Goal: Task Accomplishment & Management: Manage account settings

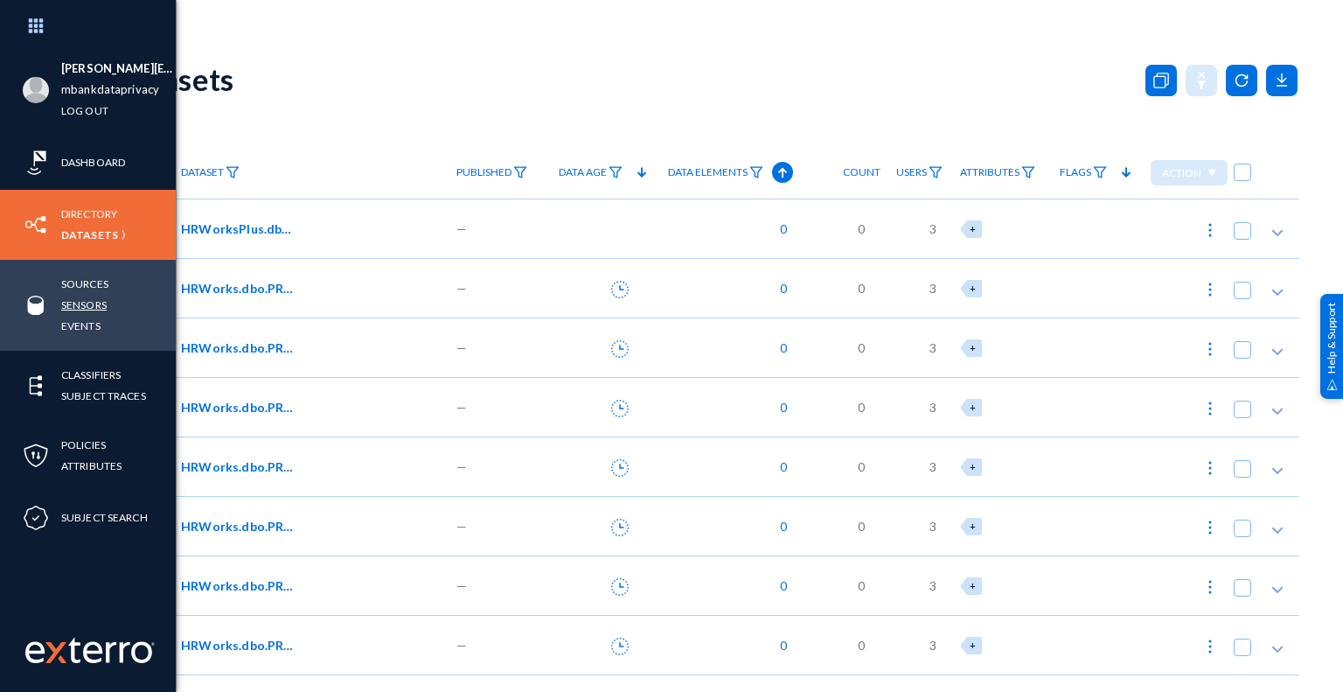
click at [89, 308] on link "Sensors" at bounding box center [83, 305] width 45 height 20
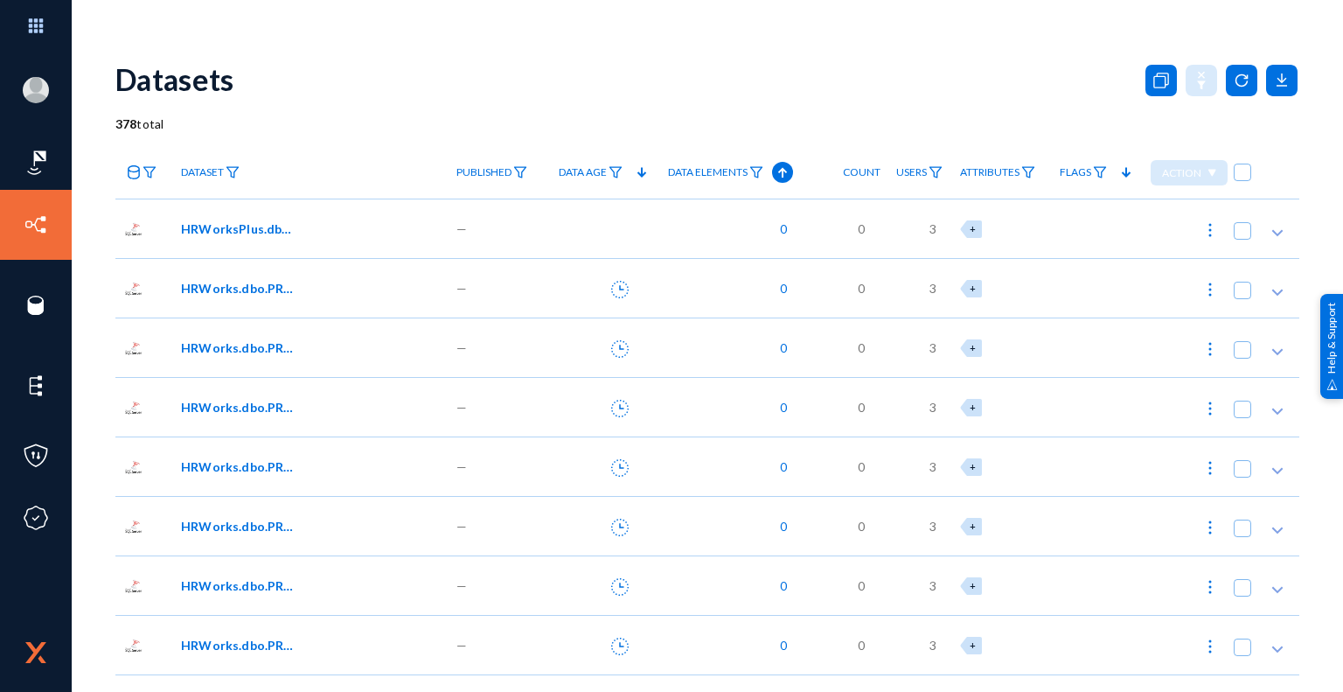
click at [96, 303] on link "Sensors" at bounding box center [83, 305] width 45 height 20
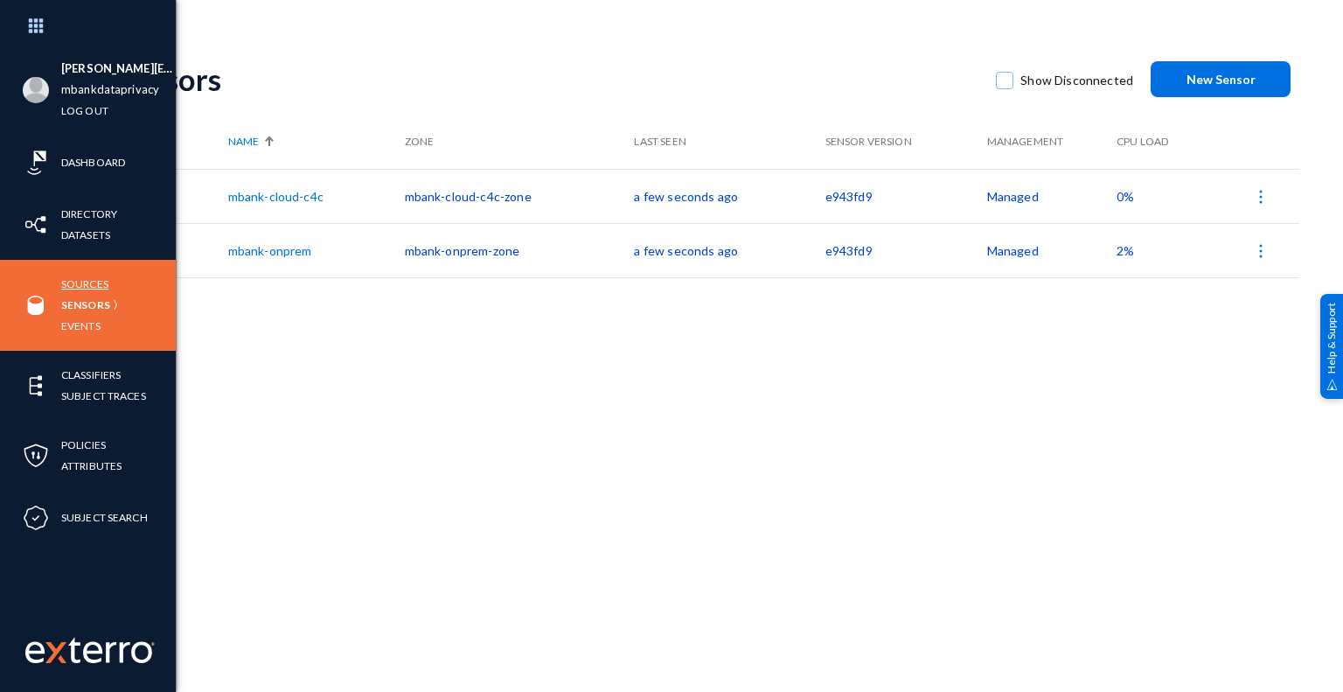
click at [97, 285] on link "Sources" at bounding box center [84, 284] width 47 height 20
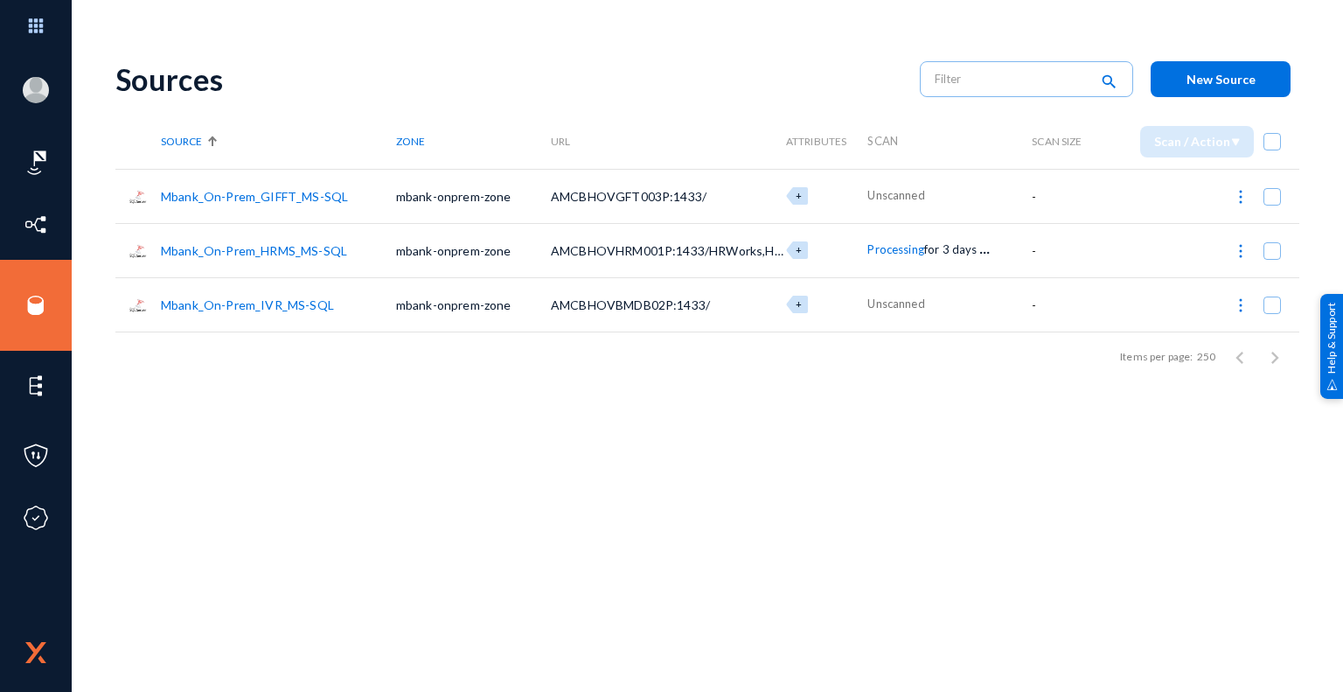
click at [294, 198] on link "Mbank_On-Prem_GIFFT_MS-SQL" at bounding box center [254, 196] width 187 height 15
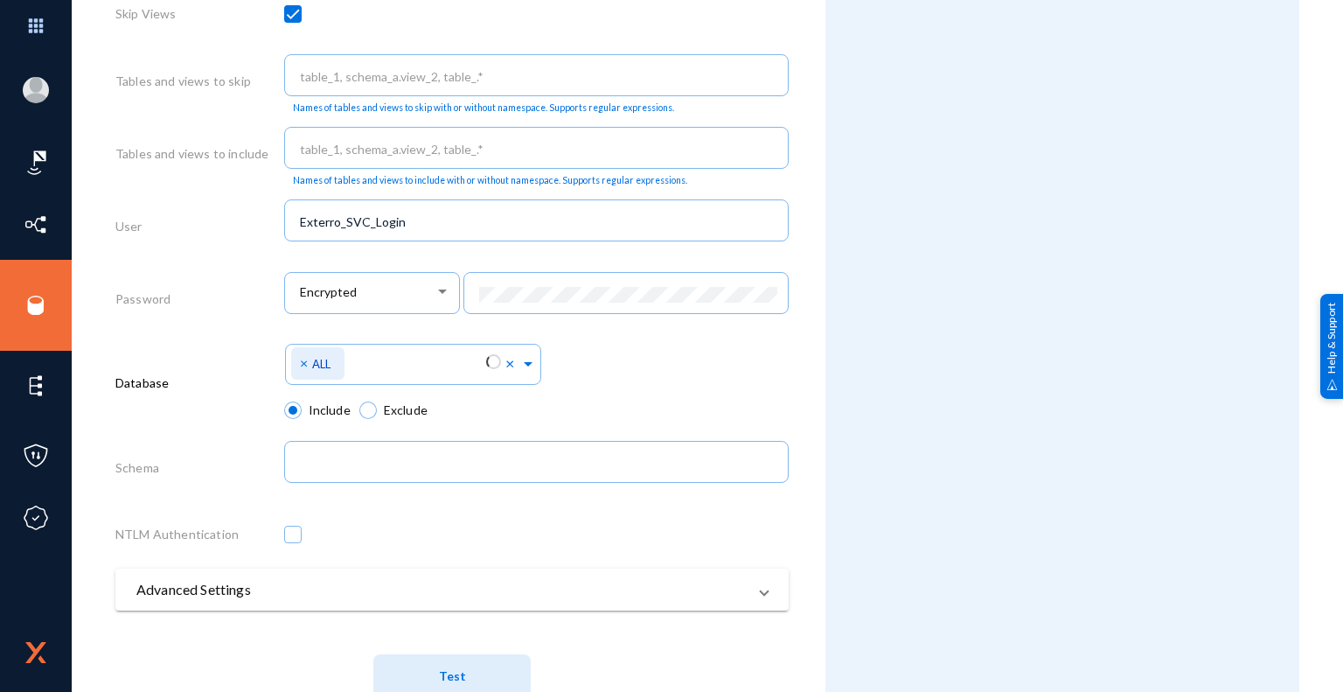
scroll to position [787, 0]
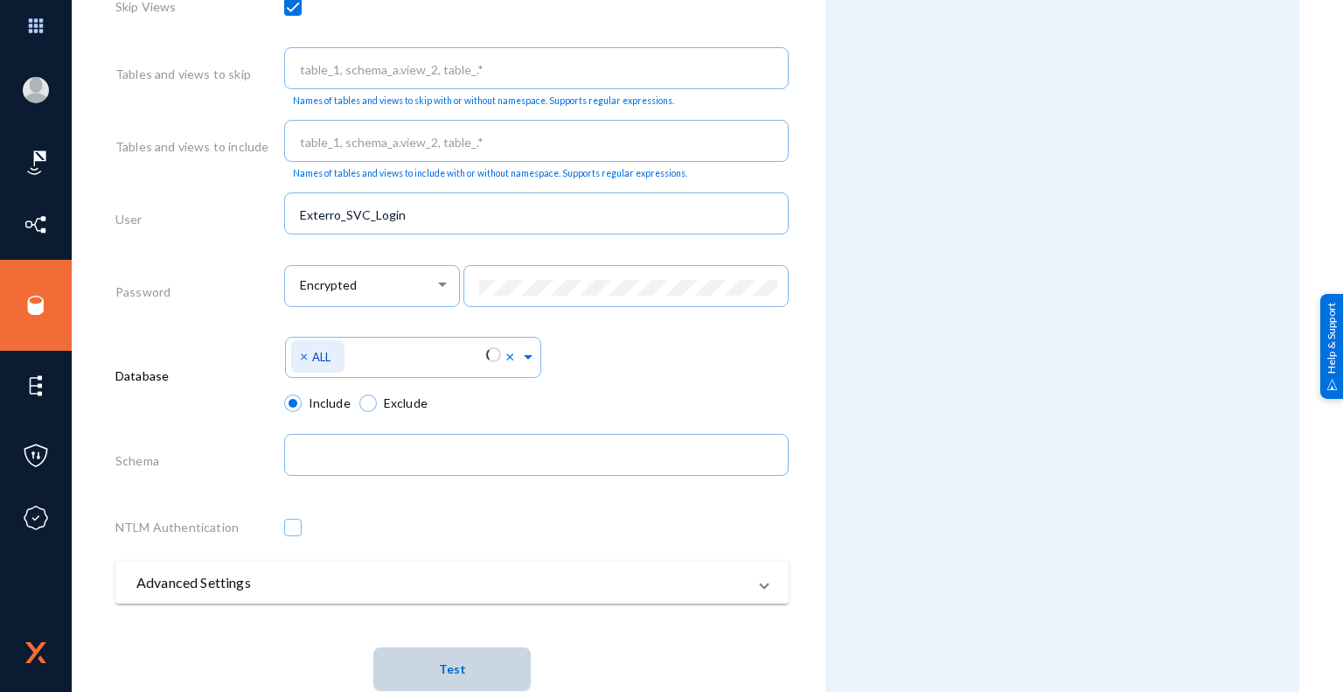
click at [456, 677] on span "Test" at bounding box center [452, 669] width 27 height 15
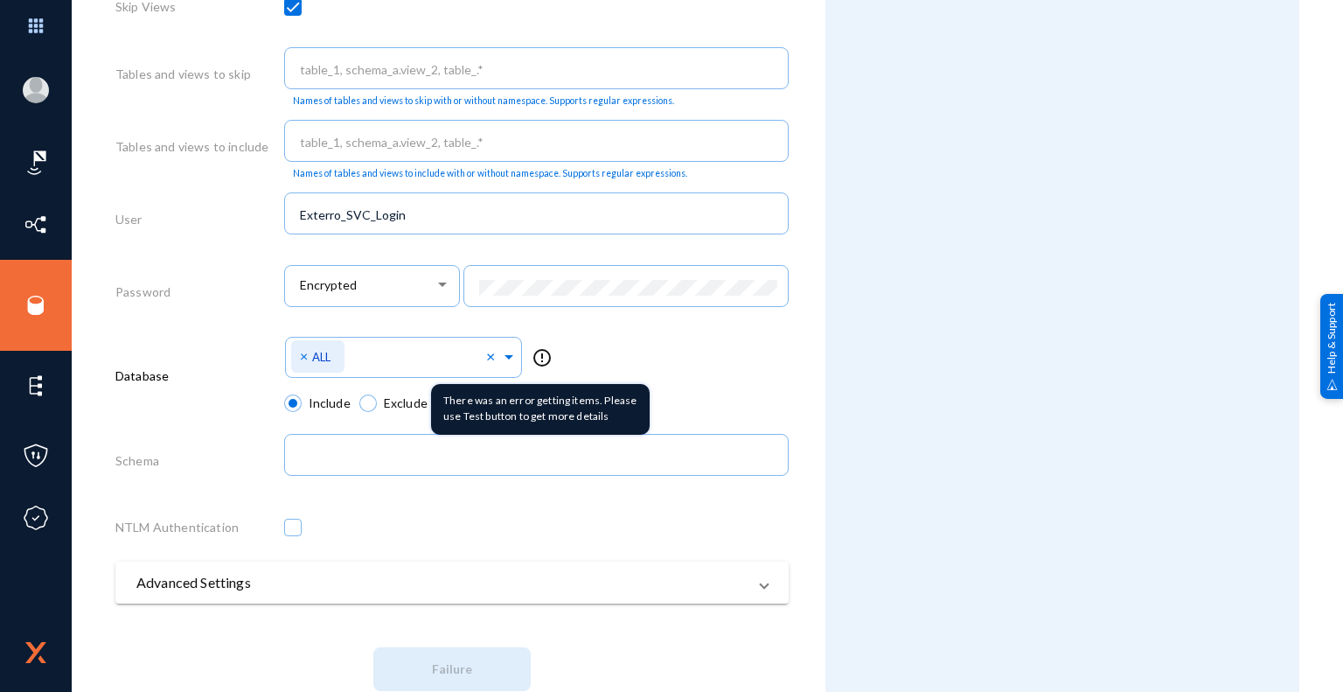
click at [539, 363] on mat-icon "error_outline" at bounding box center [542, 357] width 21 height 21
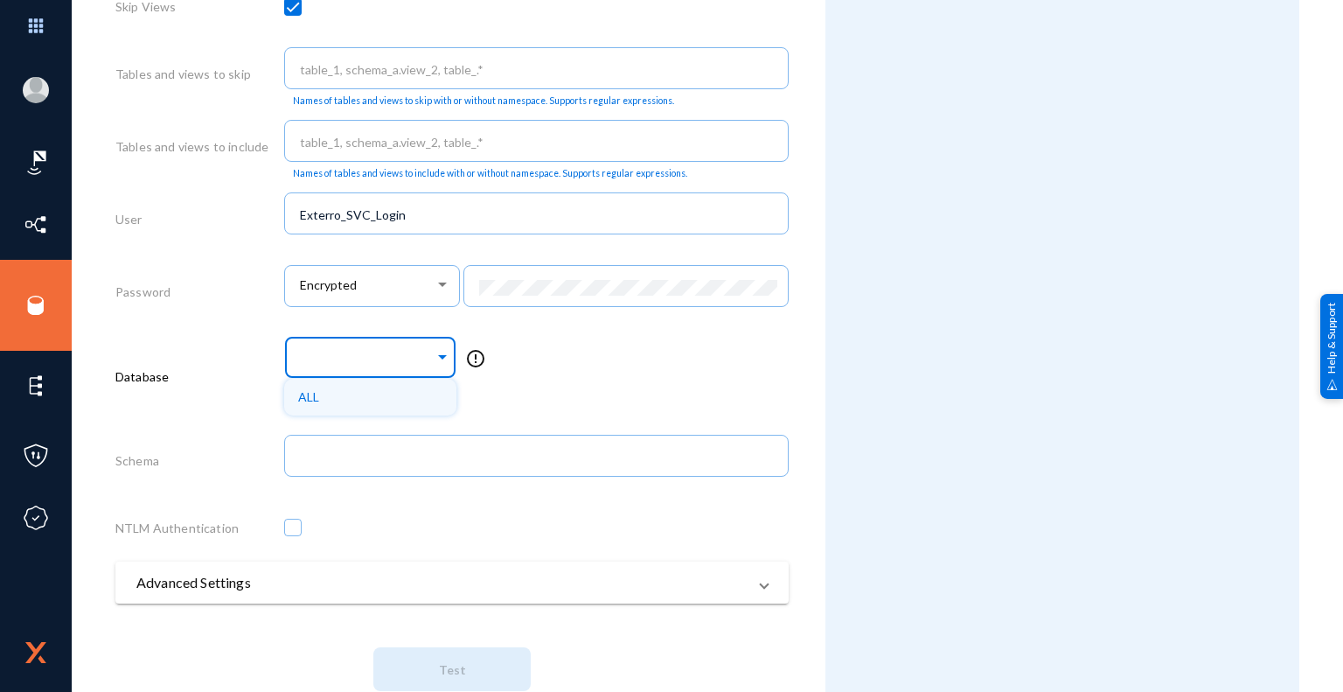
click at [353, 366] on input "text" at bounding box center [366, 359] width 136 height 17
click at [307, 399] on span "ALL" at bounding box center [308, 396] width 21 height 15
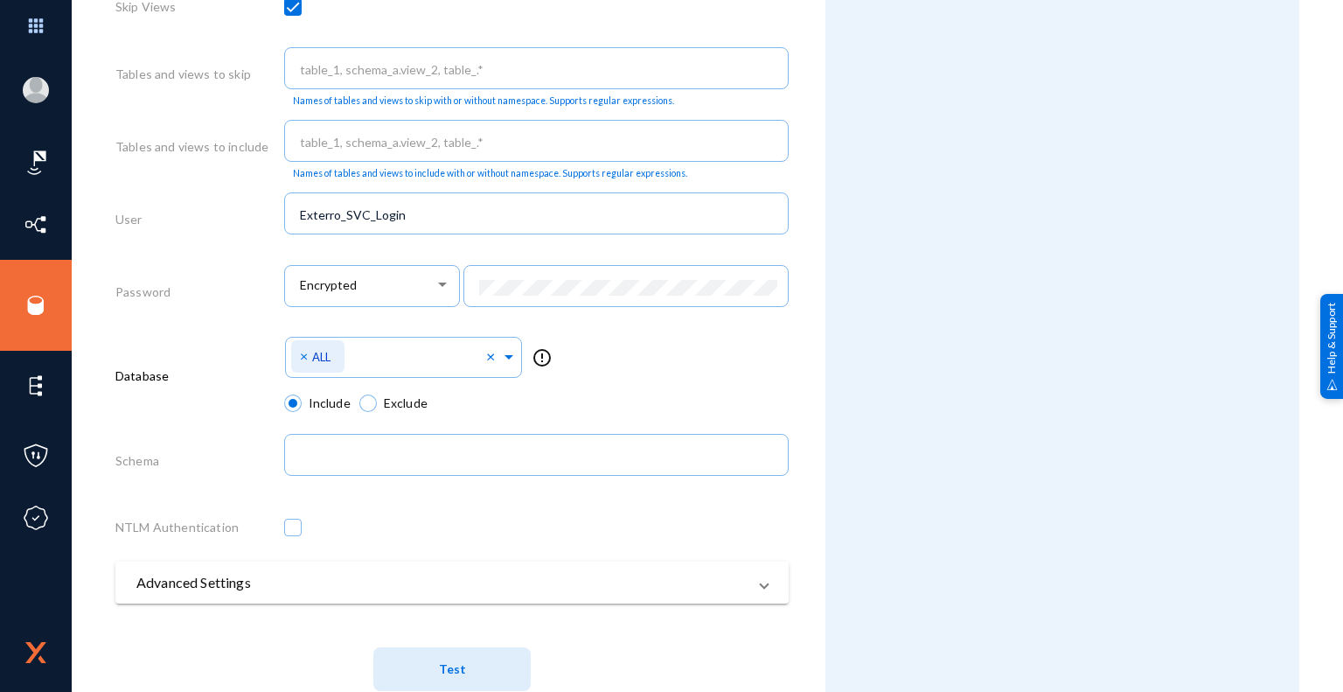
click at [671, 386] on div "Select Namespace × ALL × error_outline" at bounding box center [536, 362] width 505 height 62
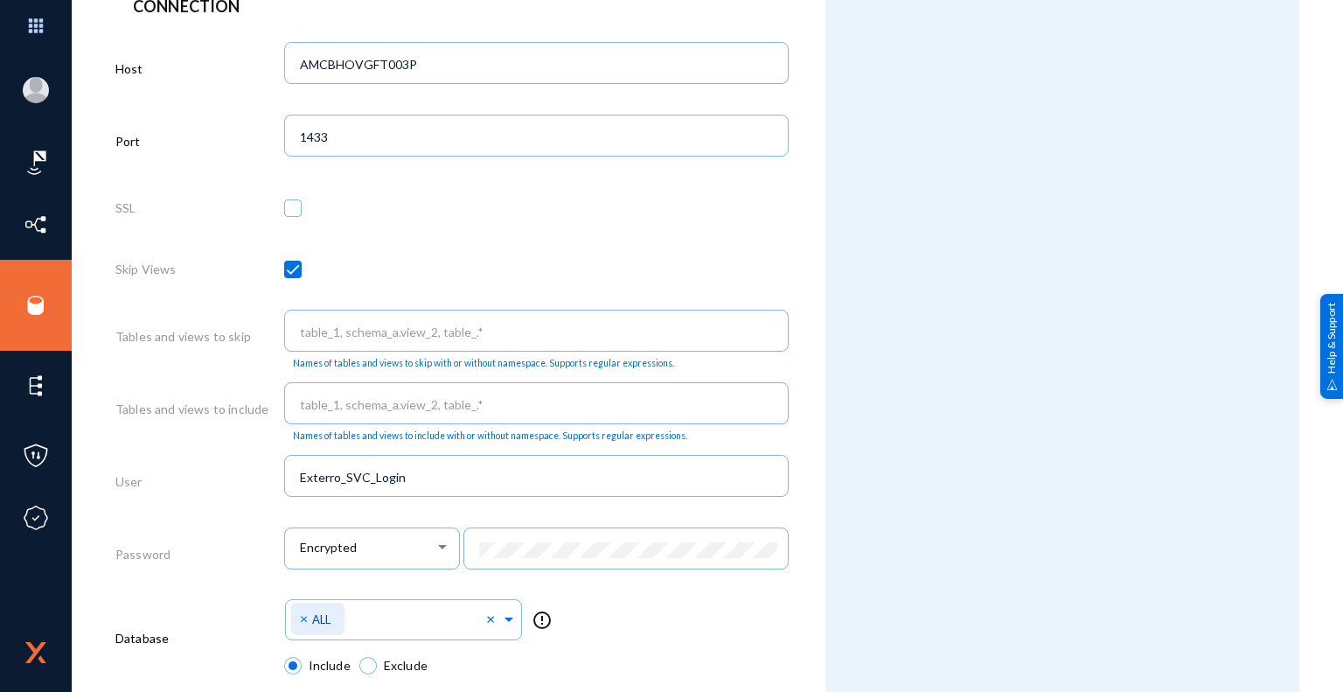
scroll to position [833, 0]
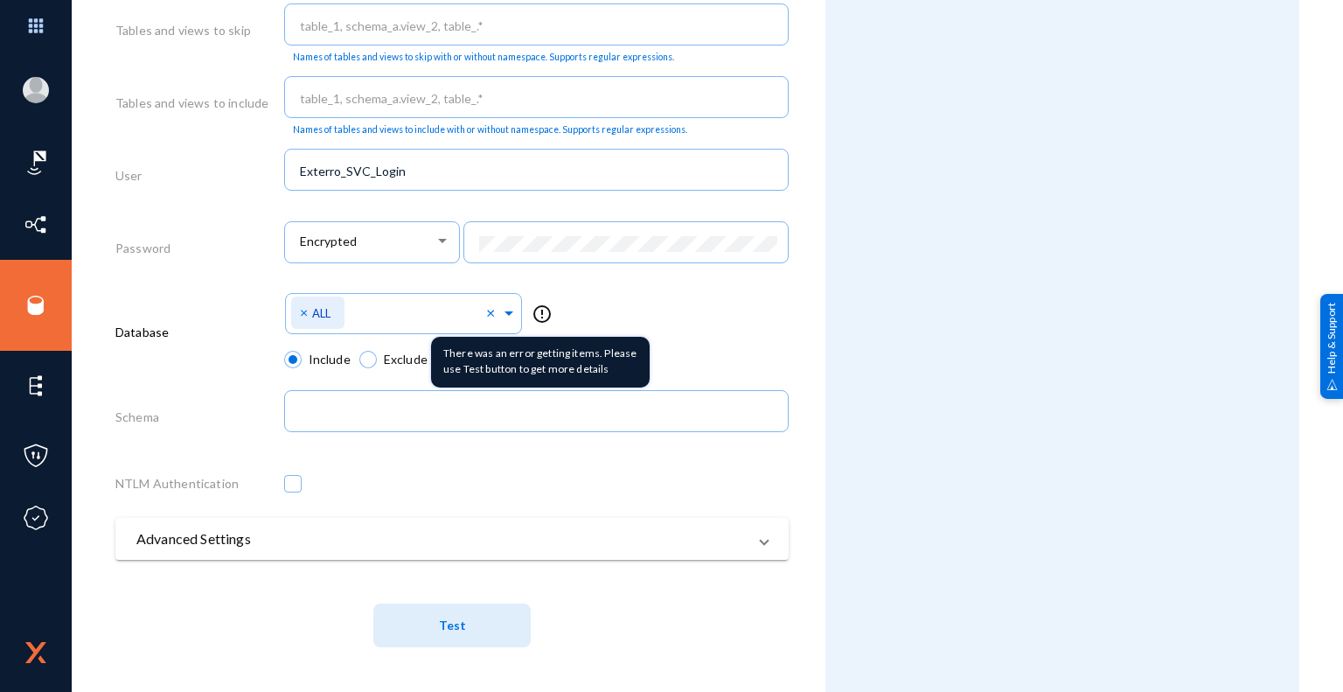
click at [541, 314] on mat-icon "error_outline" at bounding box center [542, 313] width 21 height 21
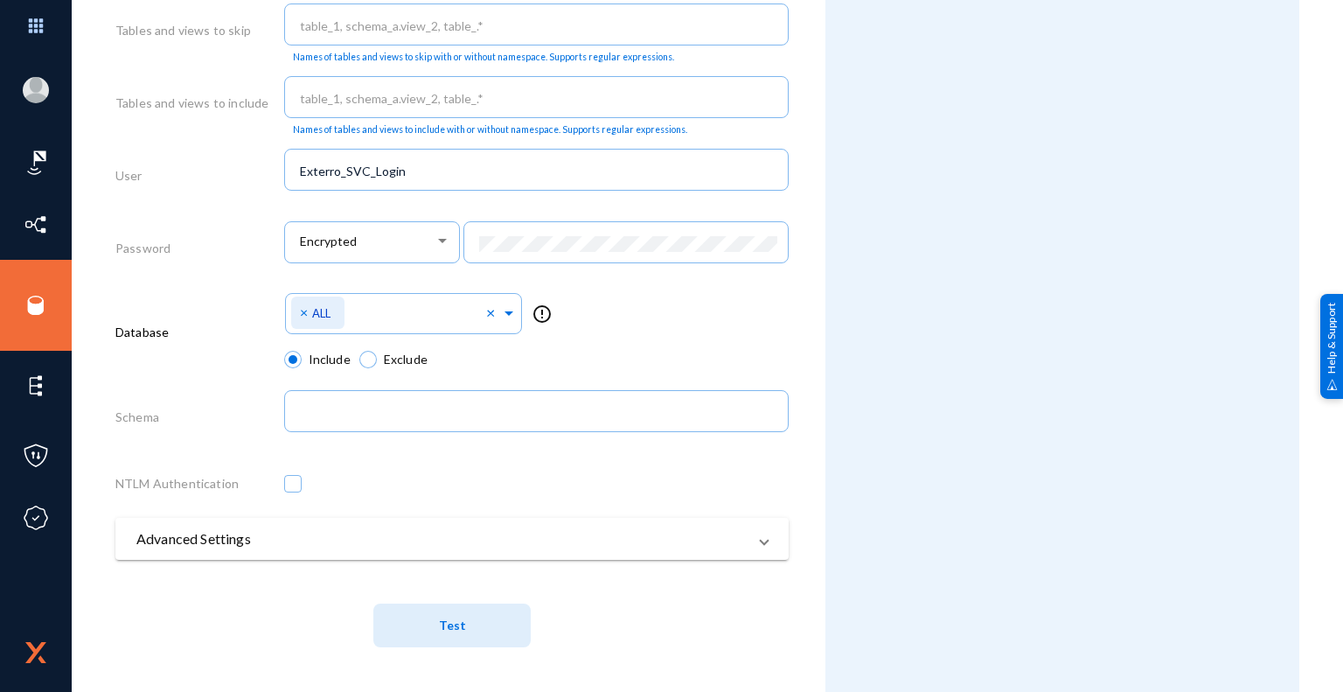
click at [545, 321] on mat-icon "error_outline" at bounding box center [542, 313] width 21 height 21
click at [776, 324] on div "Select Namespace × ALL × error_outline" at bounding box center [536, 319] width 505 height 62
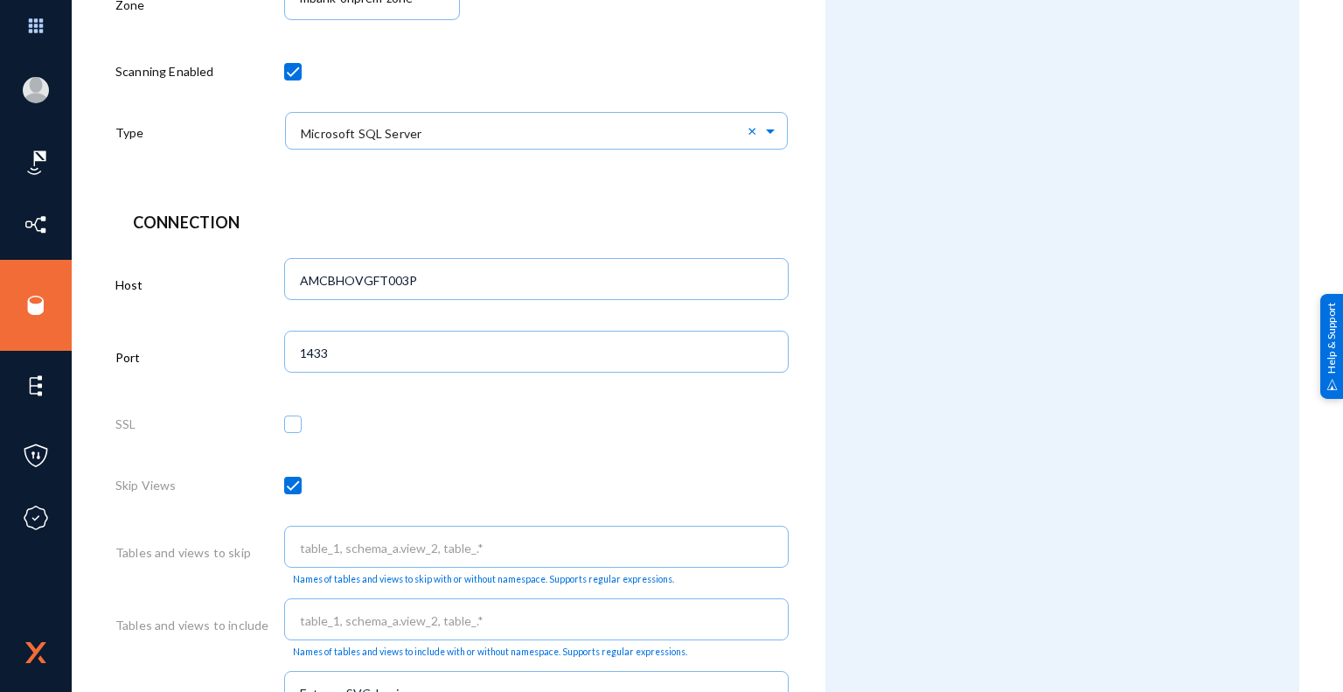
scroll to position [0, 0]
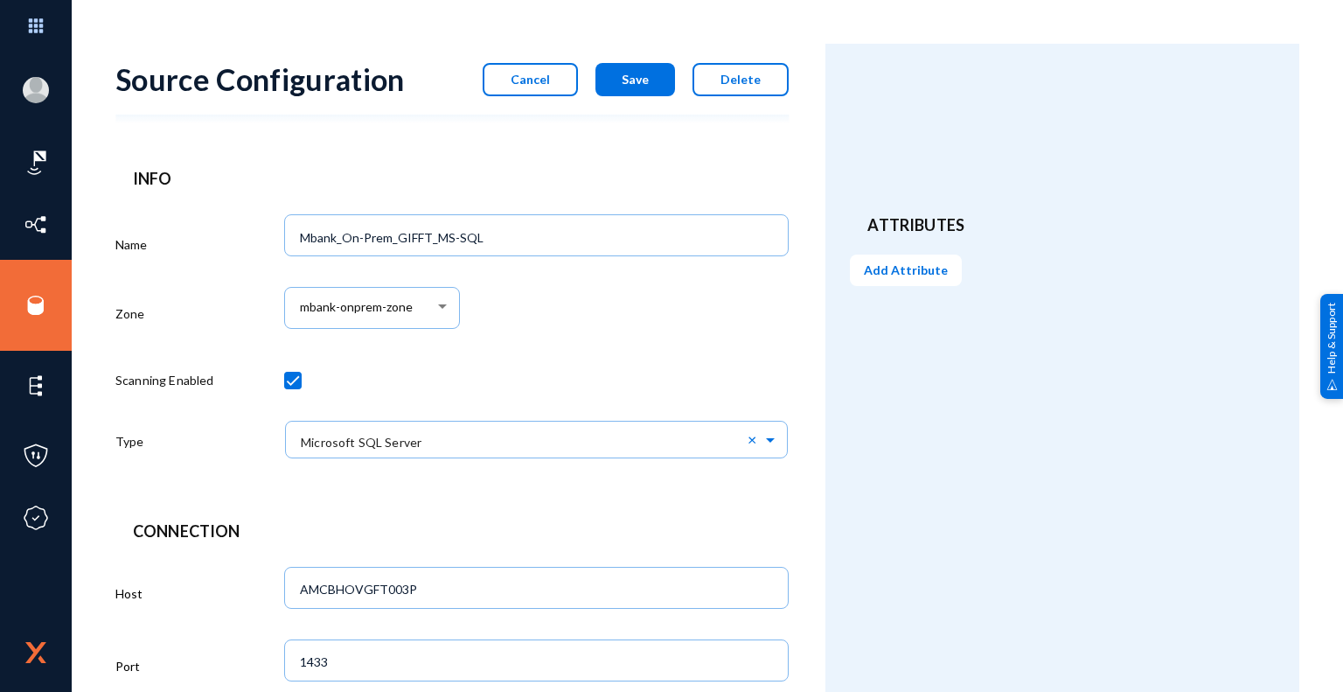
click at [645, 80] on span "Save" at bounding box center [635, 79] width 27 height 15
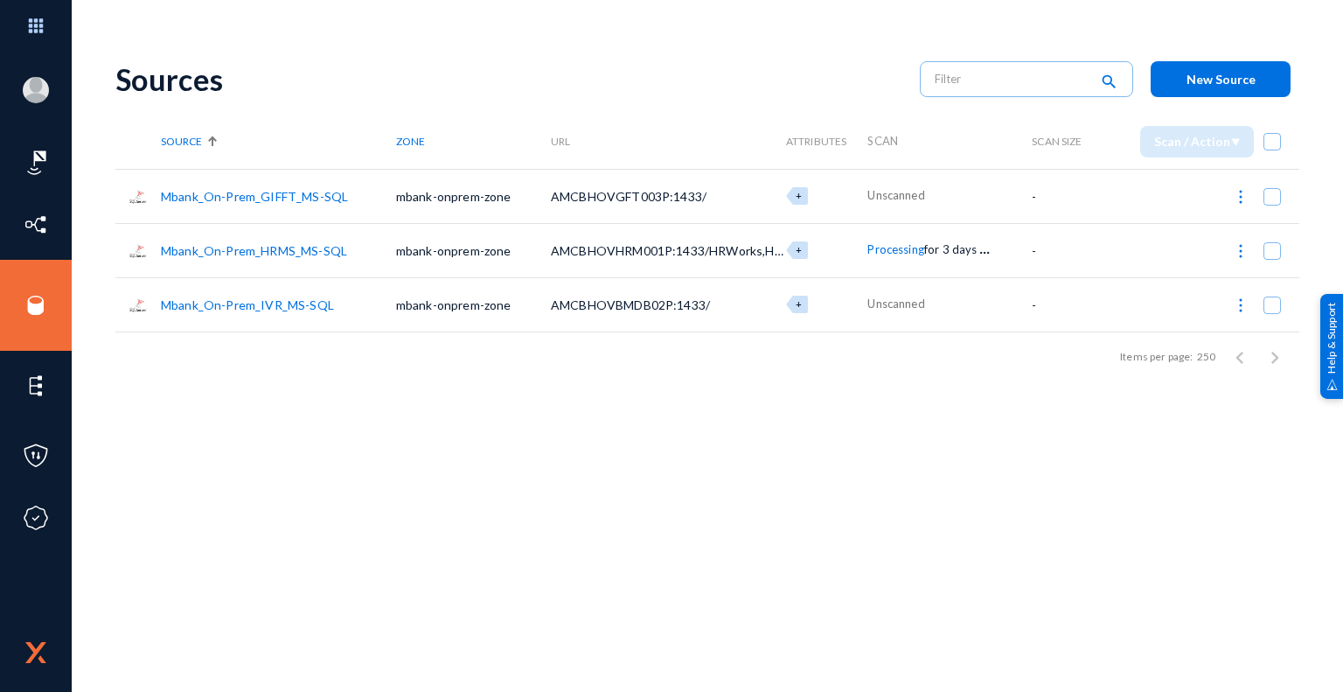
click at [906, 249] on span "Processing" at bounding box center [895, 249] width 57 height 14
click at [889, 423] on div at bounding box center [671, 346] width 1343 height 692
click at [297, 305] on link "Mbank_On-Prem_IVR_MS-SQL" at bounding box center [247, 304] width 173 height 15
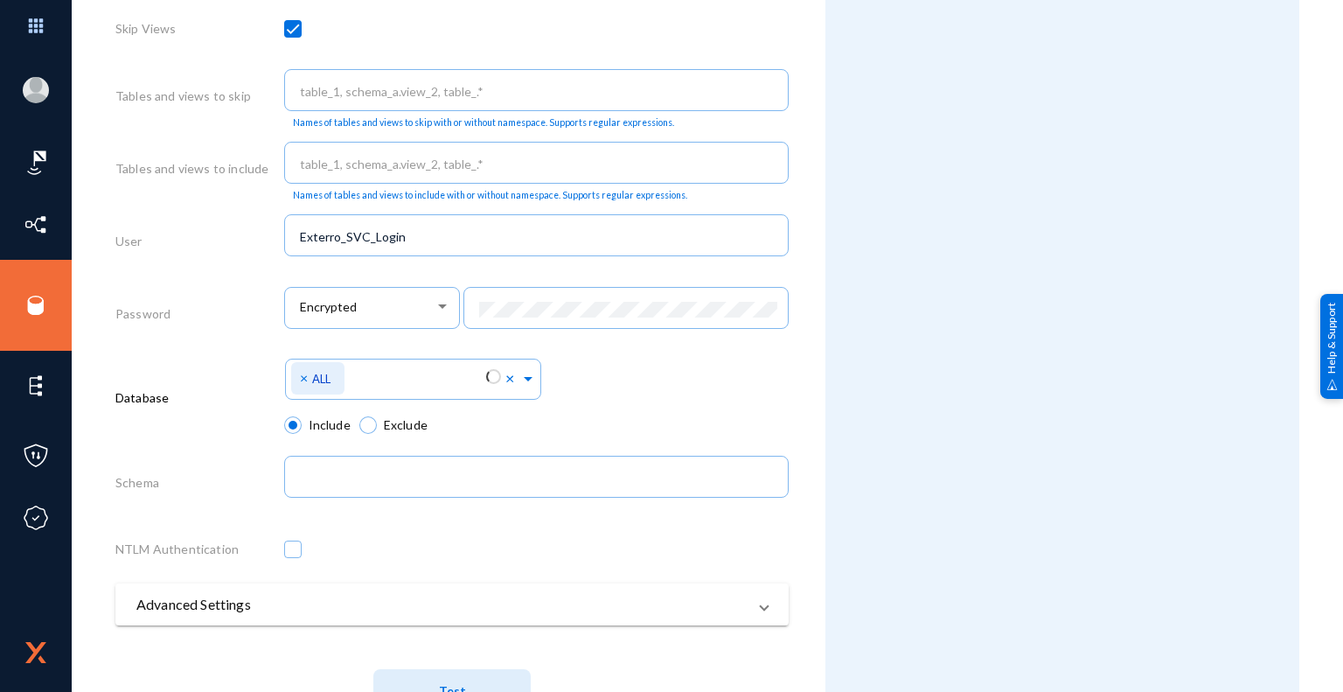
scroll to position [833, 0]
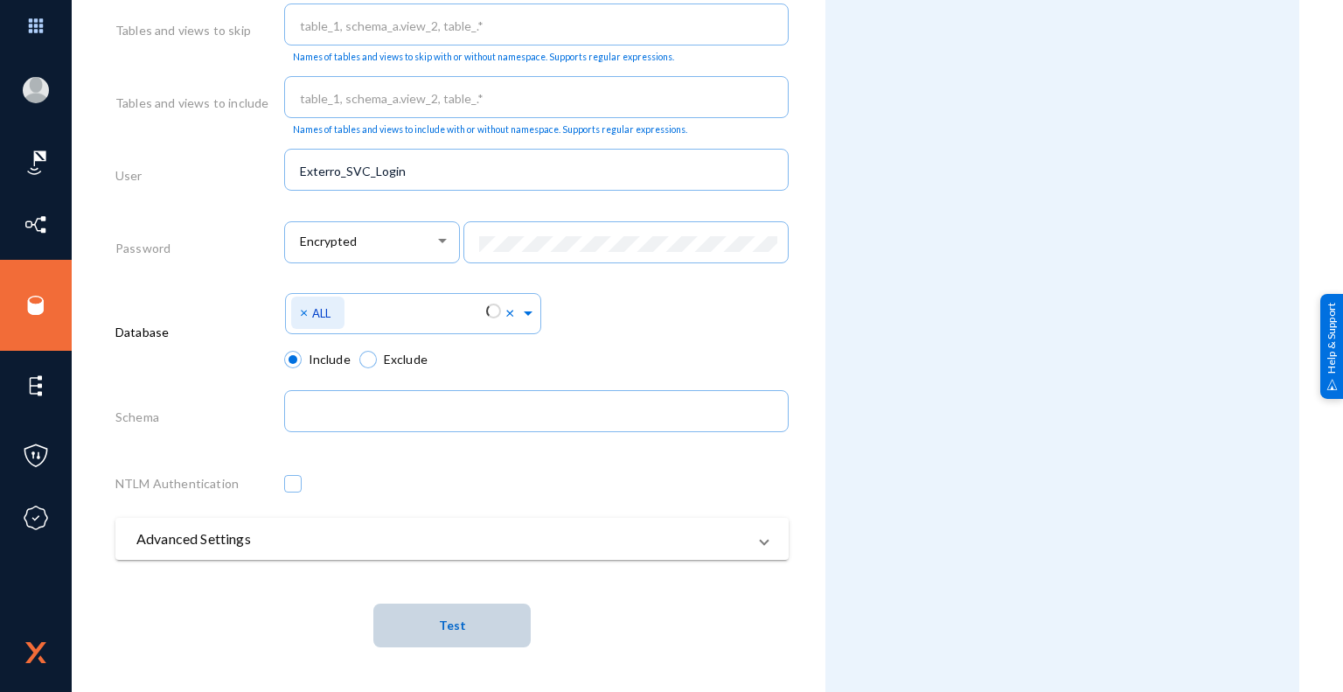
click at [448, 626] on span "Test" at bounding box center [452, 625] width 27 height 15
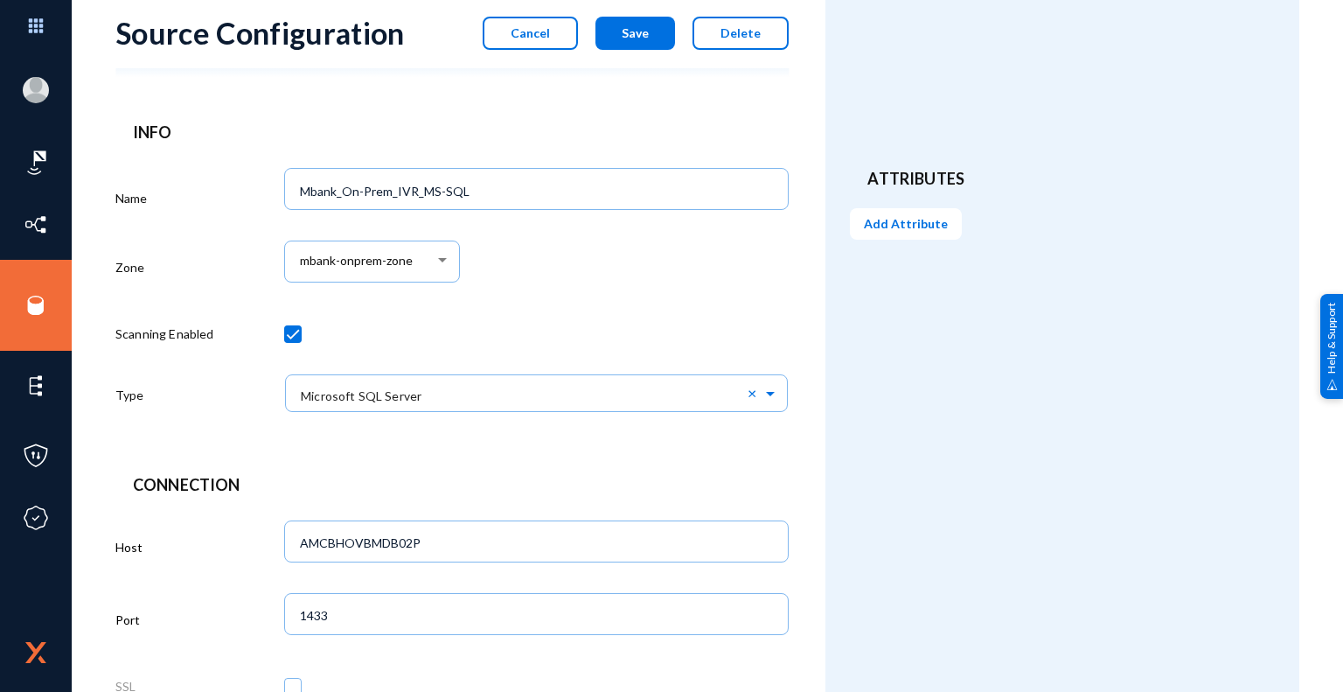
scroll to position [0, 0]
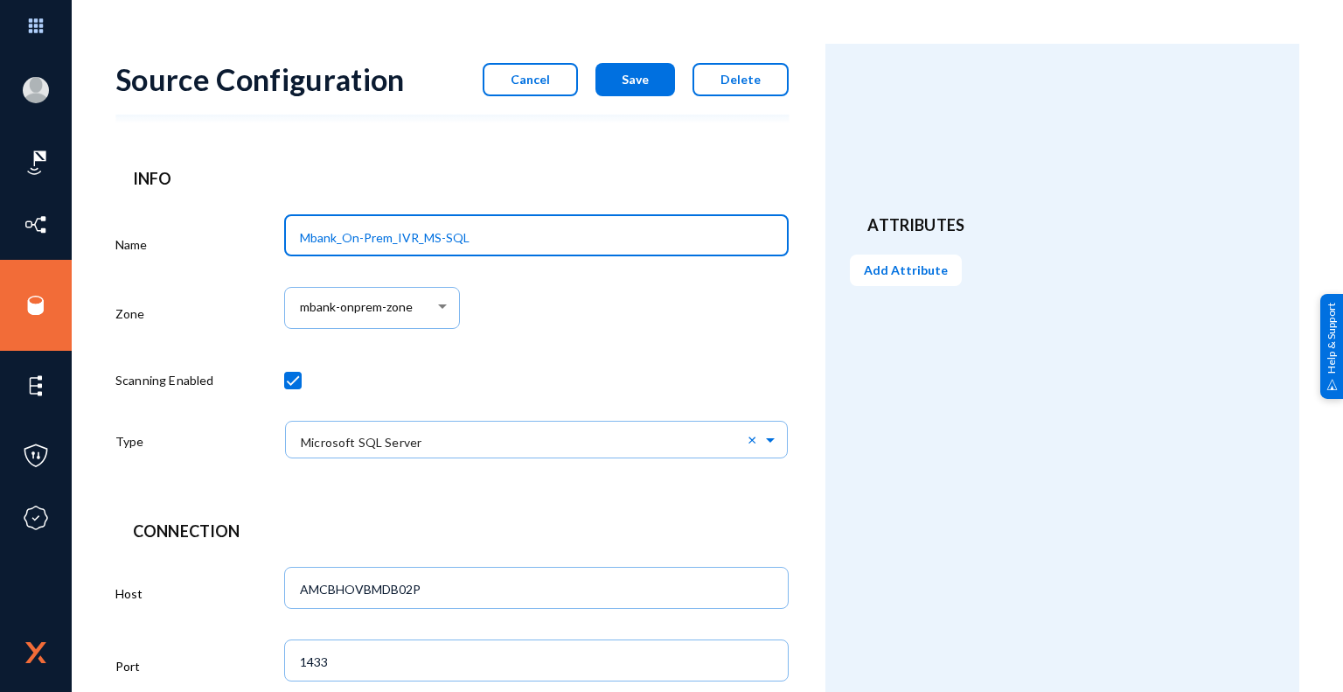
drag, startPoint x: 482, startPoint y: 242, endPoint x: 269, endPoint y: 224, distance: 213.2
click at [269, 224] on div "Name Mbank_On-Prem_IVR_MS-SQL Zone mbank-onprem-zone Scanning Enabled Type × Mi…" at bounding box center [451, 342] width 673 height 268
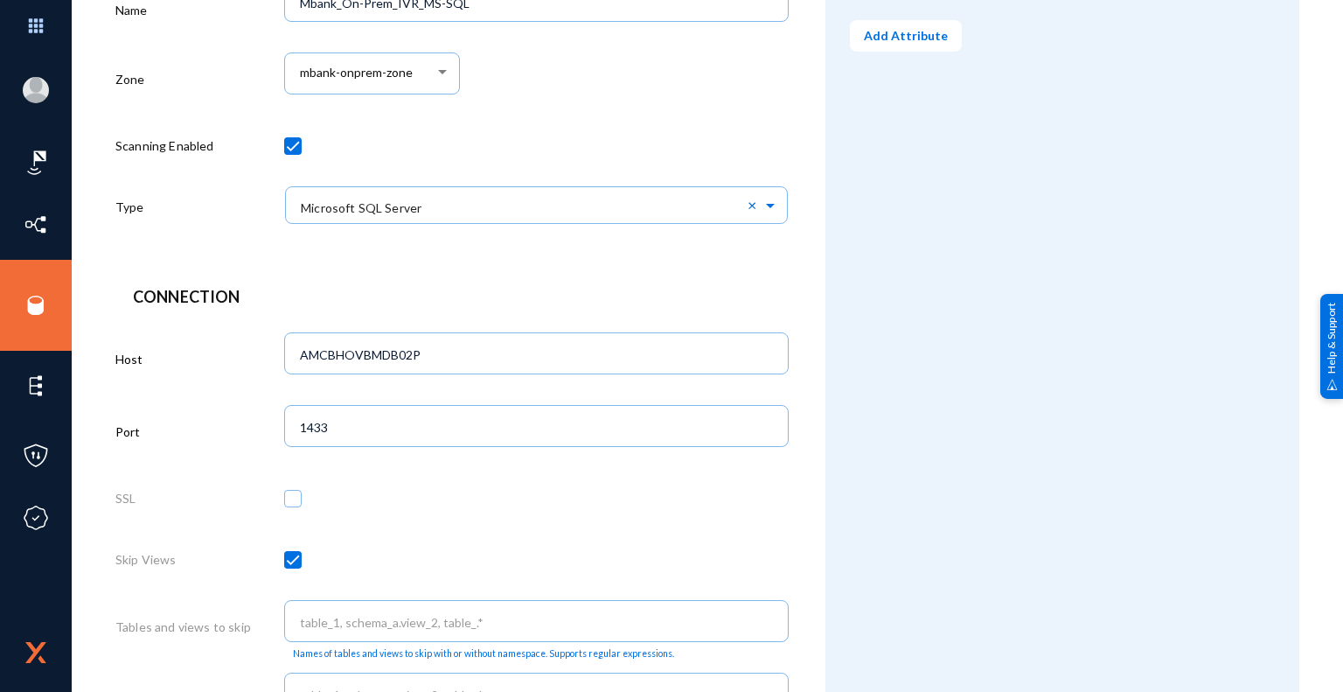
scroll to position [262, 0]
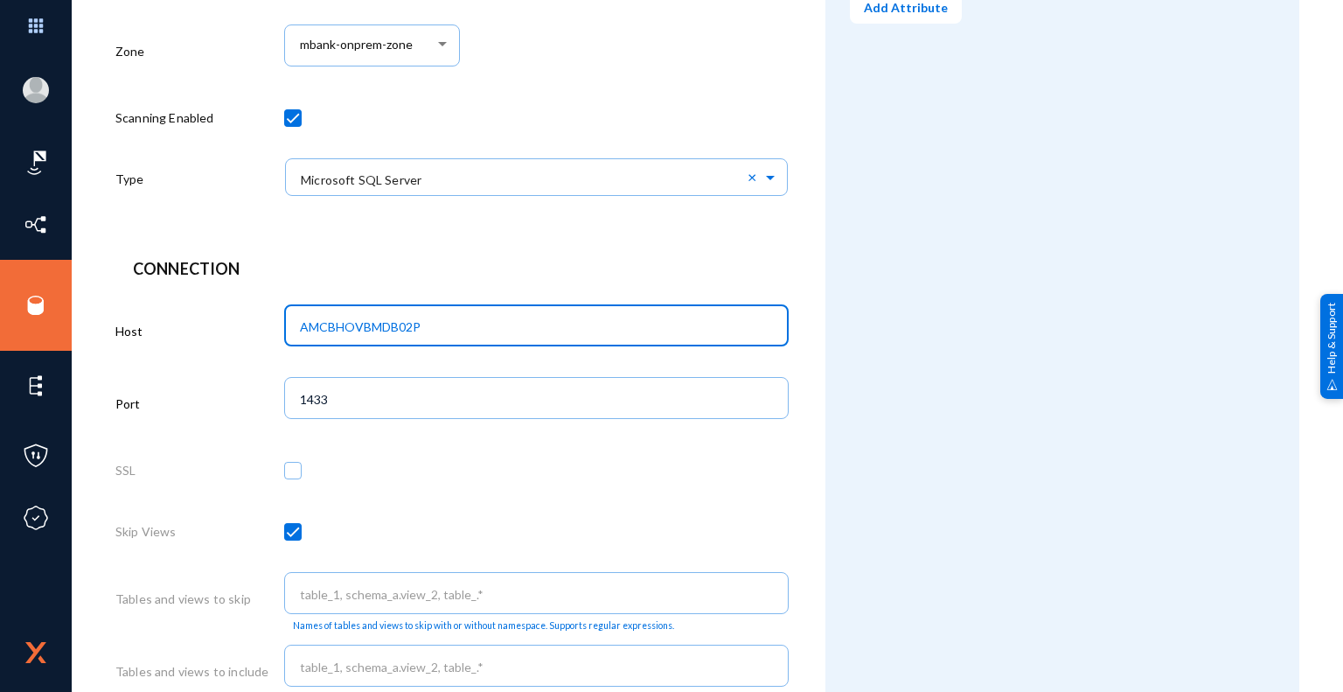
drag, startPoint x: 426, startPoint y: 326, endPoint x: 280, endPoint y: 328, distance: 146.0
click at [280, 328] on div "Host AMCBHOVBMDB02P" at bounding box center [451, 334] width 673 height 73
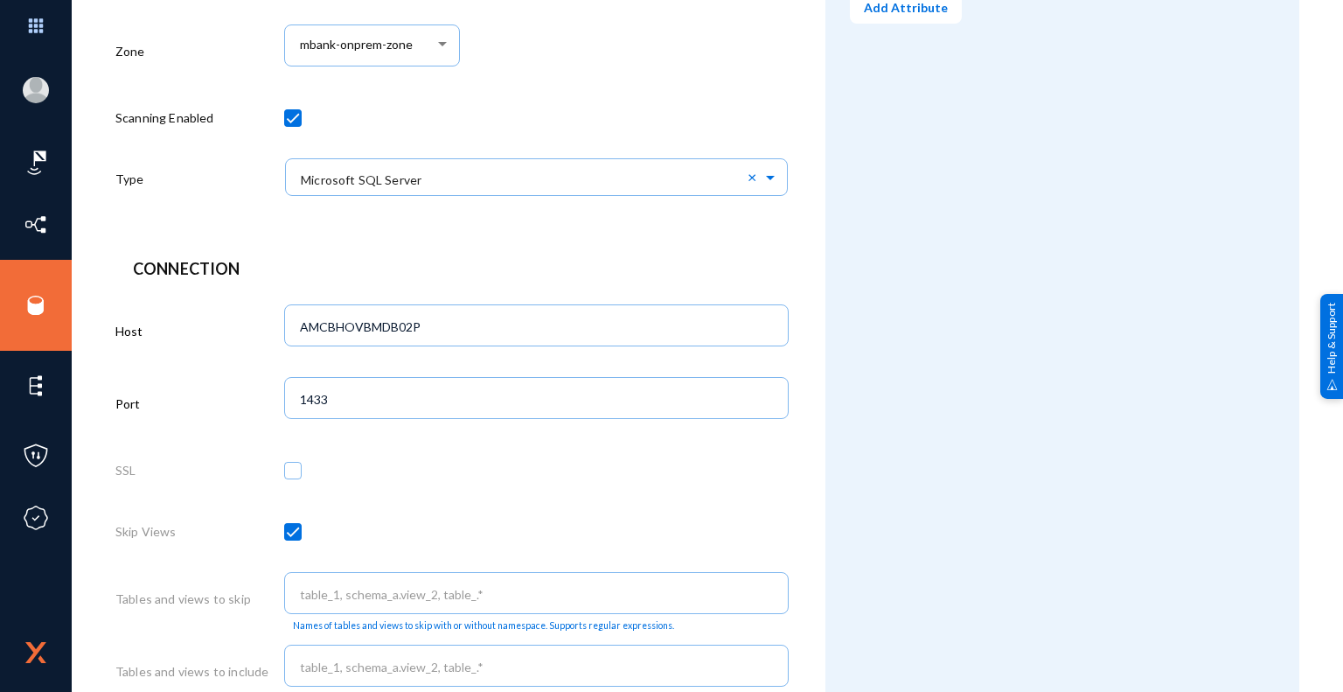
click at [571, 505] on div at bounding box center [536, 534] width 505 height 61
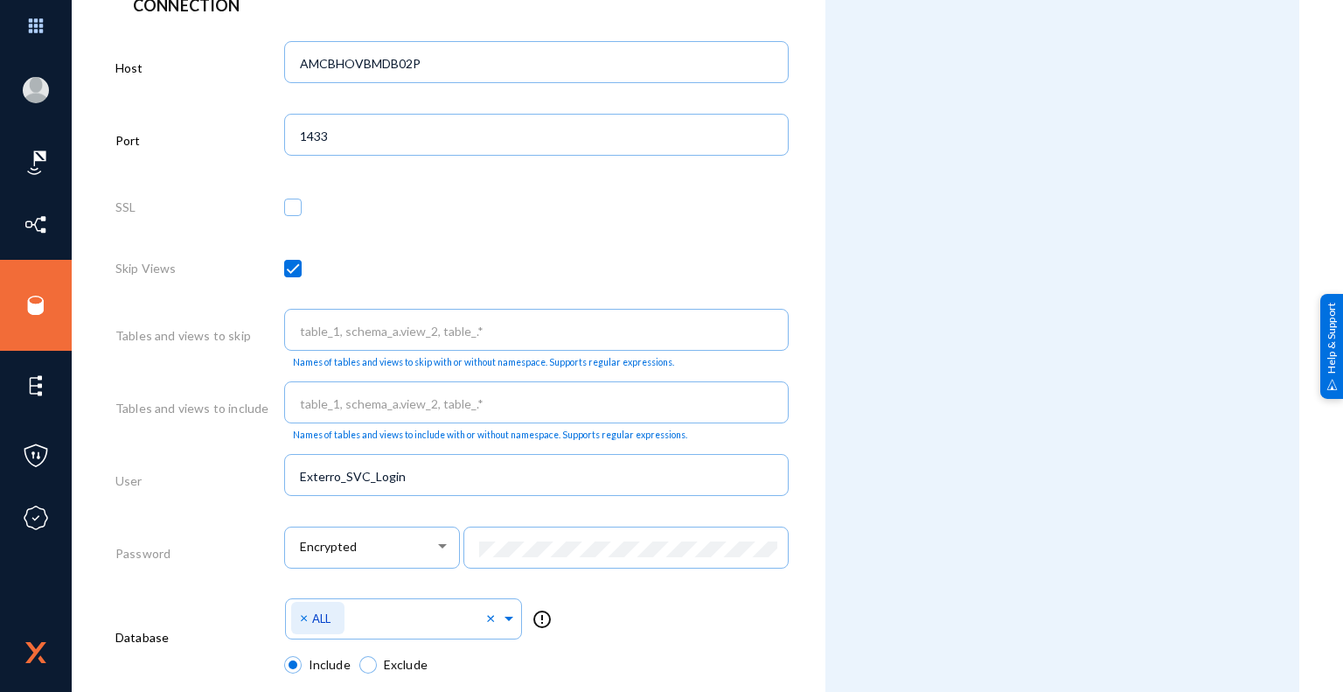
scroll to position [699, 0]
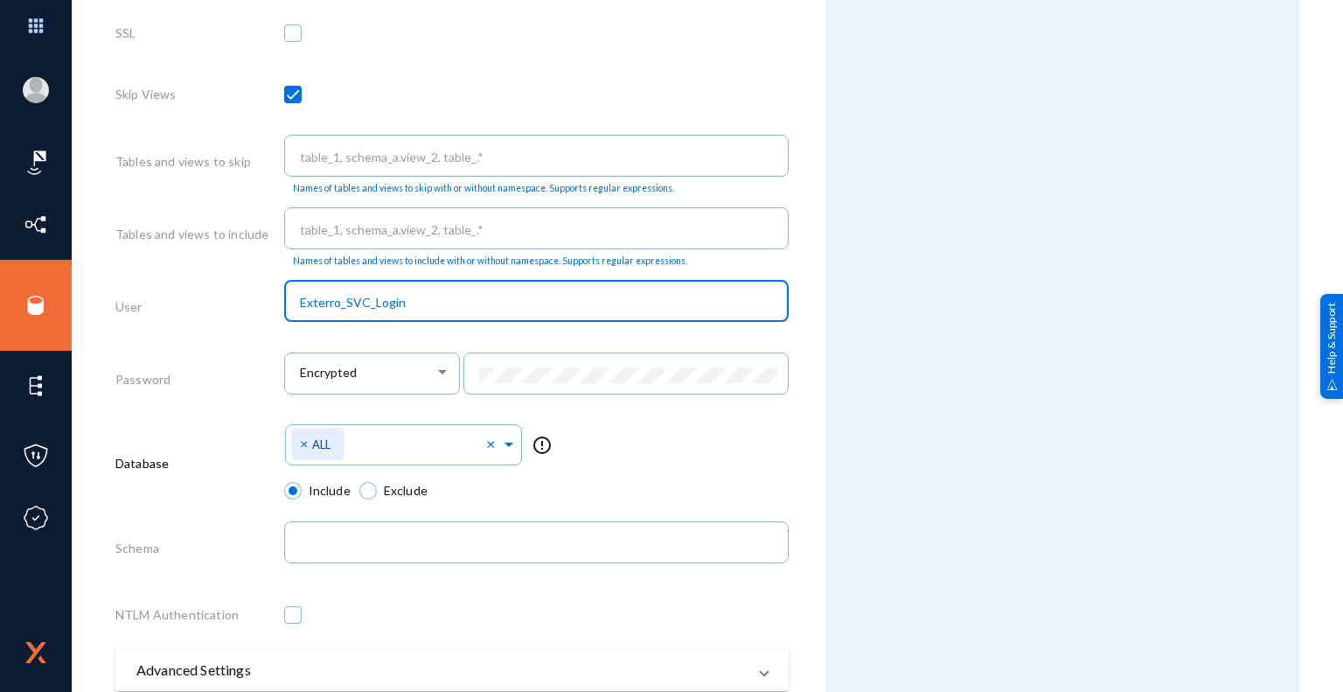
drag, startPoint x: 432, startPoint y: 303, endPoint x: 263, endPoint y: 303, distance: 168.7
click at [278, 303] on div "User Exterro_SVC_Login" at bounding box center [451, 310] width 673 height 73
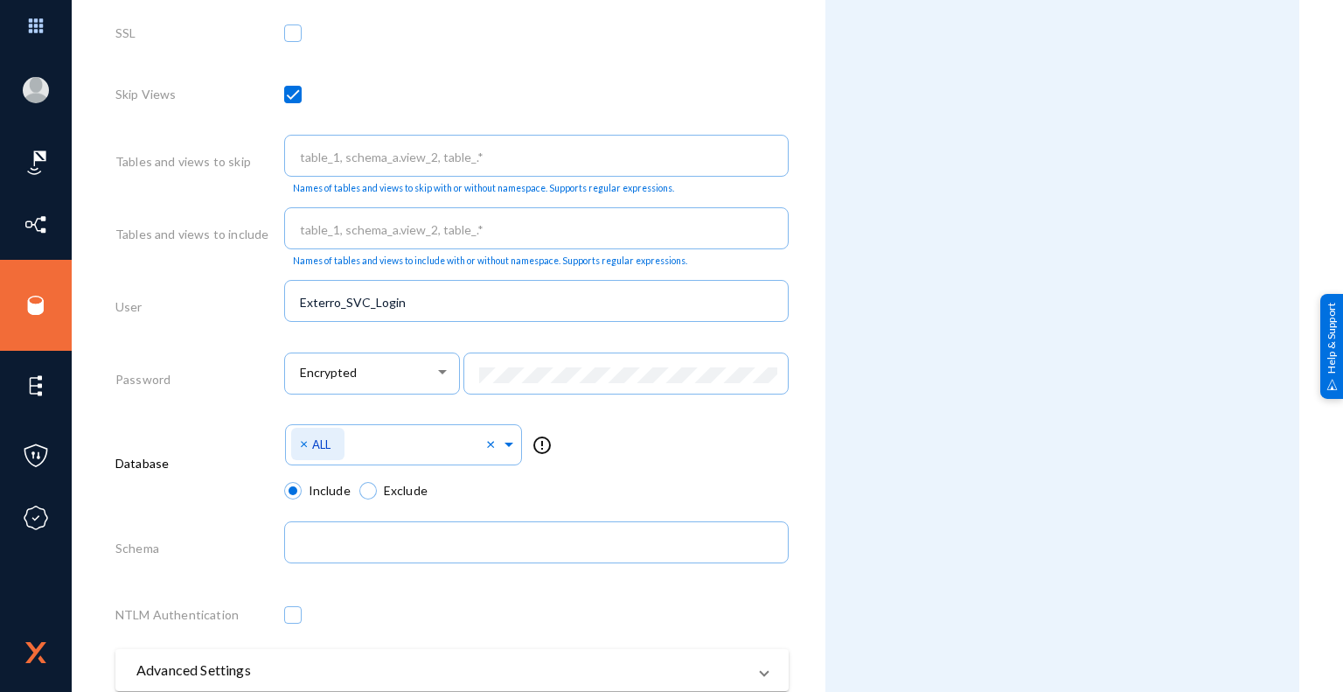
click at [752, 480] on div "Select Namespace × ALL × error_outline" at bounding box center [536, 450] width 505 height 62
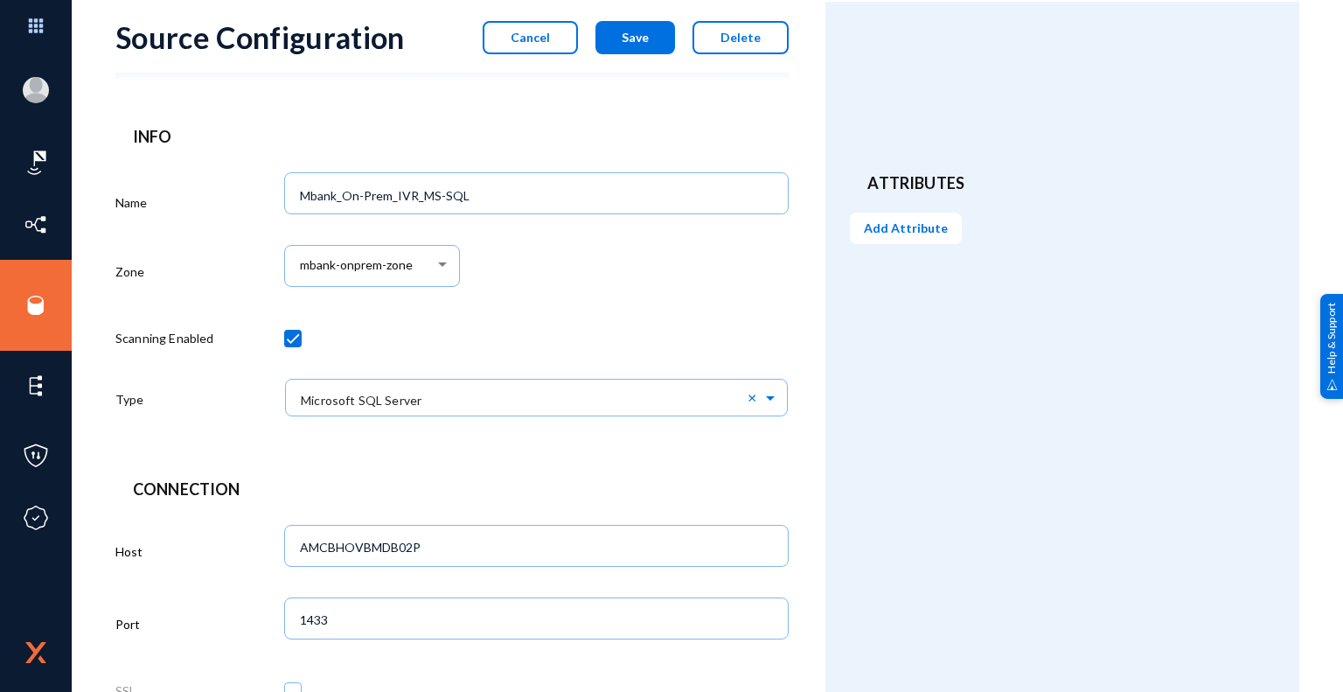
scroll to position [0, 0]
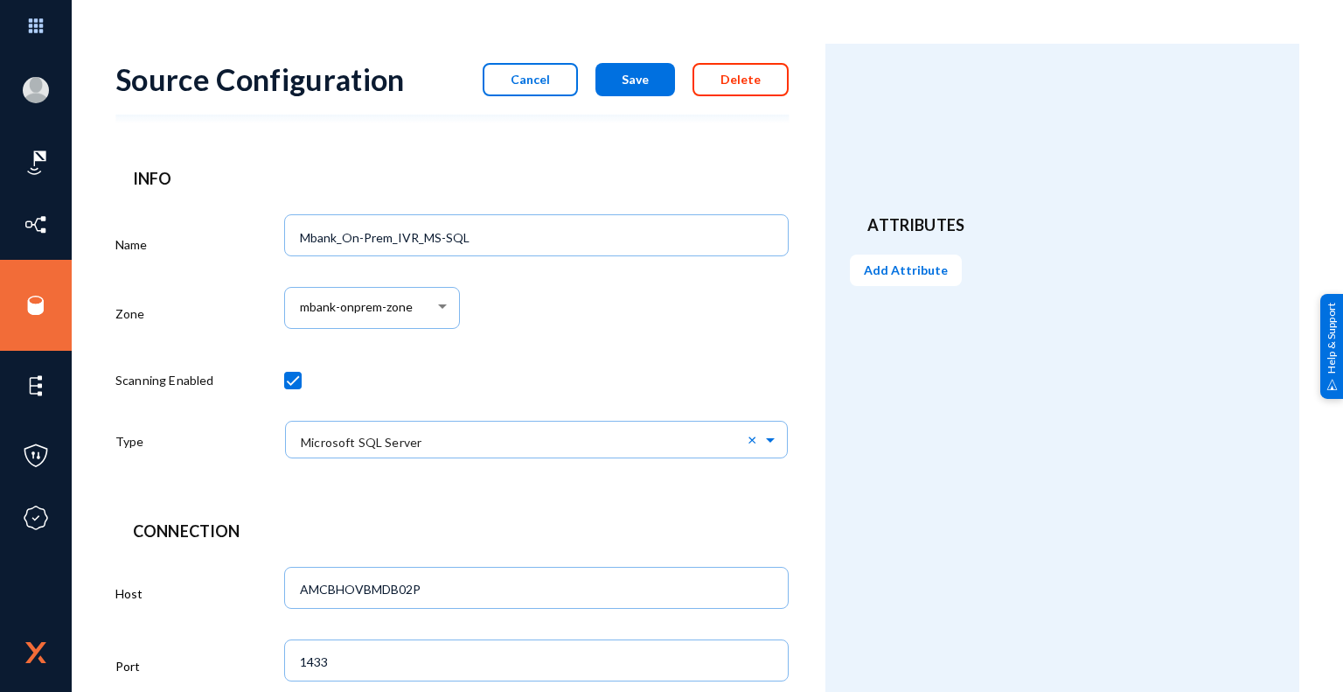
click at [753, 82] on span "Delete" at bounding box center [740, 79] width 40 height 15
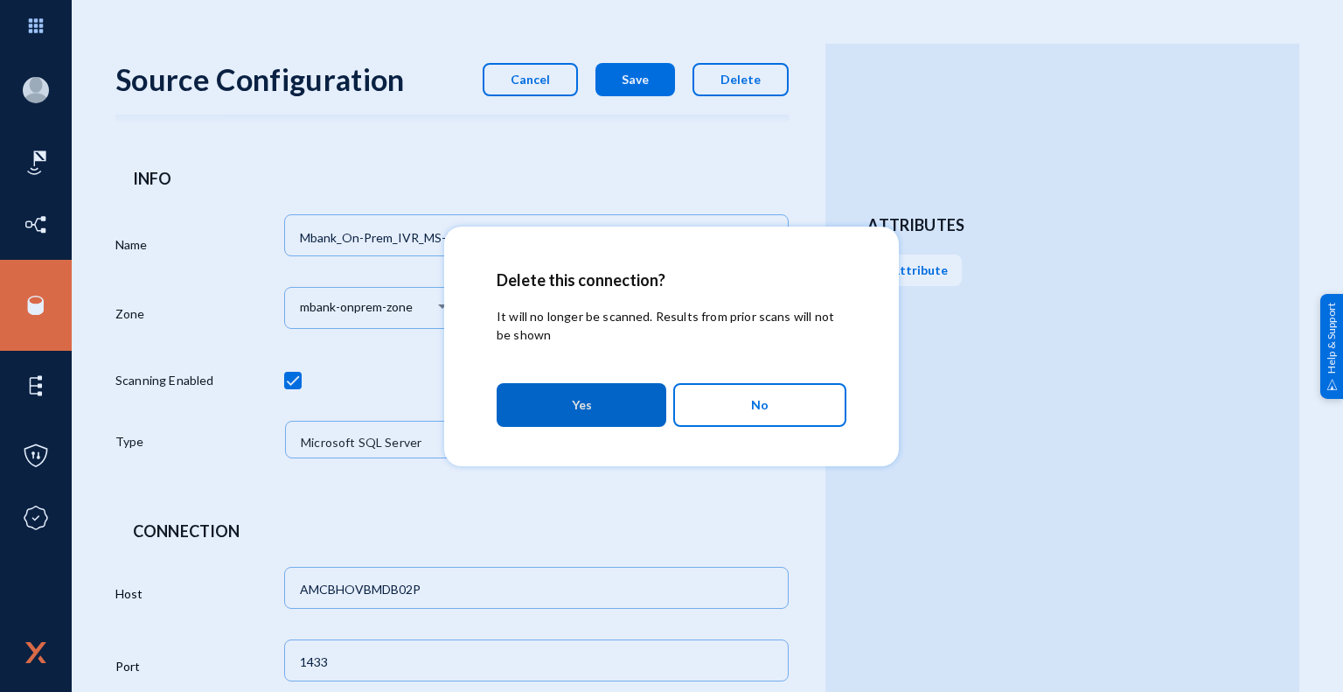
click at [587, 407] on span "Yes" at bounding box center [582, 404] width 20 height 31
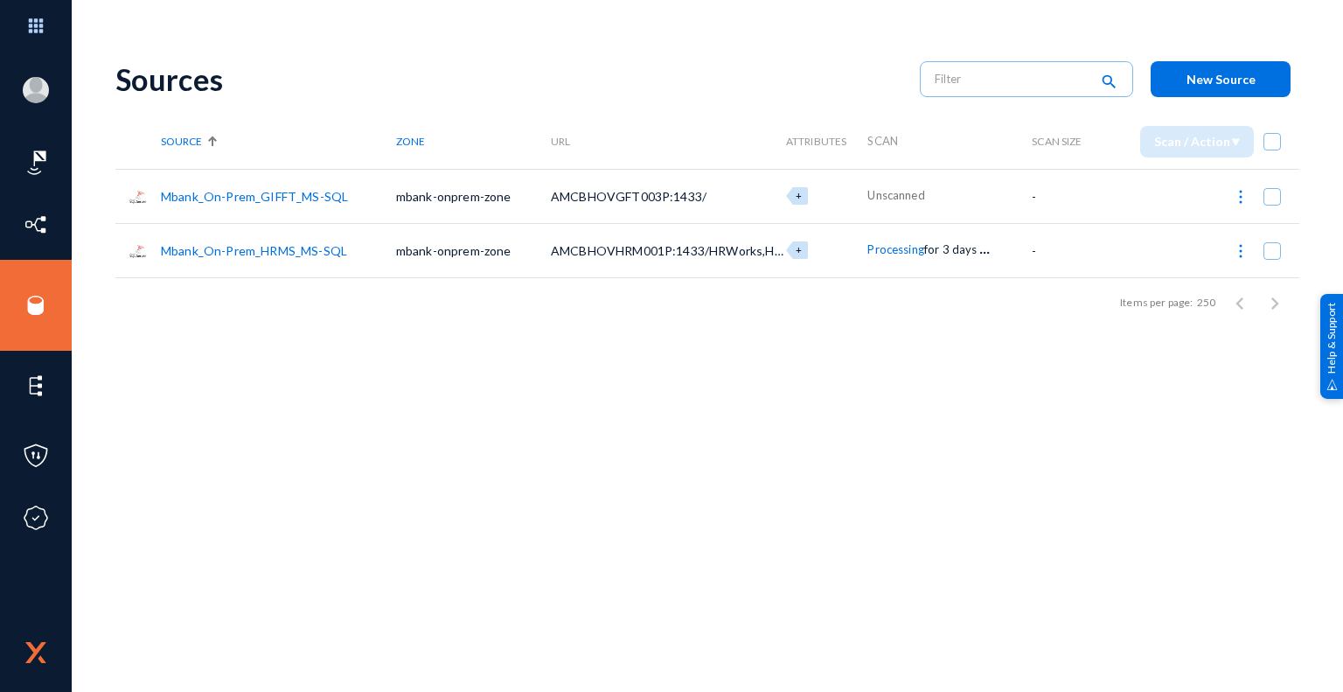
click at [255, 198] on link "Mbank_On-Prem_GIFFT_MS-SQL" at bounding box center [254, 196] width 187 height 15
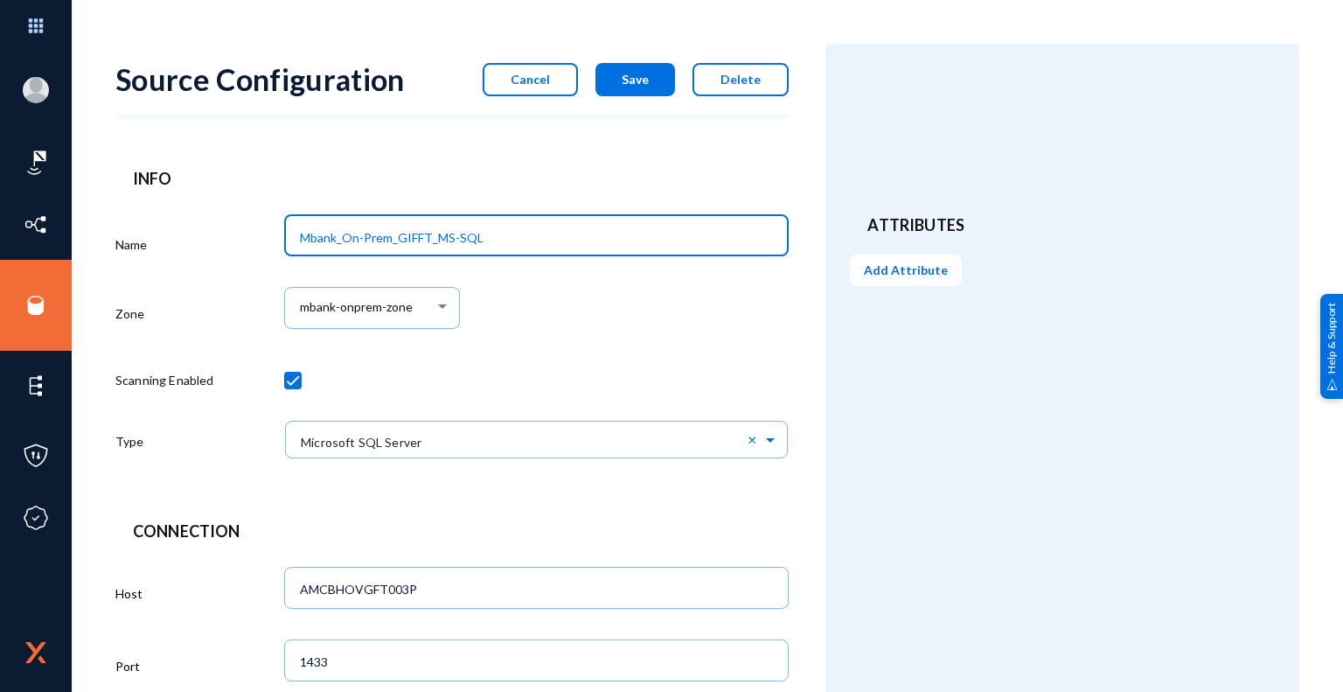
drag, startPoint x: 496, startPoint y: 236, endPoint x: 289, endPoint y: 236, distance: 207.2
click at [289, 236] on div "Mbank_On-Prem_GIFFT_MS-SQL" at bounding box center [536, 234] width 505 height 45
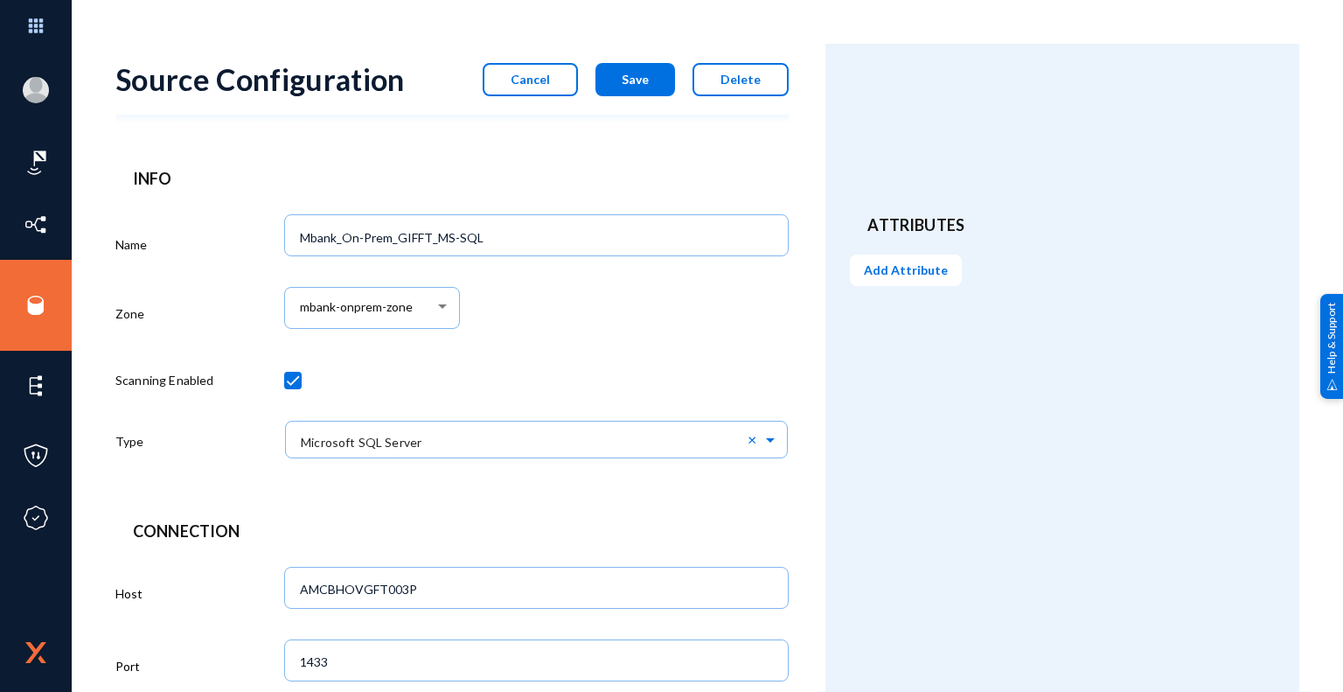
click at [356, 370] on div at bounding box center [536, 383] width 505 height 61
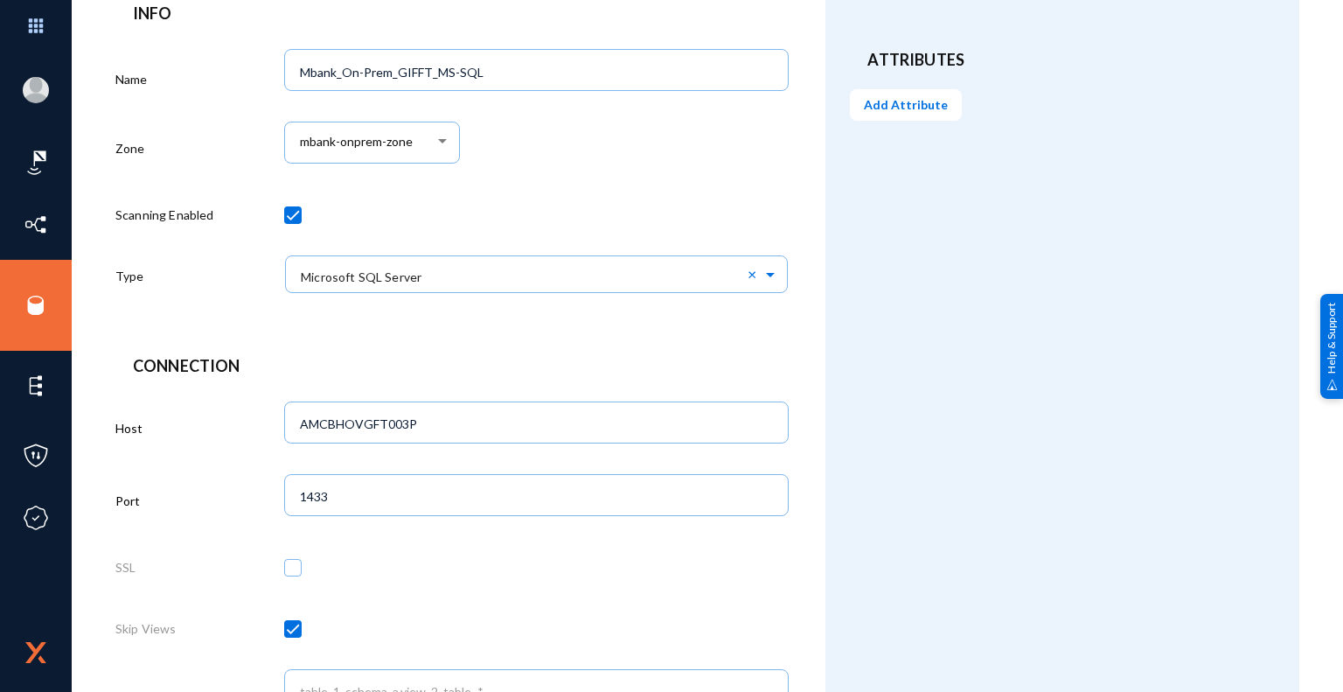
scroll to position [437, 0]
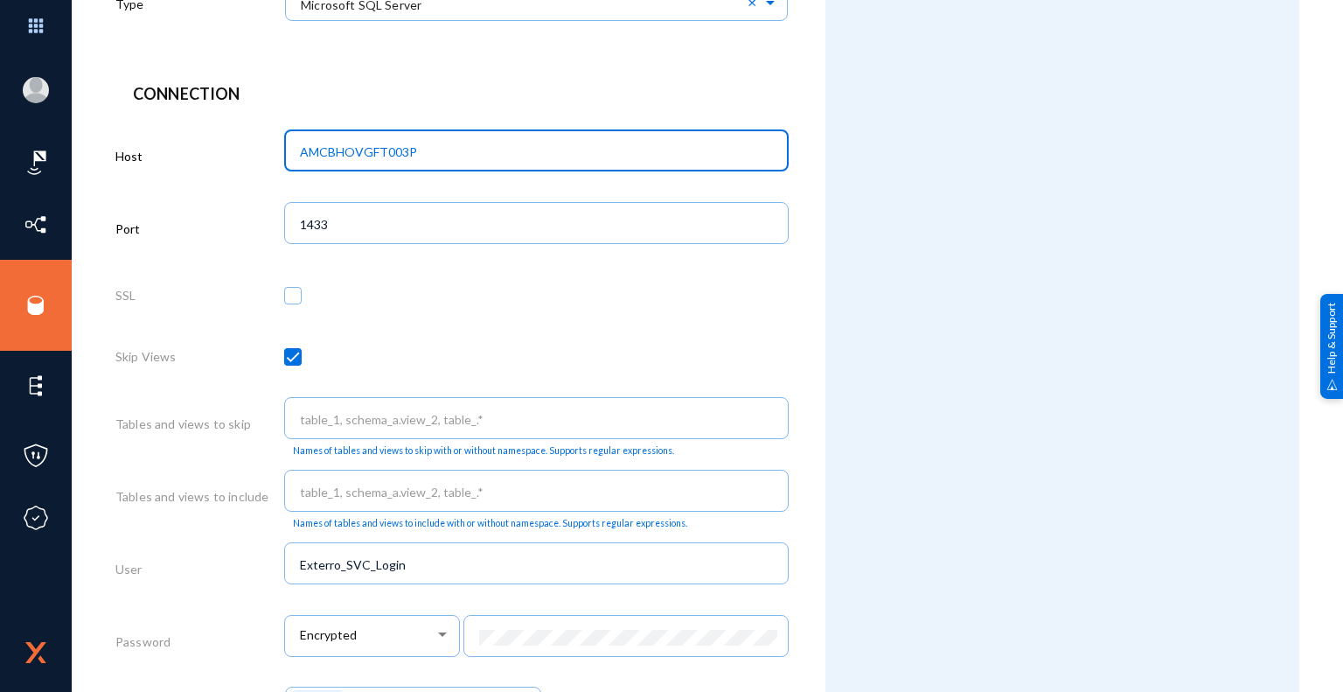
drag, startPoint x: 440, startPoint y: 149, endPoint x: 283, endPoint y: 149, distance: 156.5
click at [284, 149] on div "AMCBHOVGFT003P" at bounding box center [536, 148] width 505 height 45
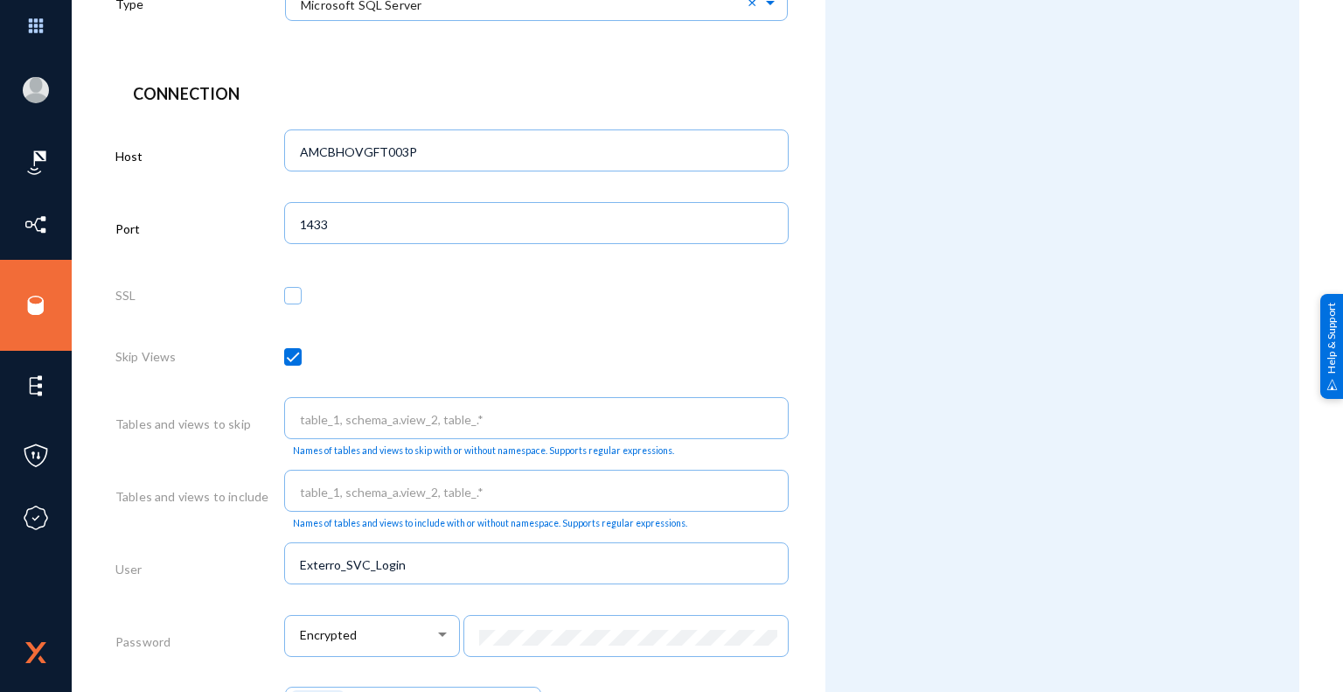
click at [928, 549] on div "Attributes Add Attribute" at bounding box center [1062, 346] width 474 height 1478
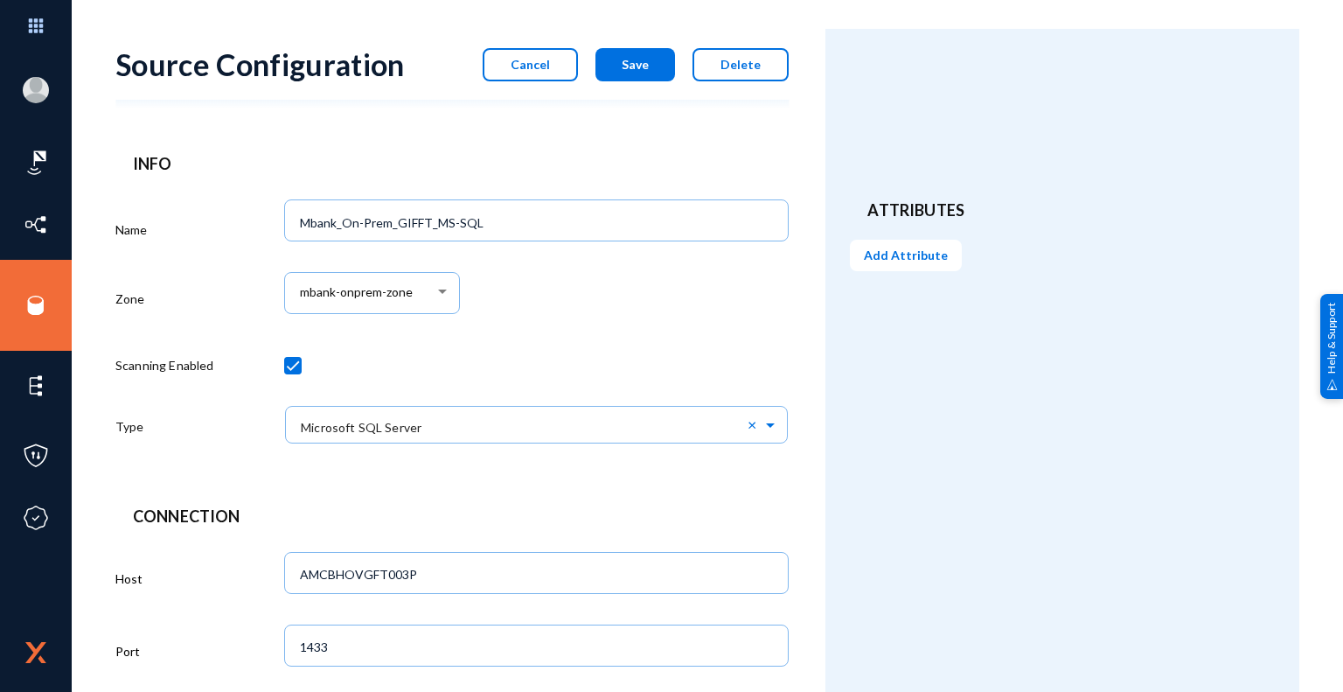
scroll to position [0, 0]
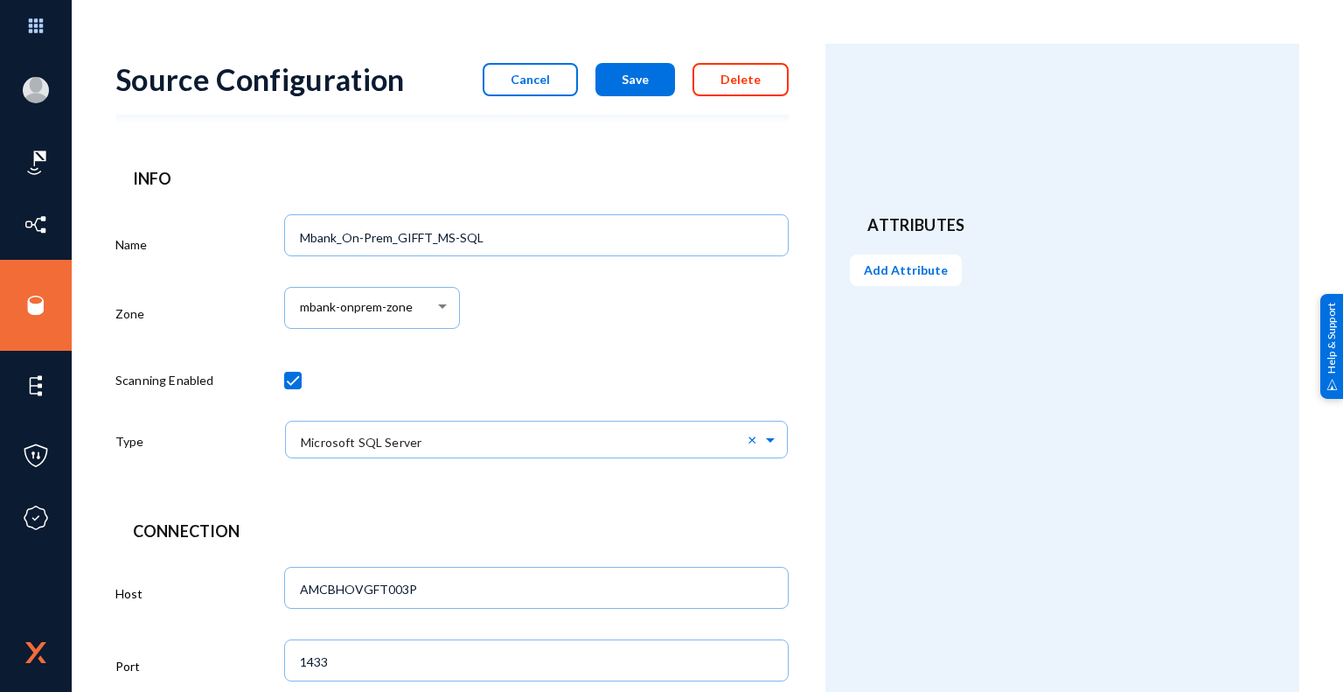
click at [762, 77] on button "Delete" at bounding box center [740, 79] width 96 height 33
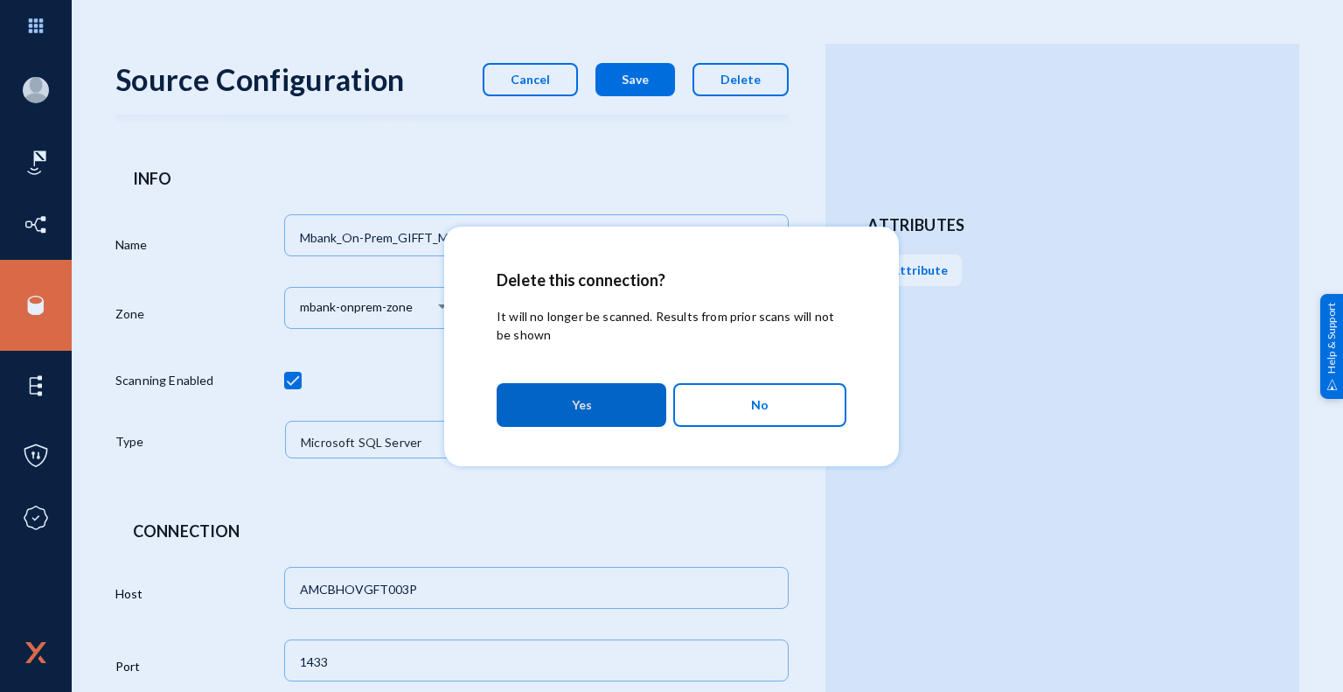
click at [598, 401] on button "Yes" at bounding box center [582, 405] width 170 height 44
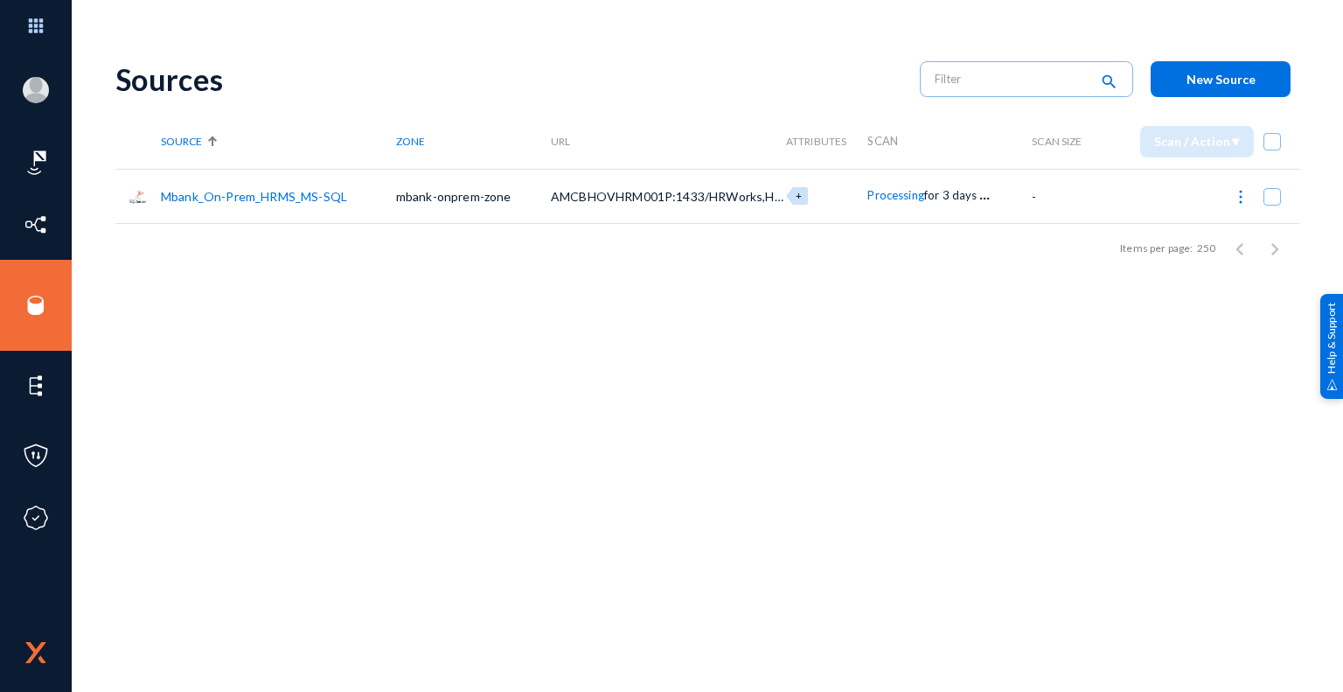
click at [1240, 195] on img at bounding box center [1240, 196] width 17 height 17
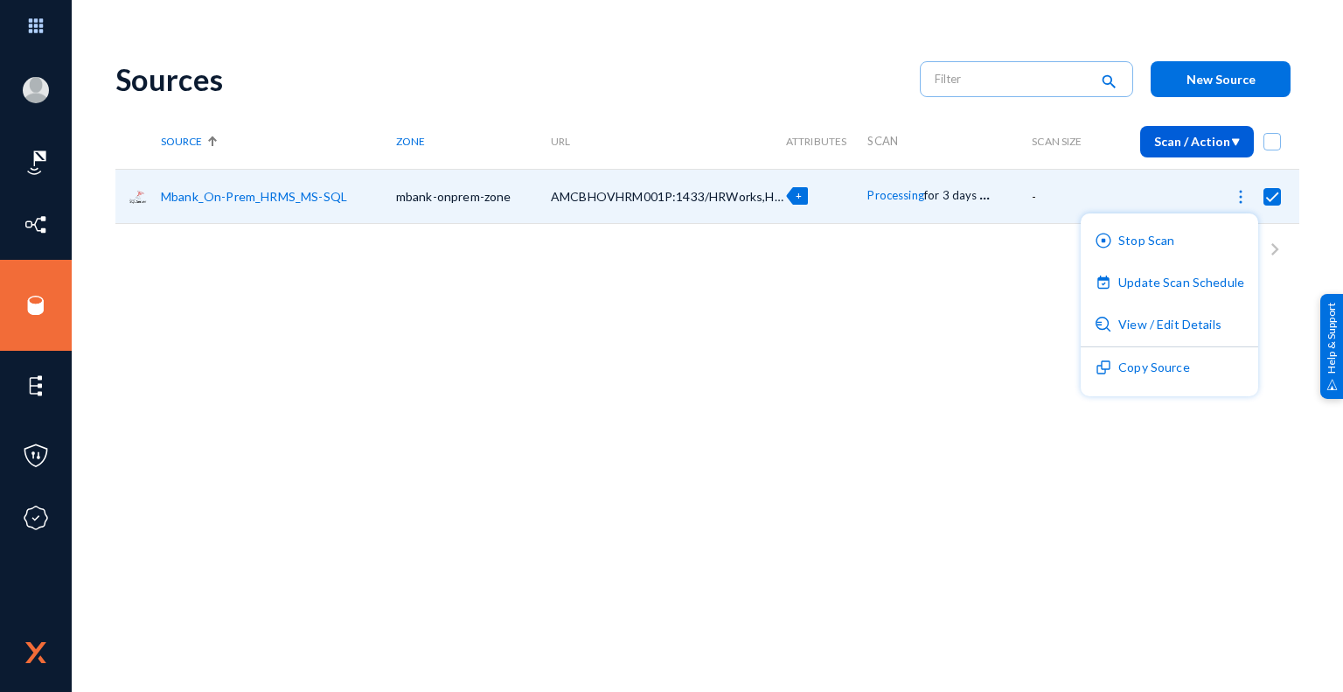
click at [975, 339] on div at bounding box center [671, 346] width 1343 height 692
checkbox input "false"
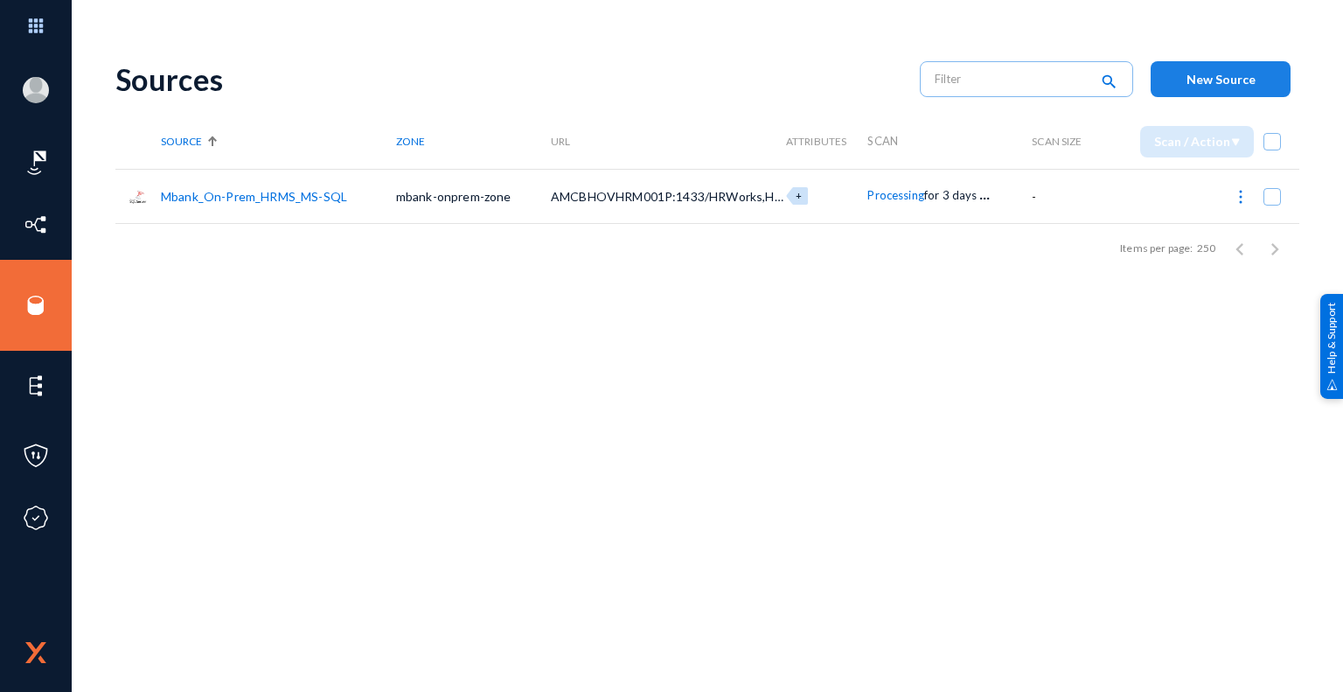
click at [1227, 80] on span "New Source" at bounding box center [1220, 79] width 69 height 15
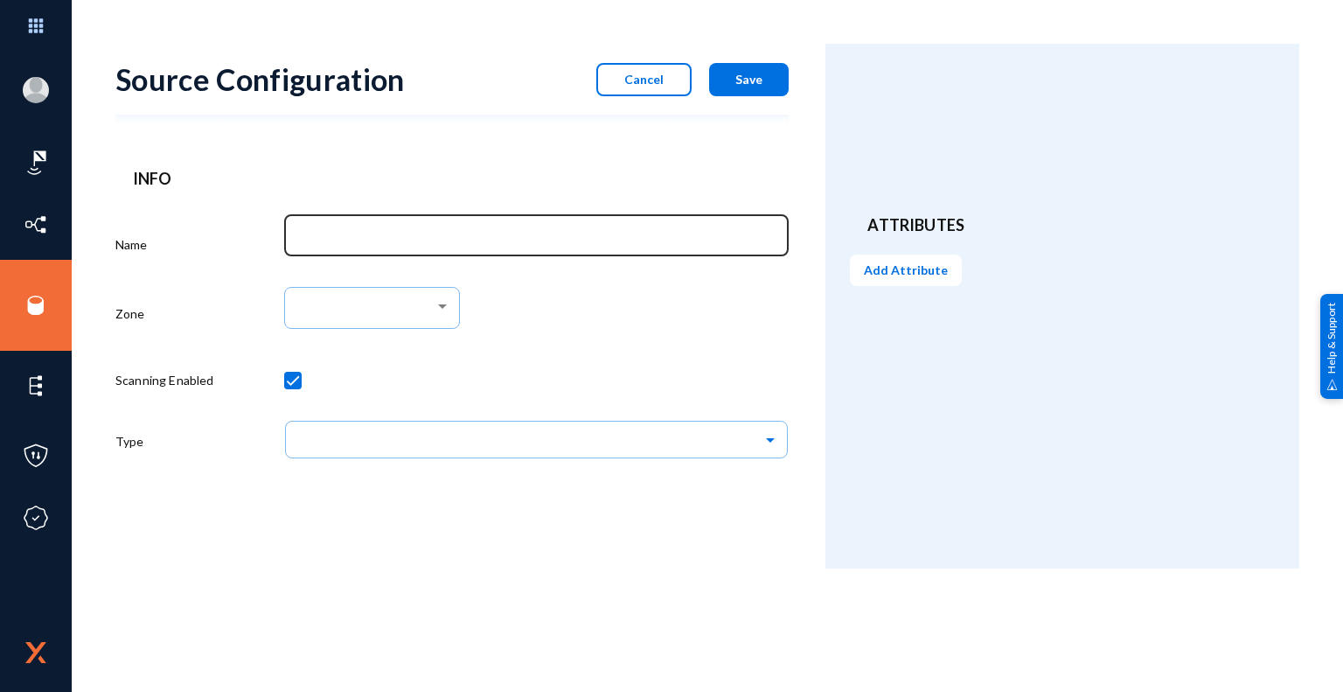
click at [497, 239] on input "Name" at bounding box center [540, 238] width 480 height 16
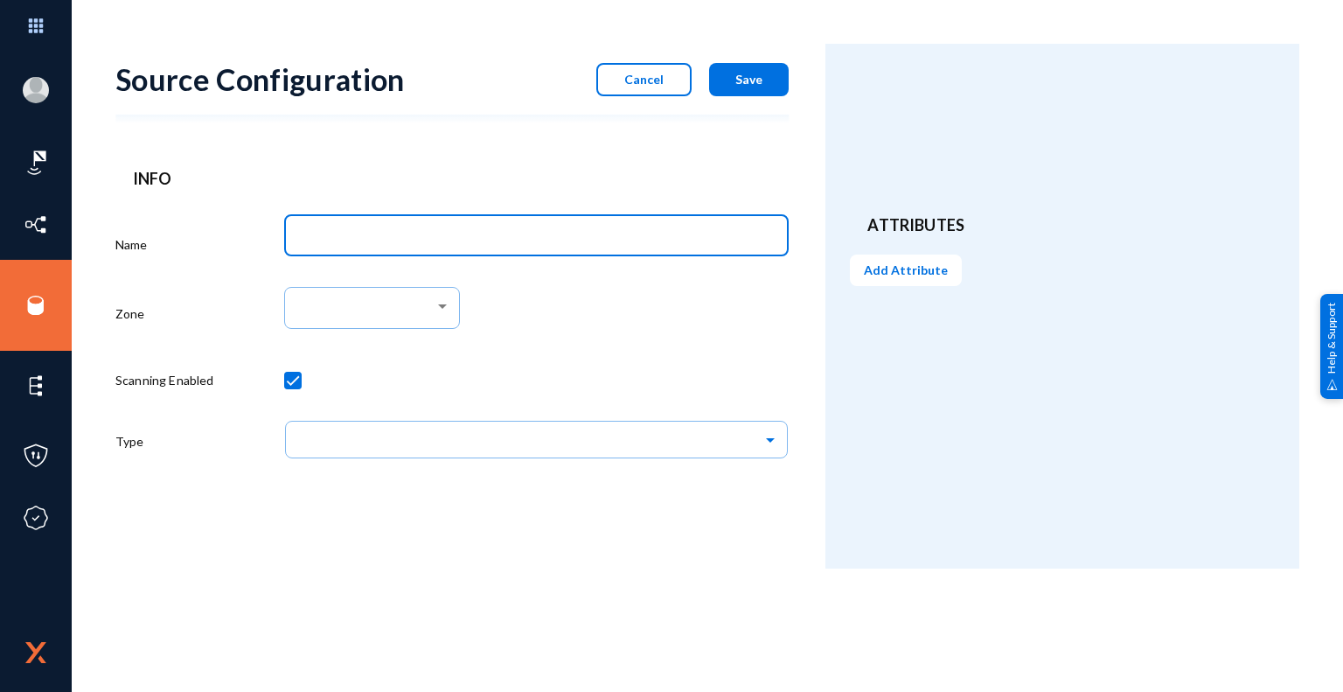
type input "Mbank_On-Prem_GIFFT_MS-SQL"
click at [383, 317] on div at bounding box center [375, 310] width 150 height 16
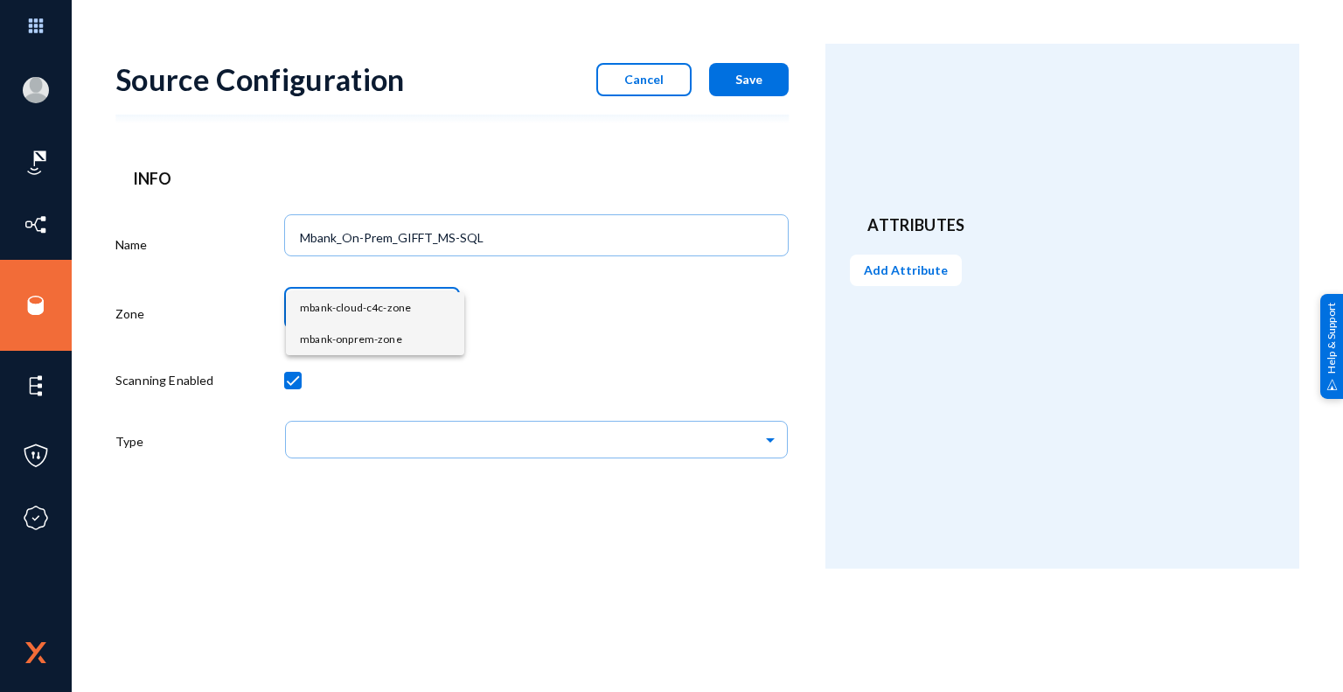
click at [369, 343] on span "mbank-onprem-zone" at bounding box center [375, 338] width 150 height 31
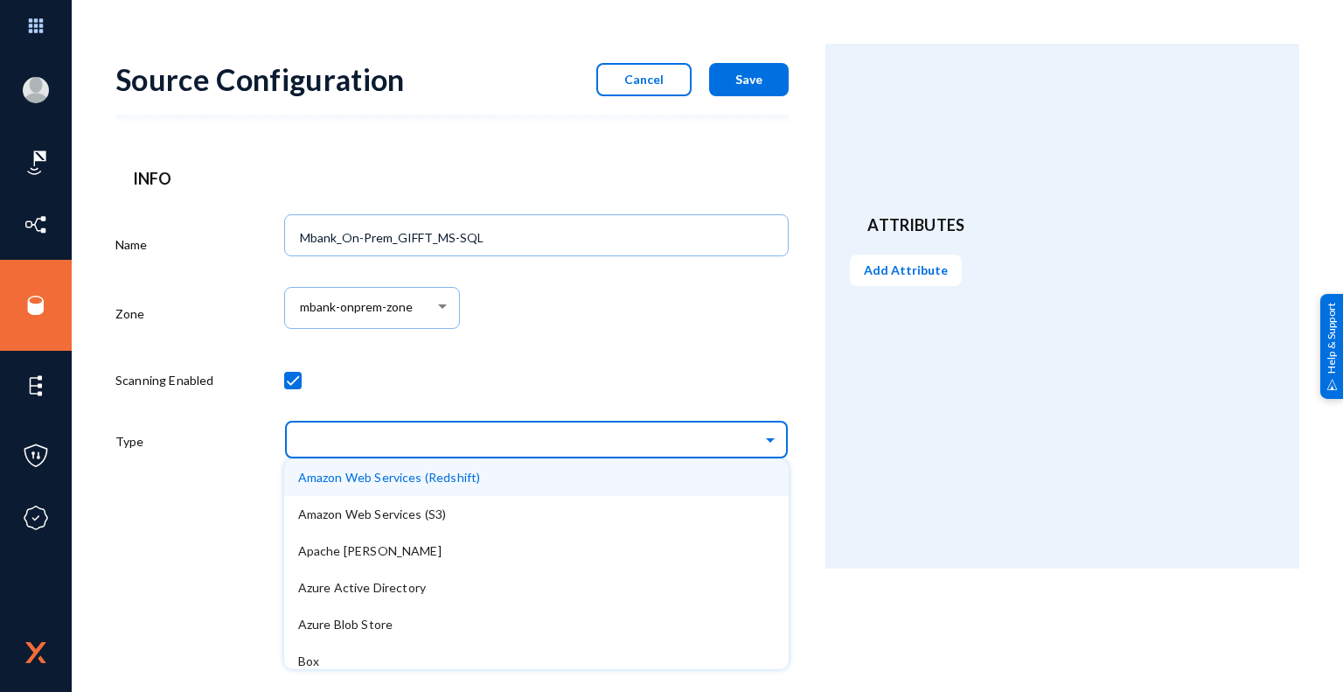
click at [388, 440] on input "text" at bounding box center [546, 439] width 488 height 30
type input "m"
type input "microsoft"
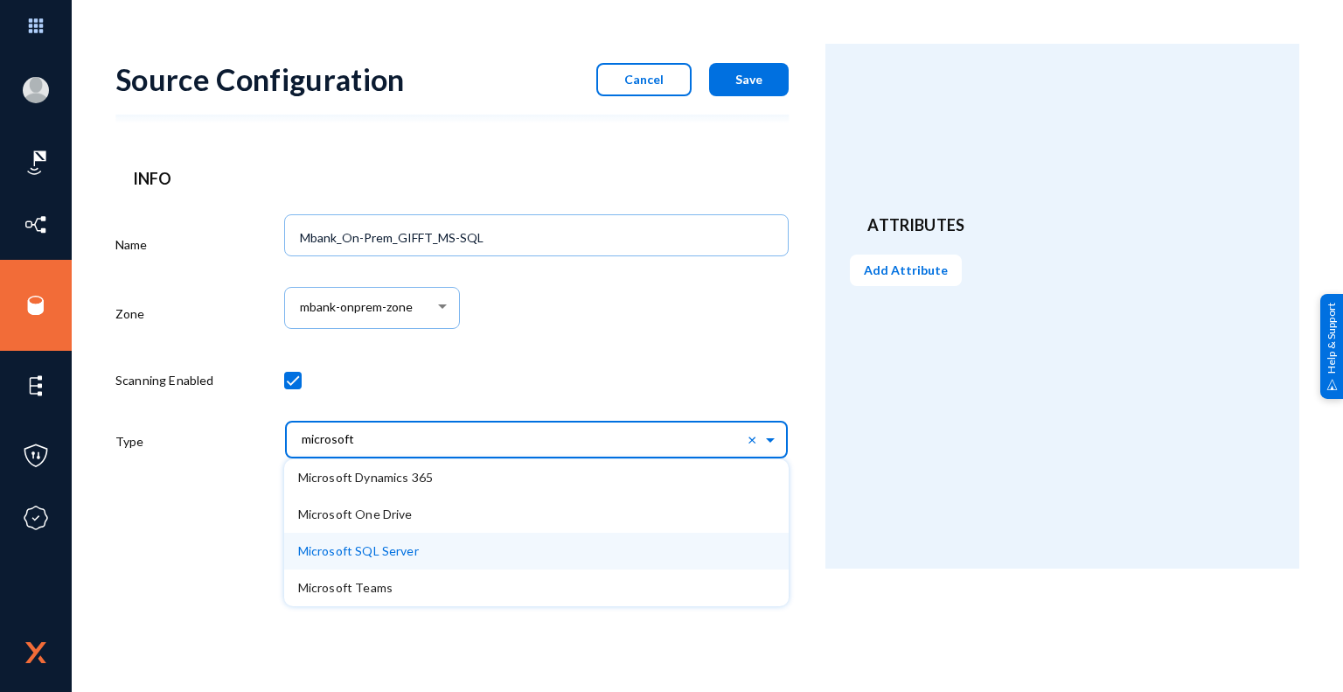
click at [392, 559] on div "Microsoft SQL Server" at bounding box center [536, 550] width 505 height 37
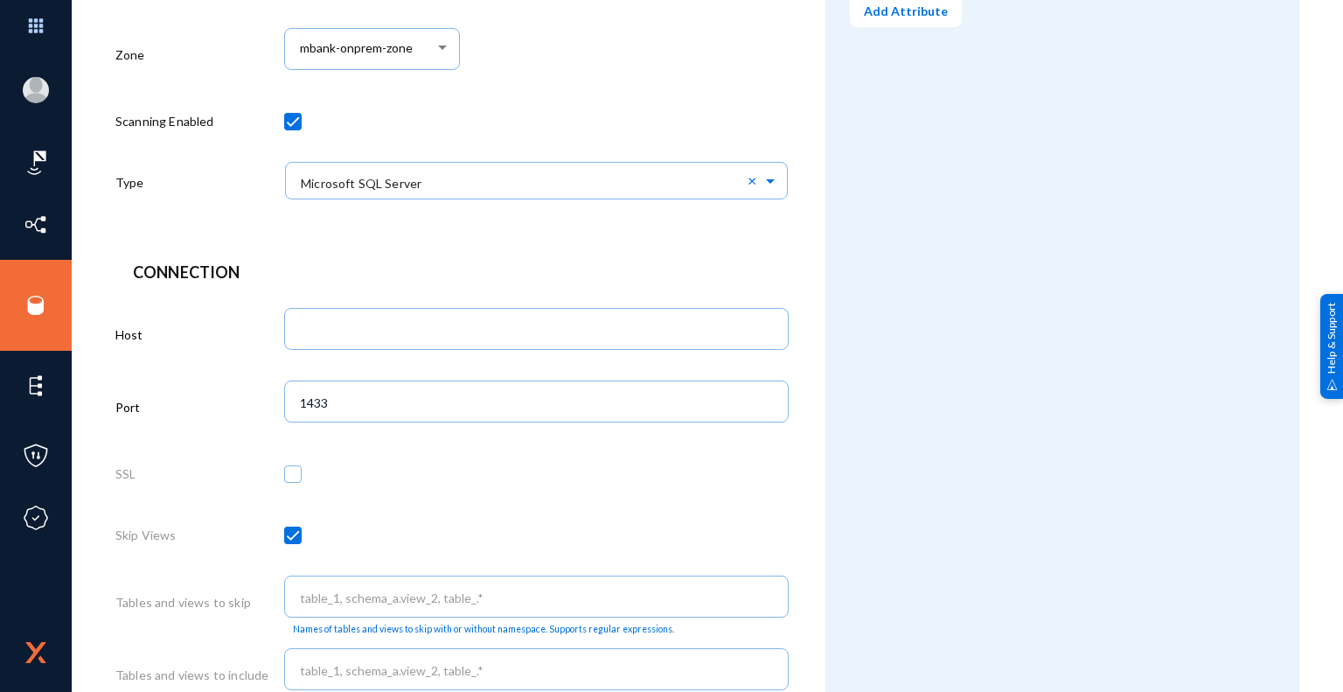
scroll to position [262, 0]
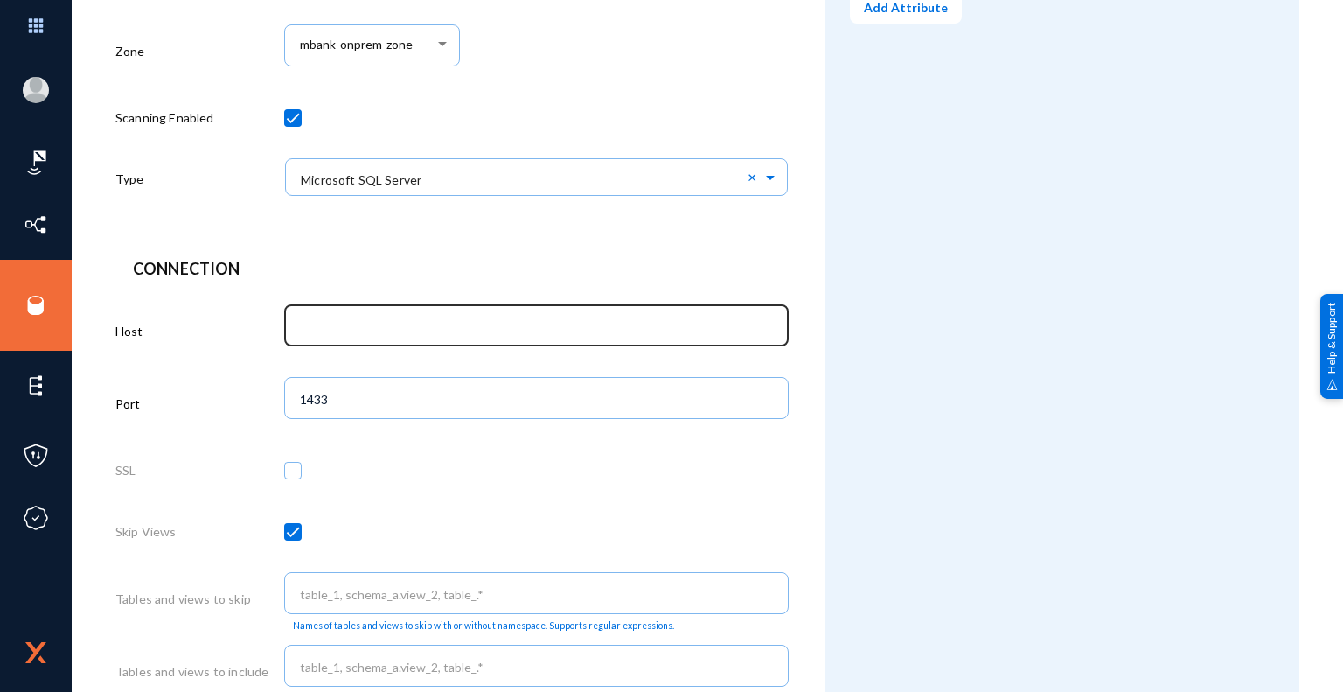
click at [457, 317] on div at bounding box center [536, 323] width 487 height 45
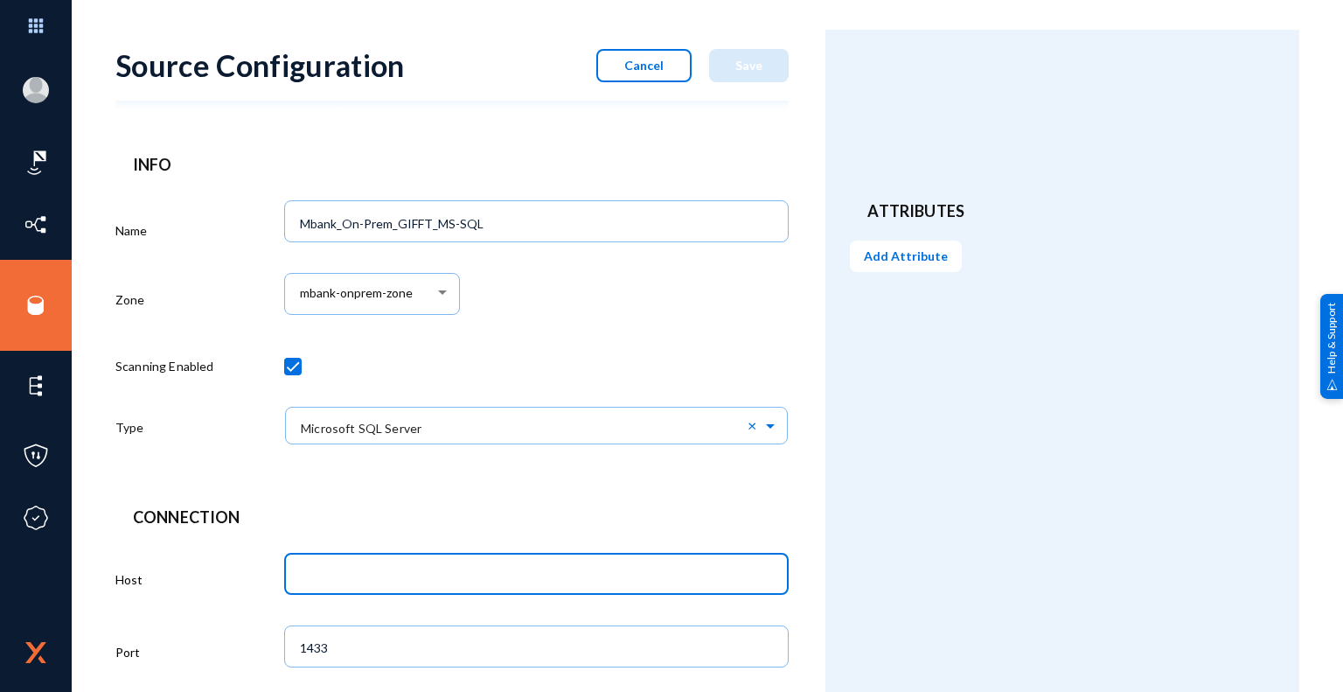
scroll to position [0, 0]
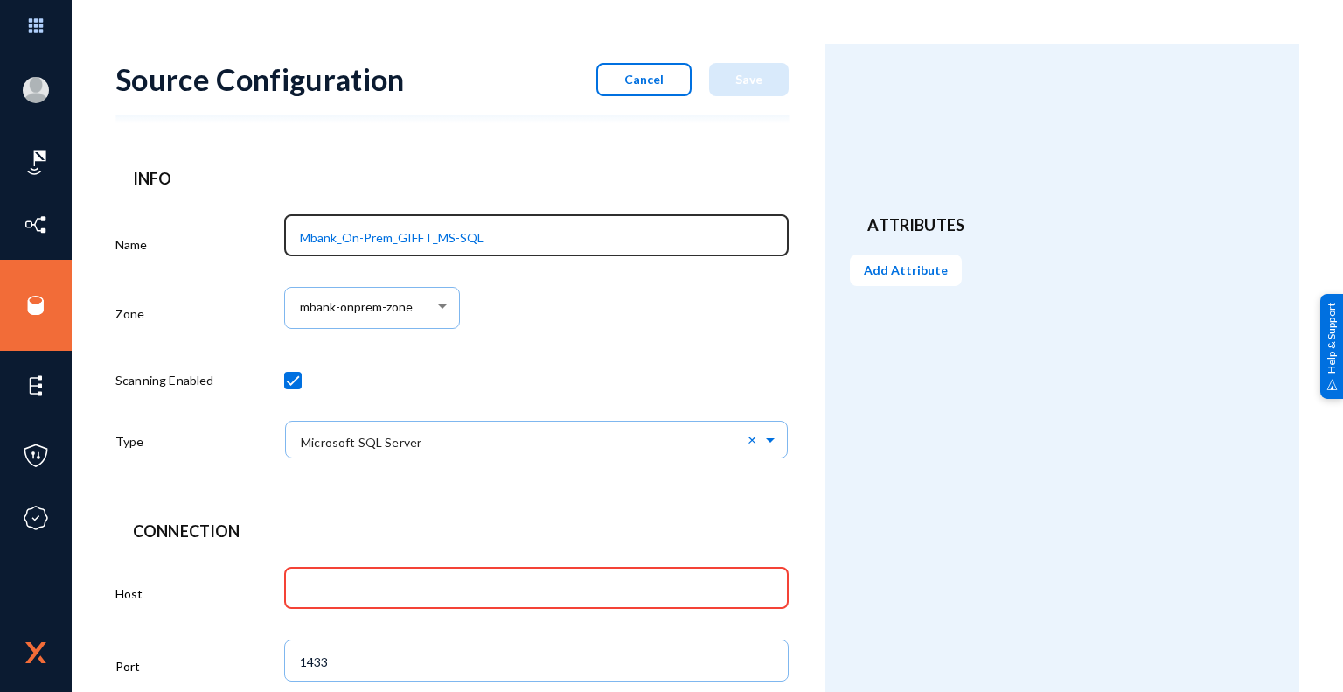
click at [519, 234] on input "Mbank_On-Prem_GIFFT_MS-SQL" at bounding box center [540, 238] width 480 height 16
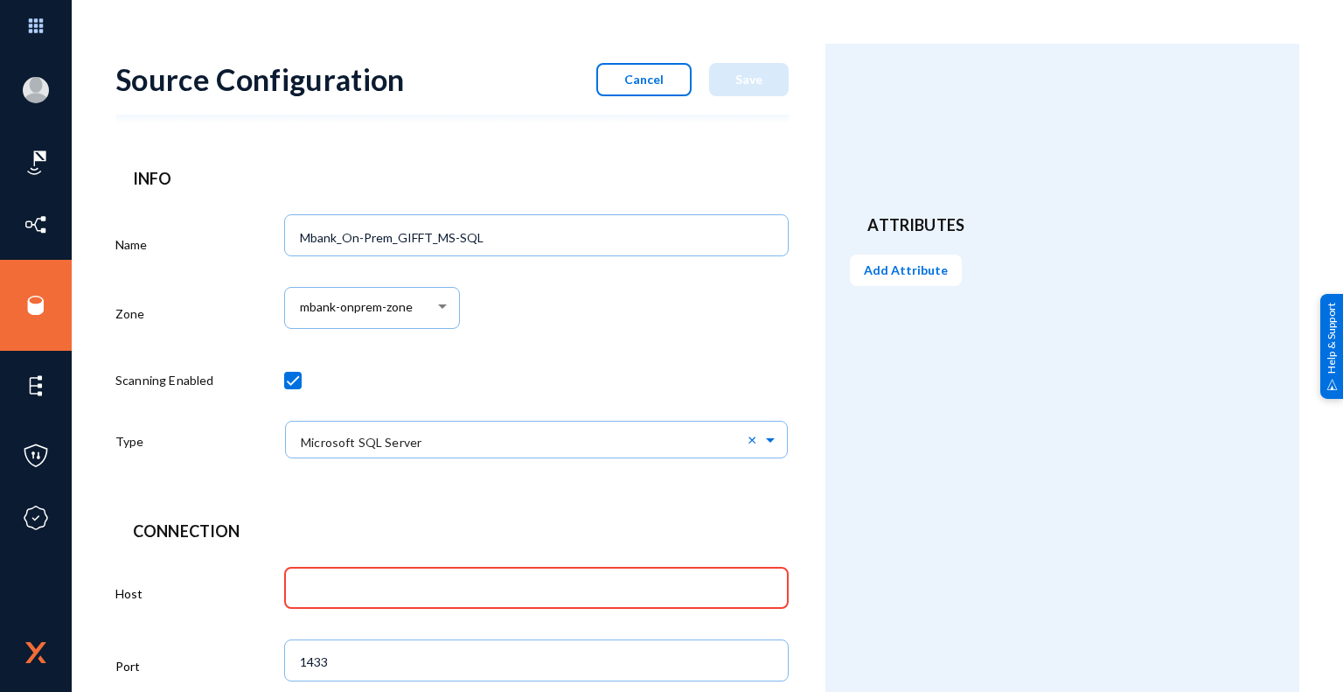
click at [467, 588] on input "text" at bounding box center [540, 589] width 480 height 16
paste input "AMCBHOVGFT003P"
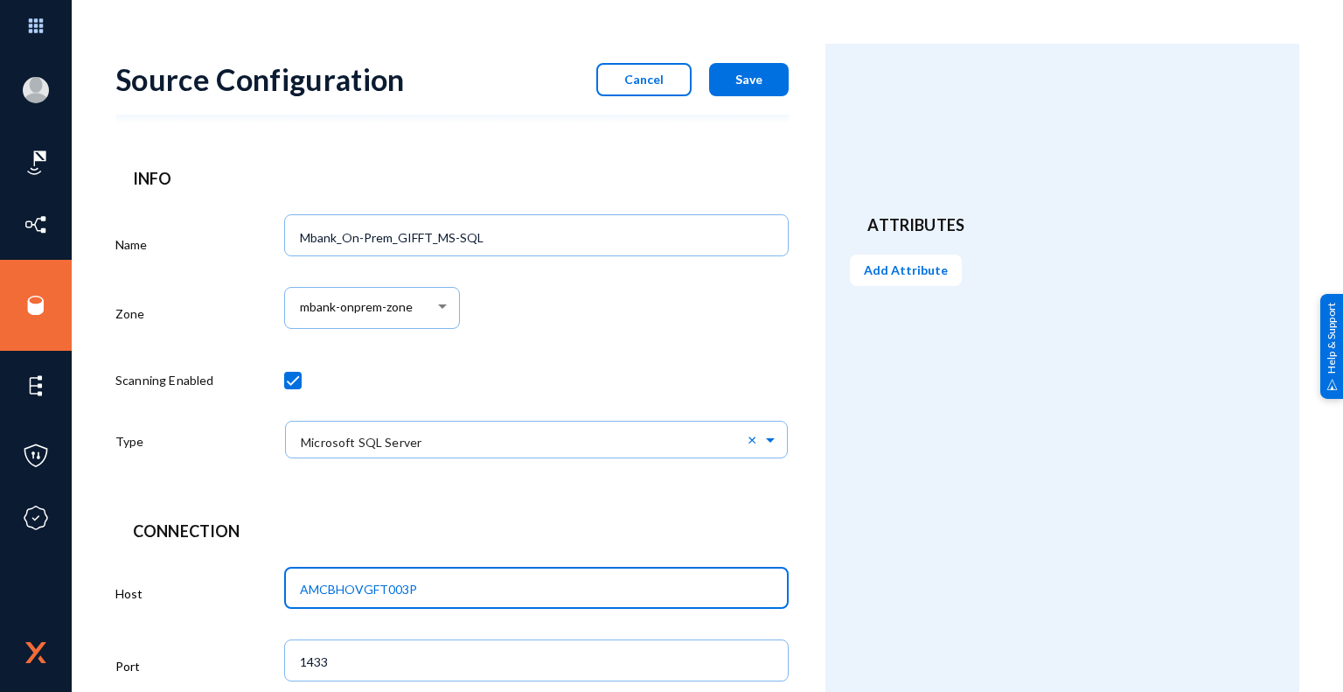
type input "AMCBHOVGFT003P"
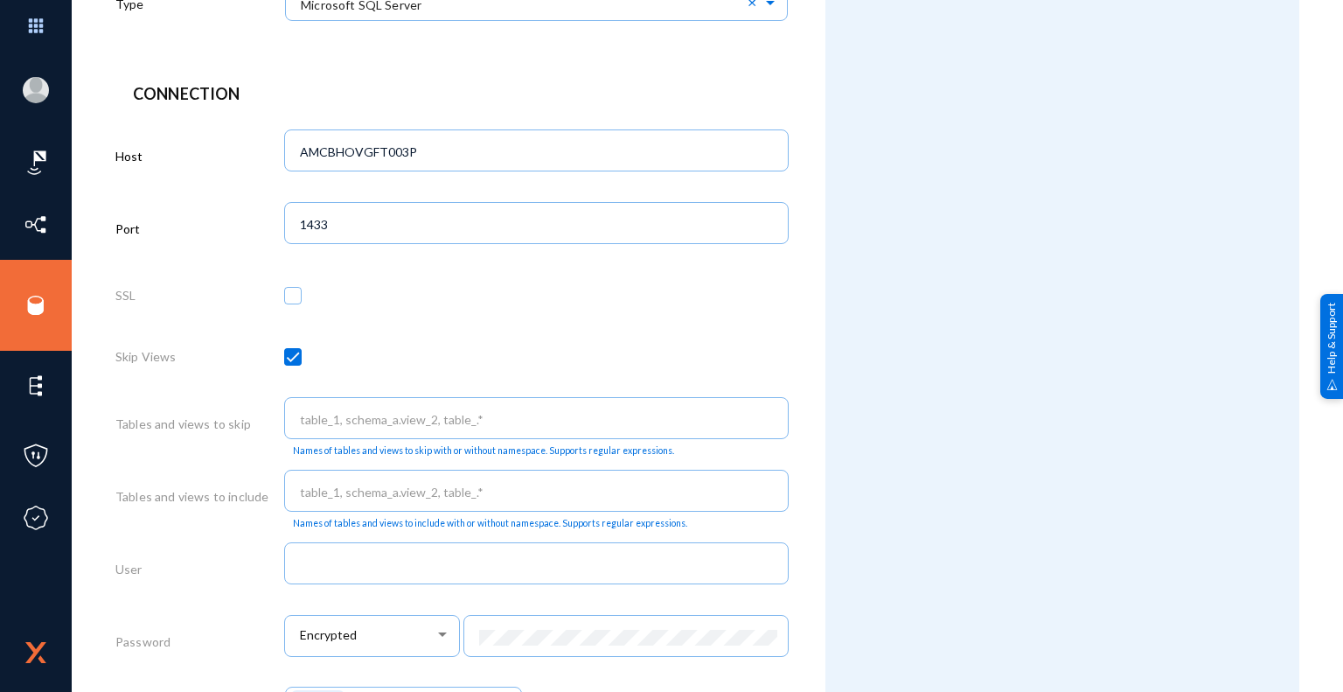
scroll to position [525, 0]
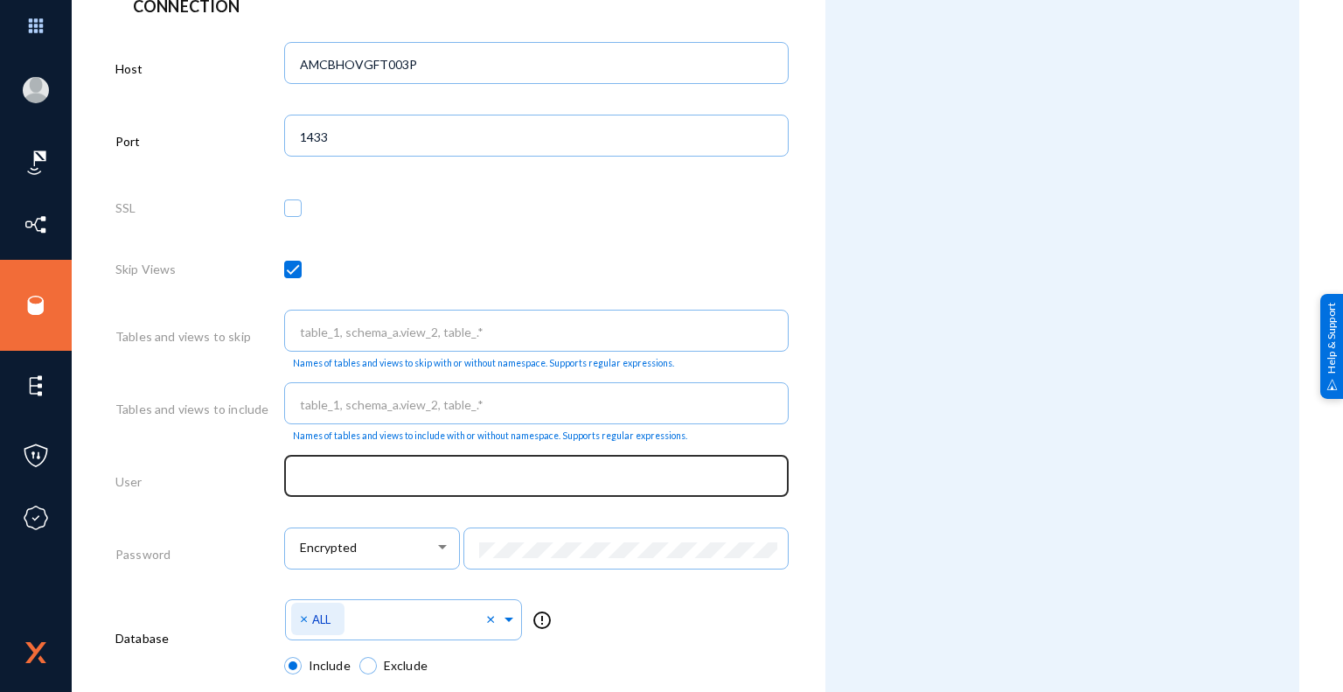
click at [446, 477] on input "text" at bounding box center [540, 477] width 480 height 16
click at [560, 475] on input "text" at bounding box center [540, 477] width 480 height 16
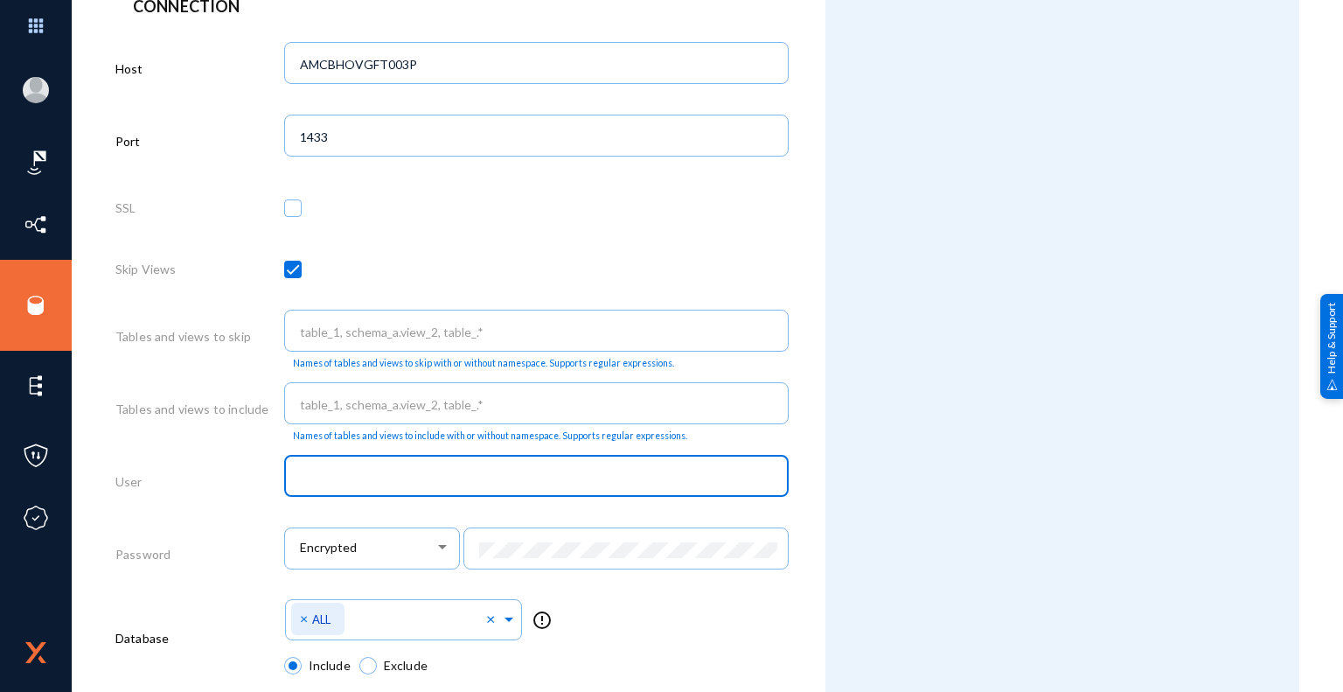
paste input "Exterro_SVC_Login"
type input "Exterro_SVC_Login"
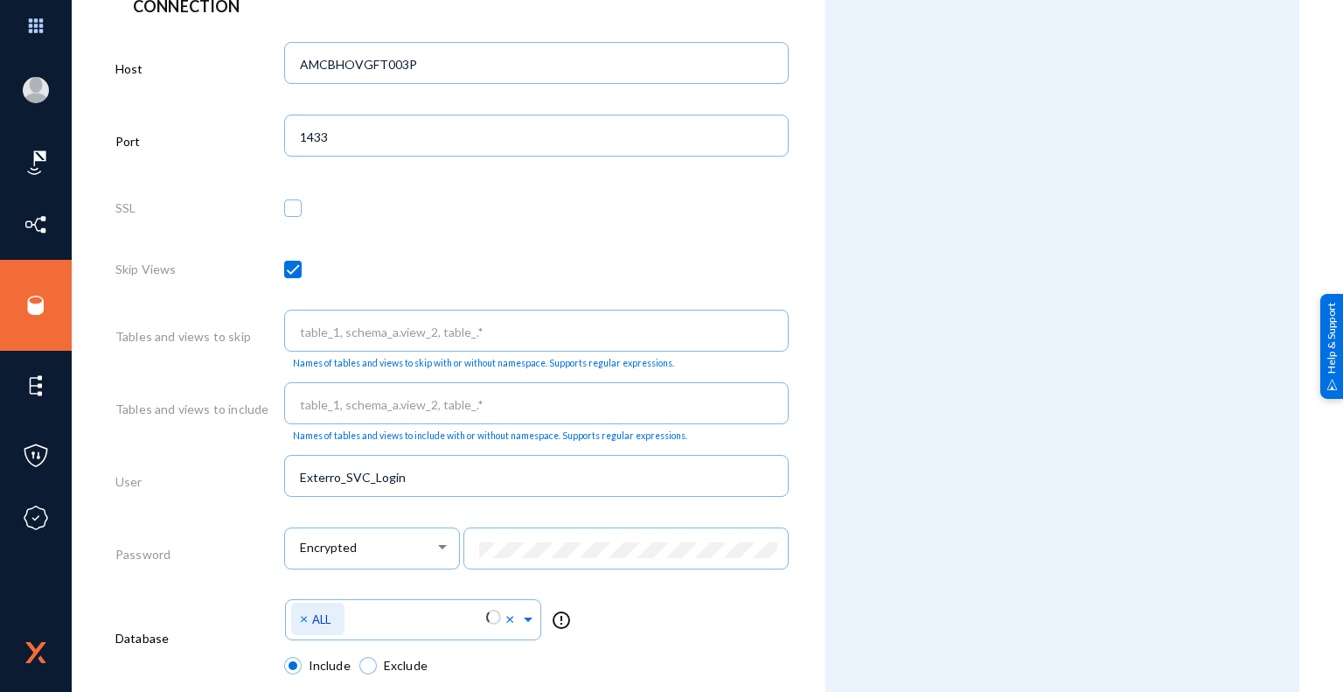
click at [925, 552] on div "Attributes Add Attribute" at bounding box center [1062, 258] width 474 height 1478
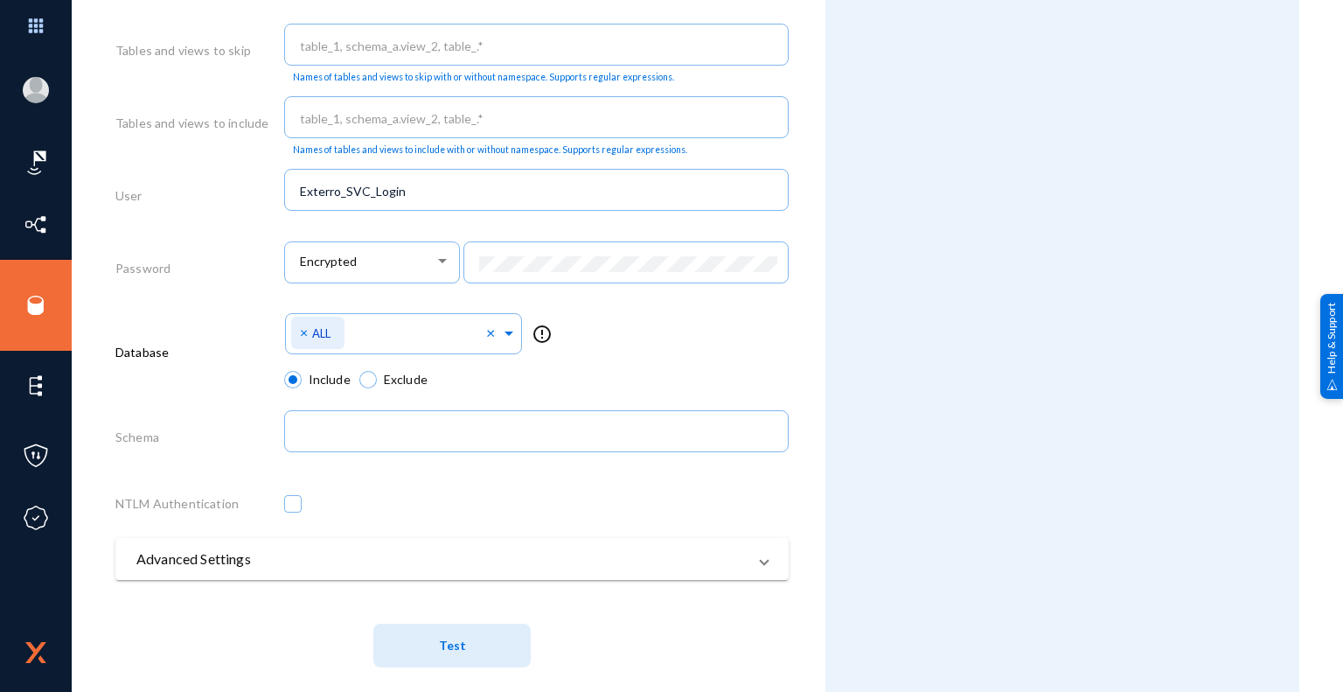
scroll to position [833, 0]
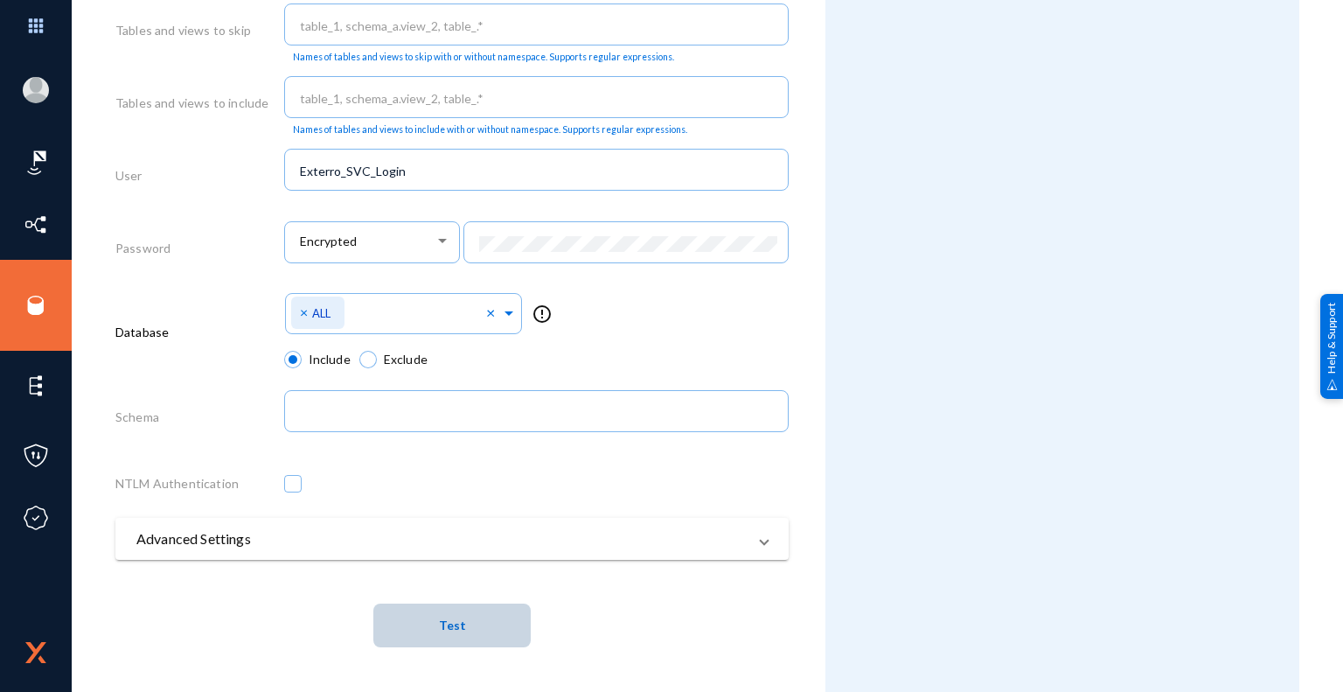
click at [453, 631] on span "Test" at bounding box center [452, 625] width 27 height 15
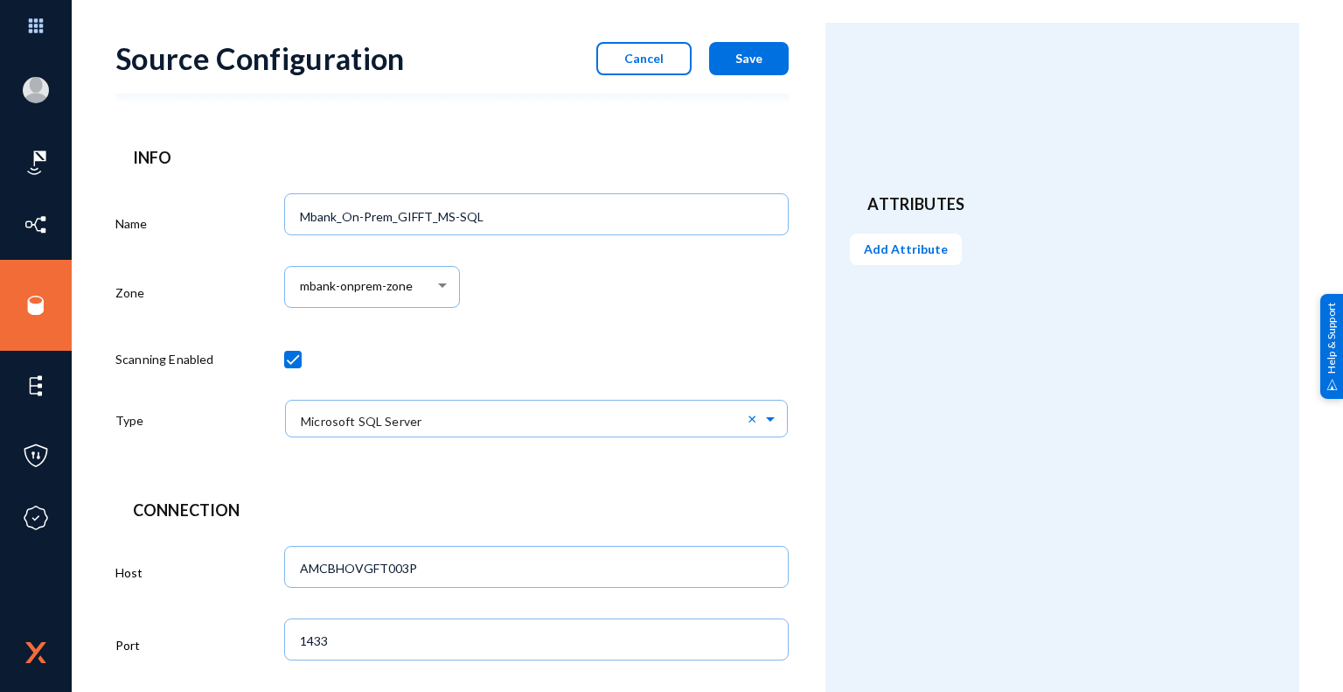
scroll to position [0, 0]
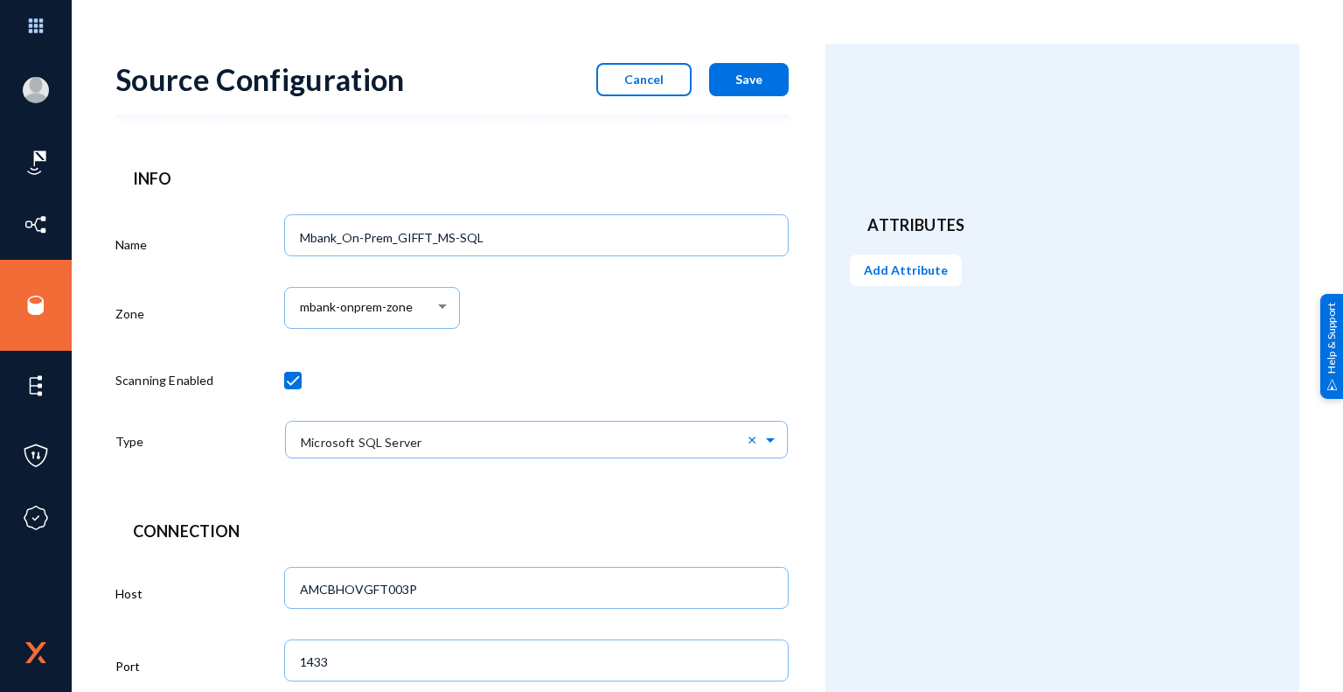
click at [756, 83] on span "Save" at bounding box center [748, 79] width 27 height 15
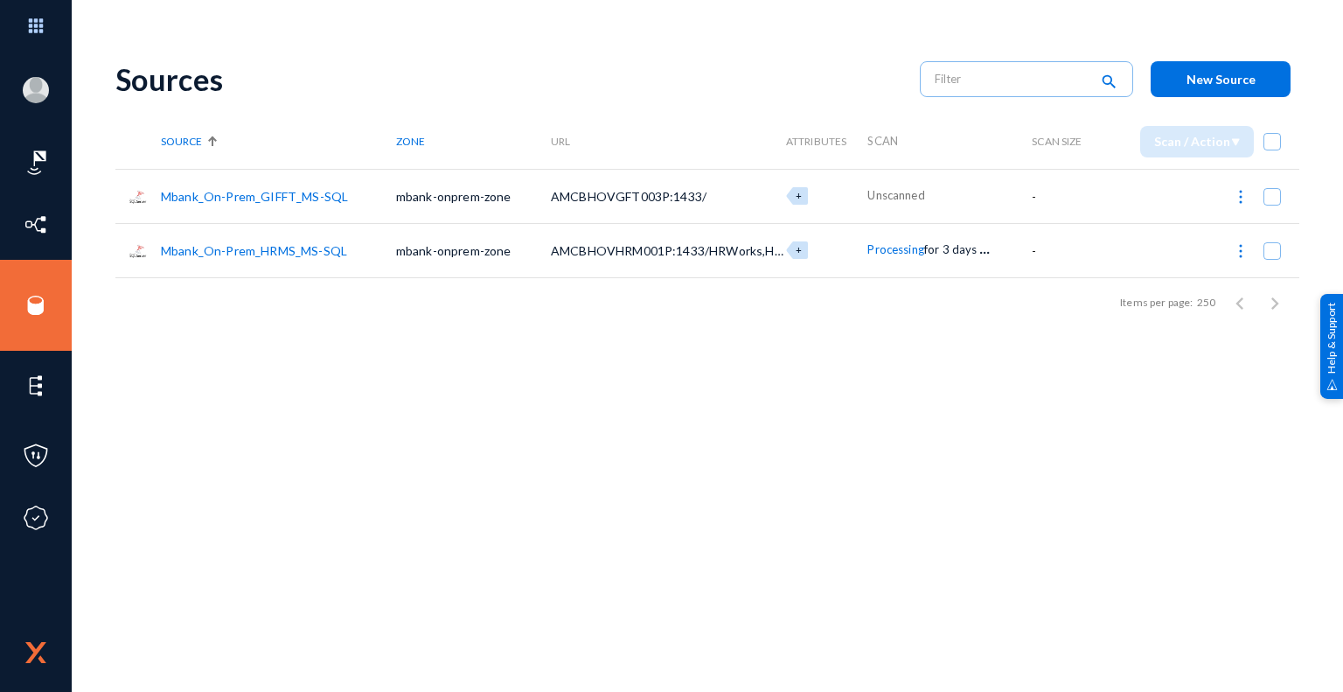
click at [1239, 196] on img at bounding box center [1240, 196] width 17 height 17
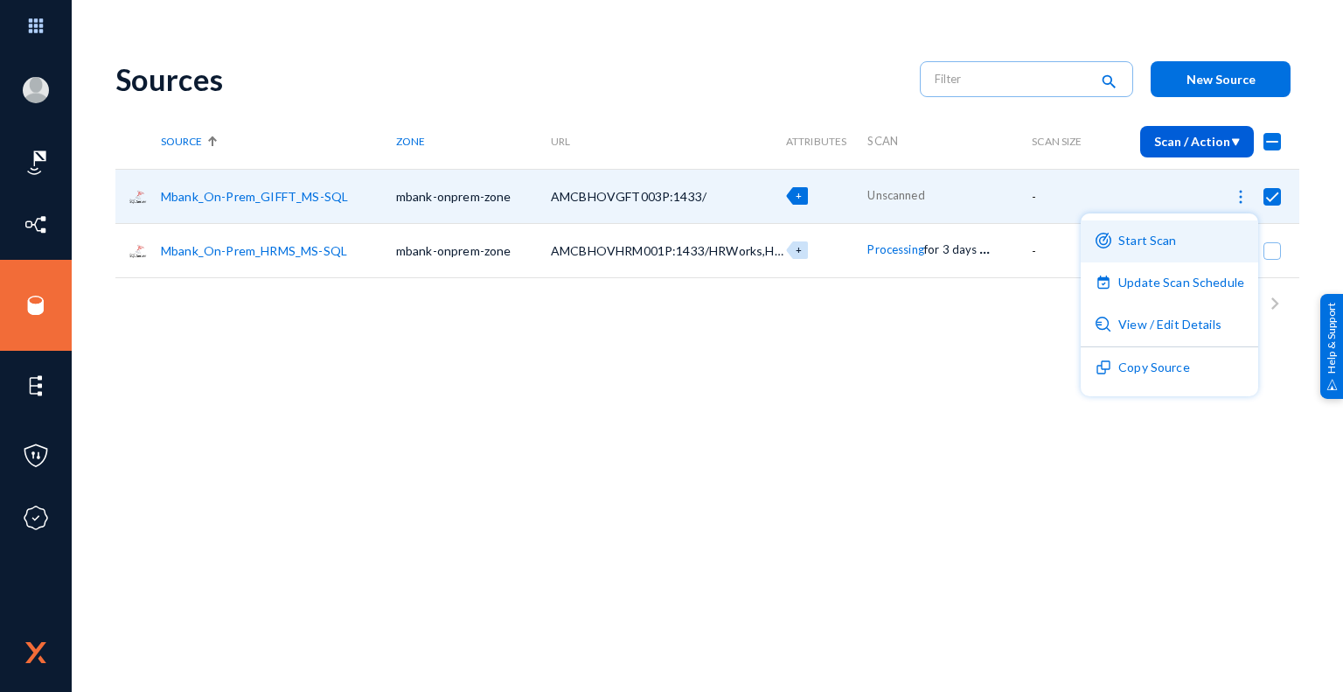
click at [1166, 240] on button "Start Scan" at bounding box center [1169, 241] width 177 height 42
checkbox input "false"
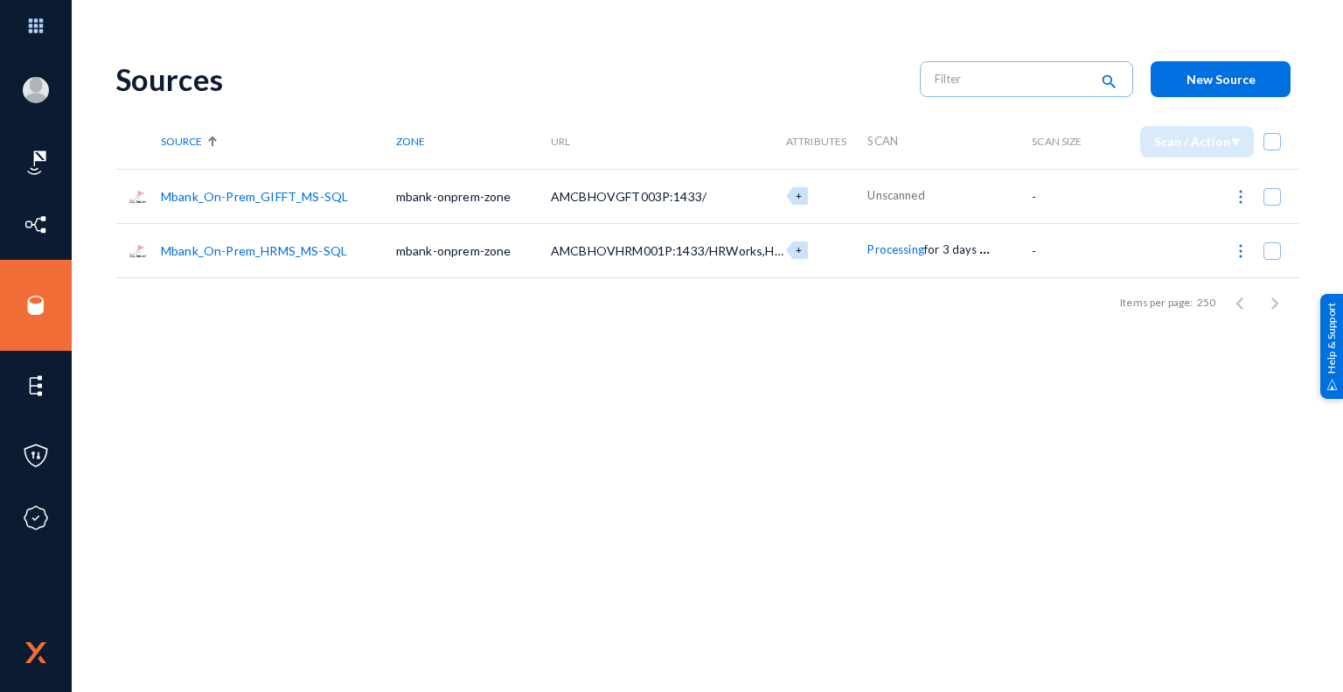
click at [1241, 80] on span "New Source" at bounding box center [1220, 79] width 69 height 15
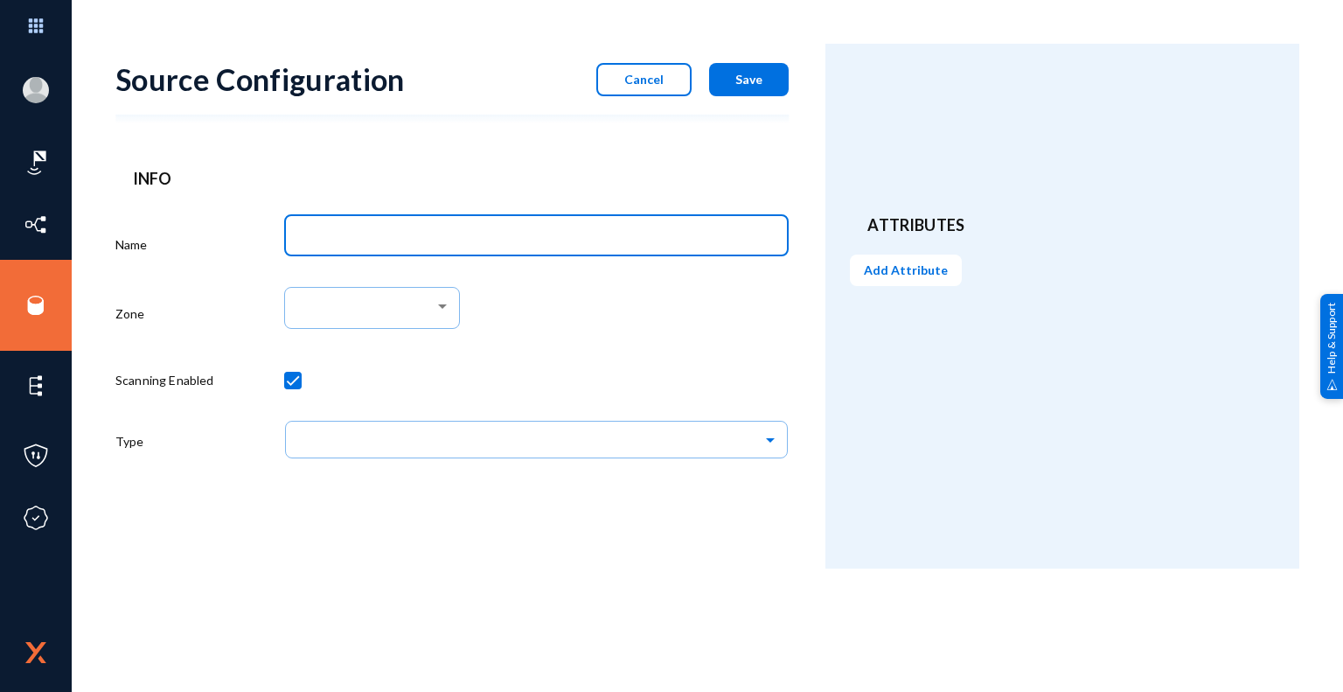
click at [367, 240] on input "Name" at bounding box center [540, 238] width 480 height 16
type input "Mbank_On-Prem_IVR_MS-SQL"
click at [420, 319] on div at bounding box center [371, 305] width 157 height 45
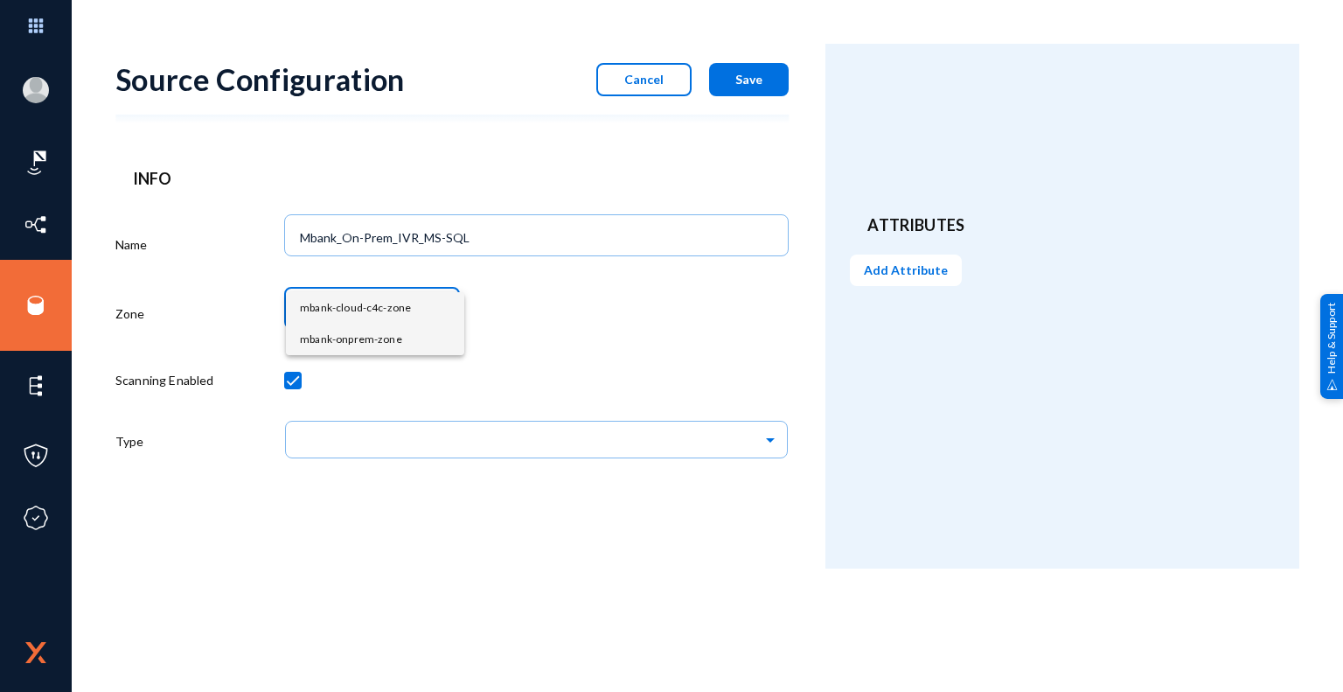
click at [365, 342] on span "mbank-onprem-zone" at bounding box center [375, 338] width 150 height 31
click at [596, 348] on div "mbank-onprem-zone" at bounding box center [536, 317] width 505 height 73
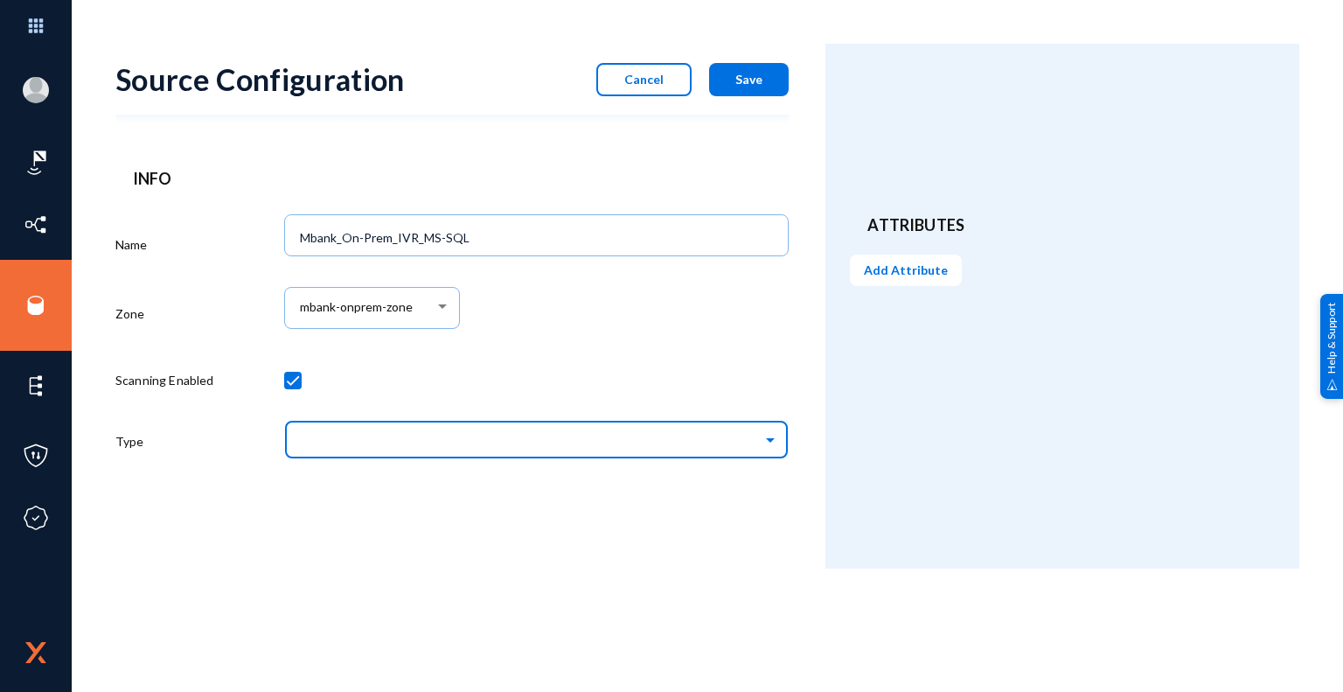
click at [549, 447] on input "text" at bounding box center [546, 439] width 488 height 30
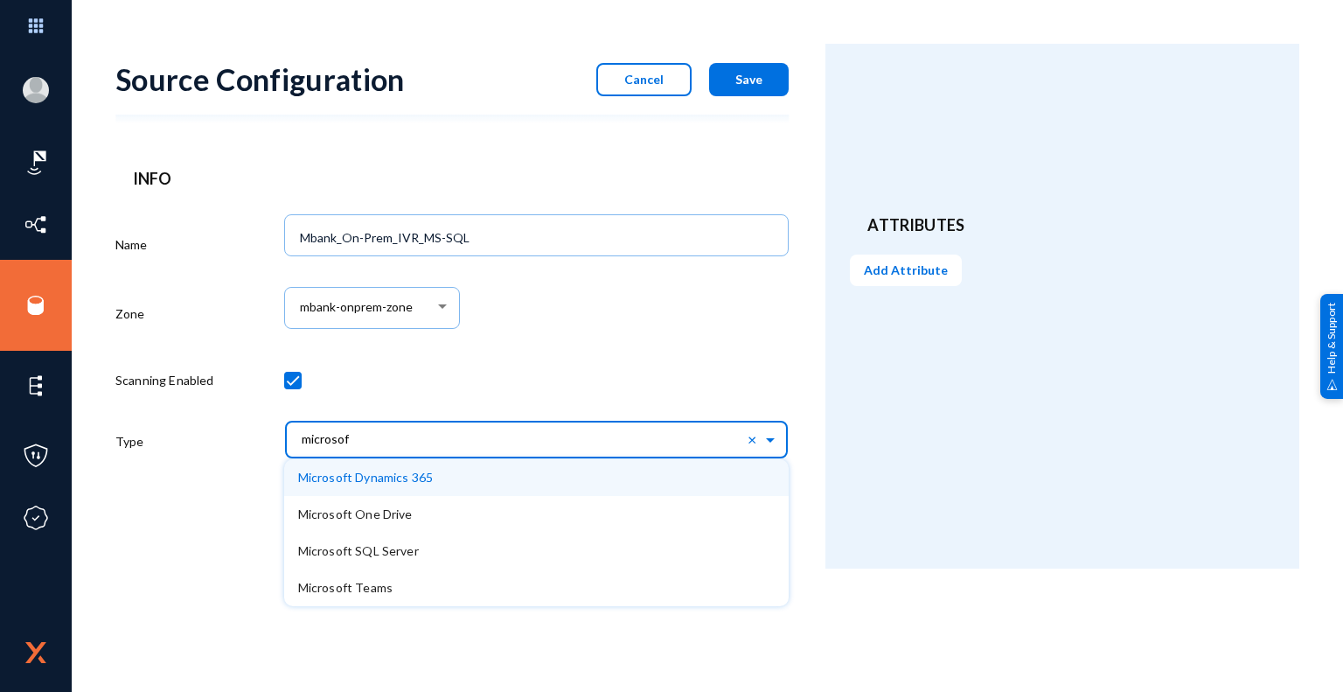
type input "microsoft"
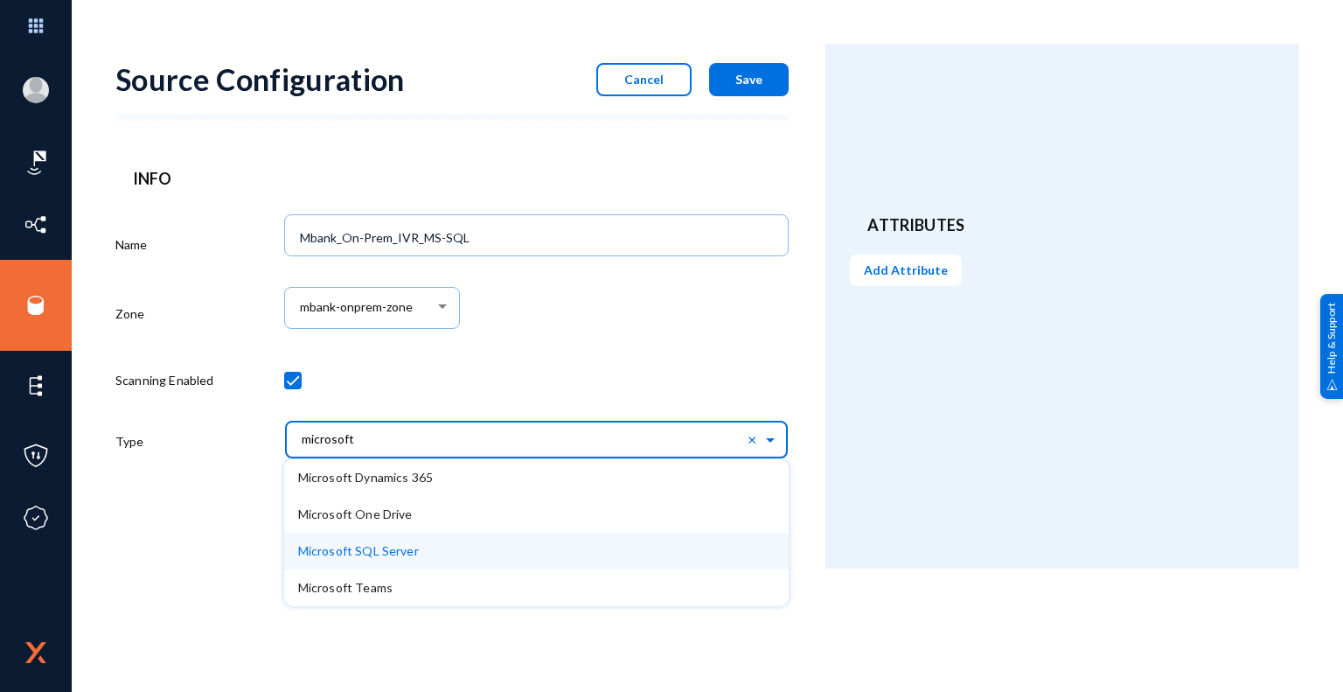
click at [396, 555] on span "Microsoft SQL Server" at bounding box center [358, 550] width 121 height 15
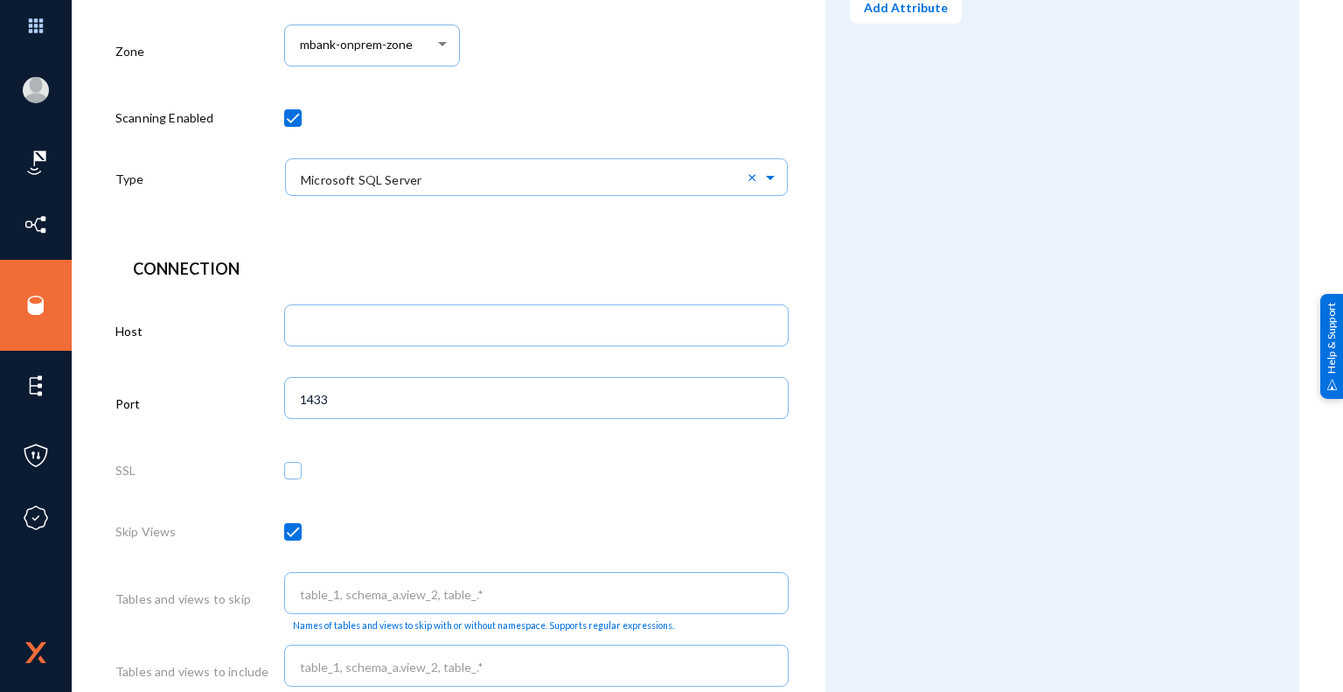
scroll to position [175, 0]
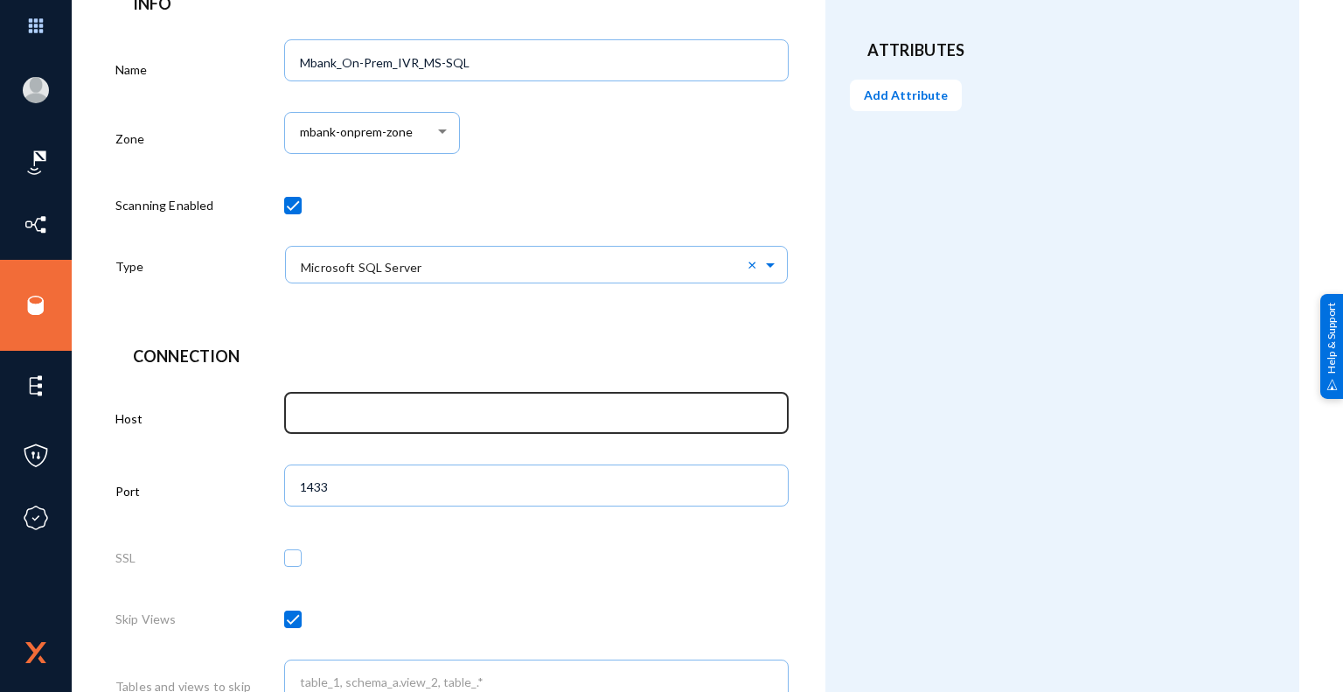
click at [374, 417] on input "text" at bounding box center [540, 415] width 480 height 16
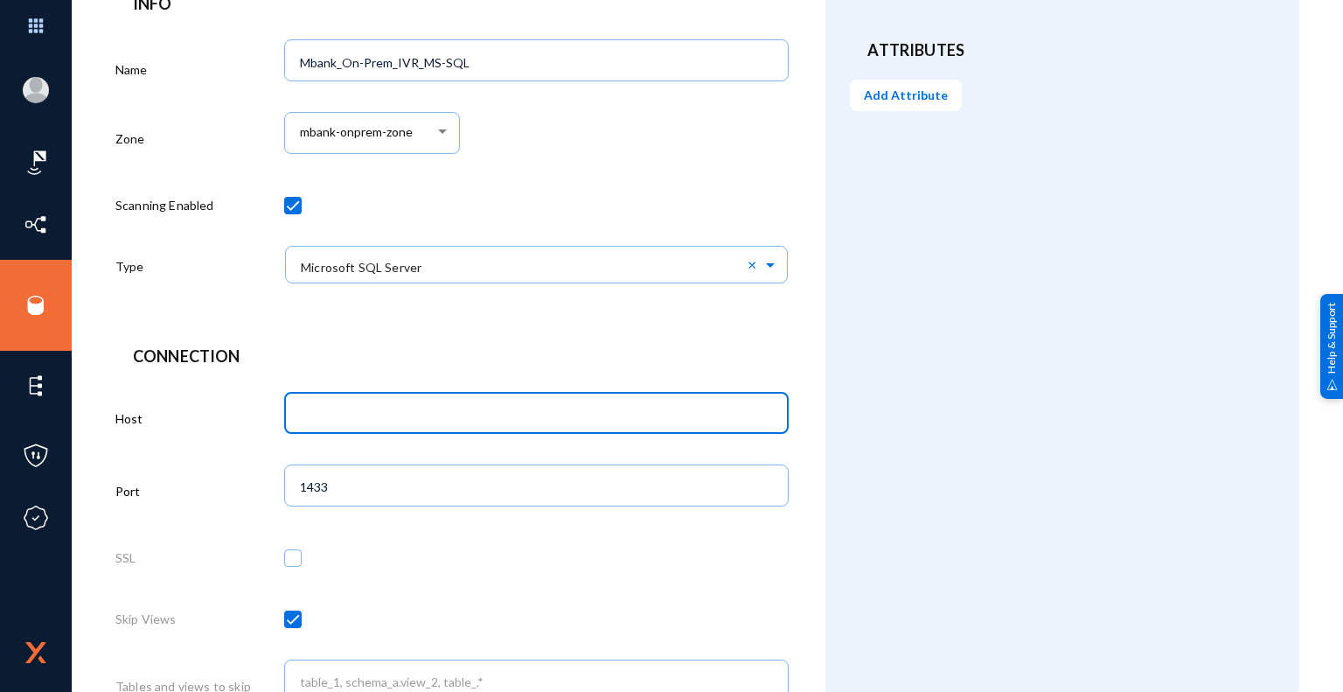
paste input "AMCBHOVBMDB02P"
type input "AMCBHOVBMDB02P"
click at [879, 513] on div "Attributes Add Attribute" at bounding box center [1062, 608] width 474 height 1478
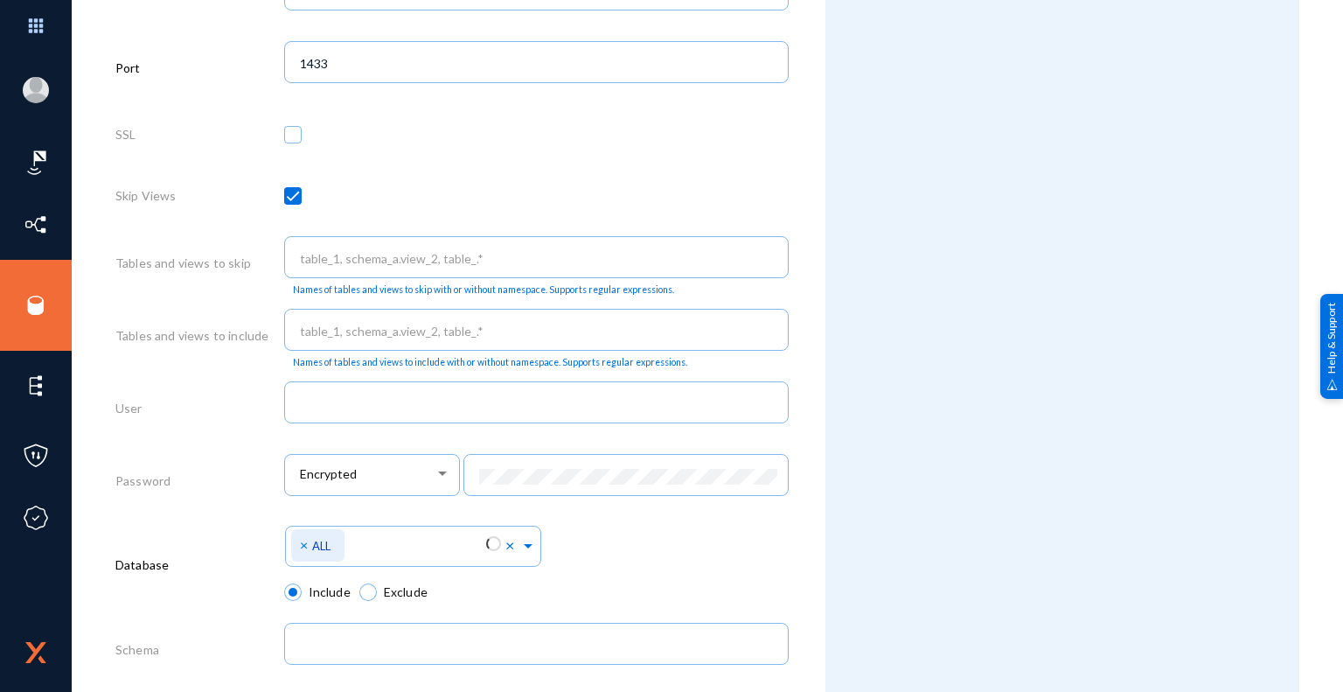
scroll to position [612, 0]
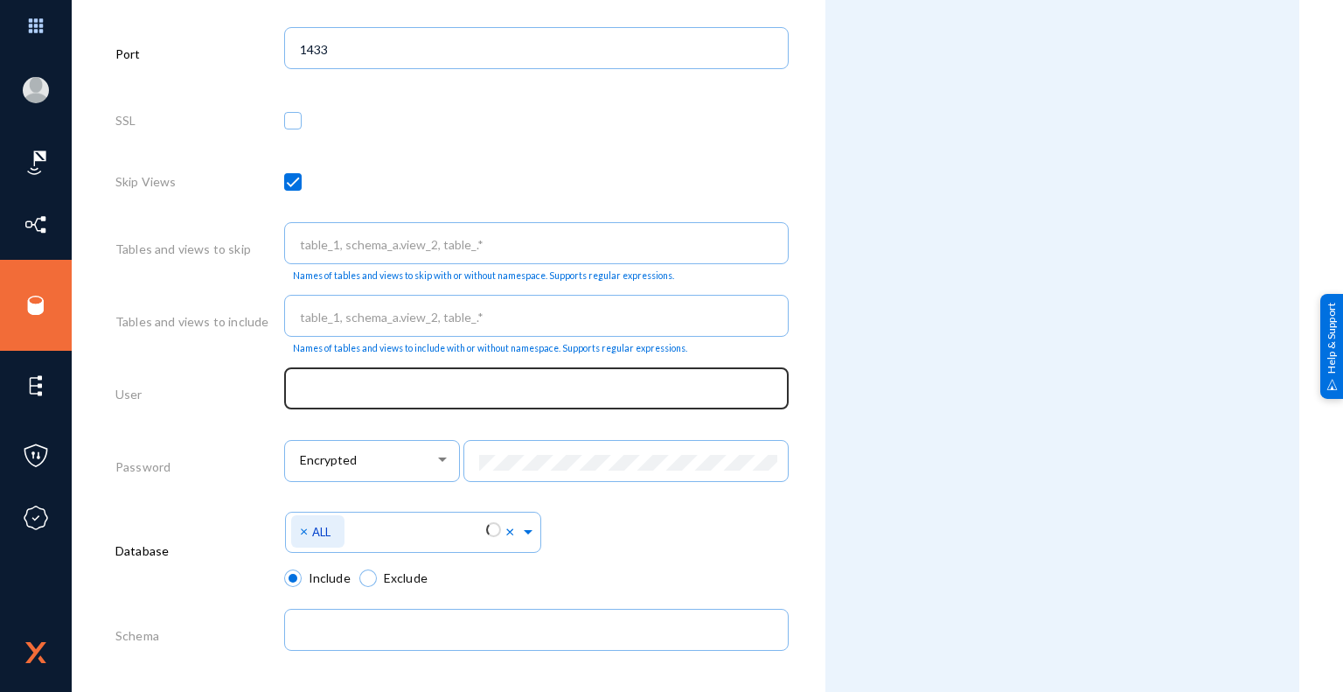
click at [475, 393] on input "text" at bounding box center [540, 390] width 480 height 16
click at [442, 380] on div at bounding box center [536, 386] width 487 height 45
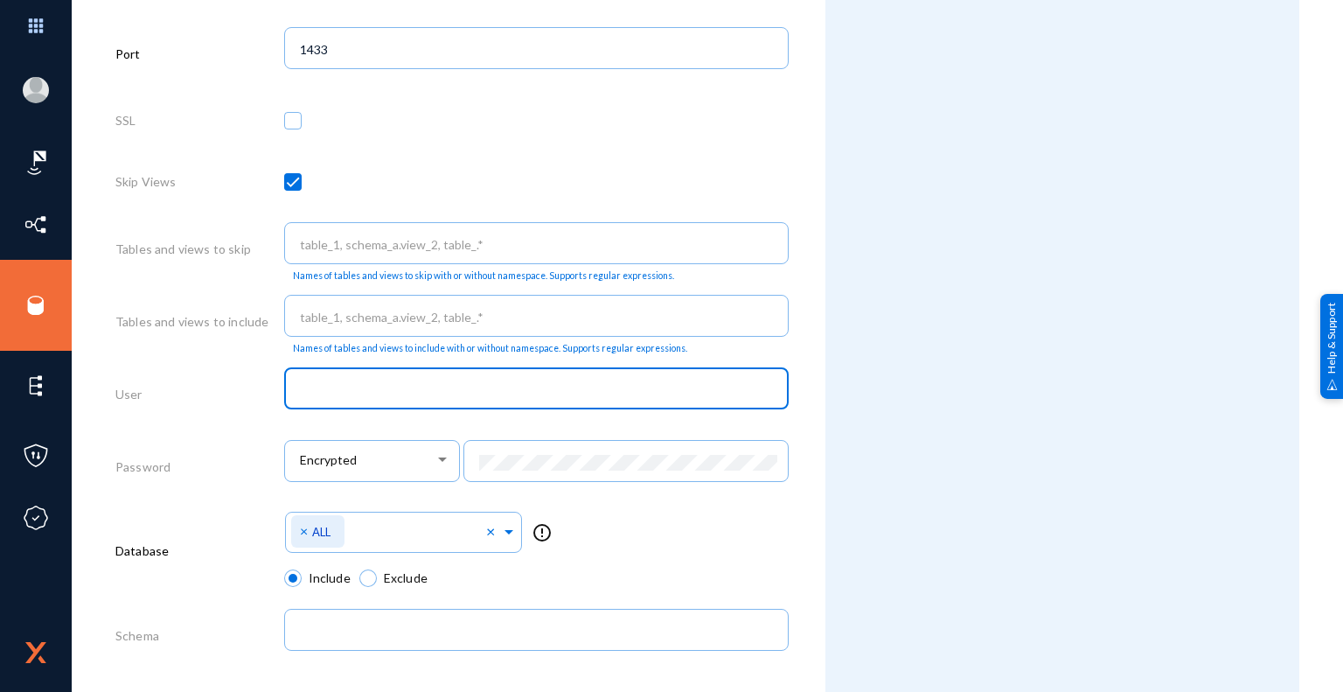
paste input "Exterro_SVC_Login"
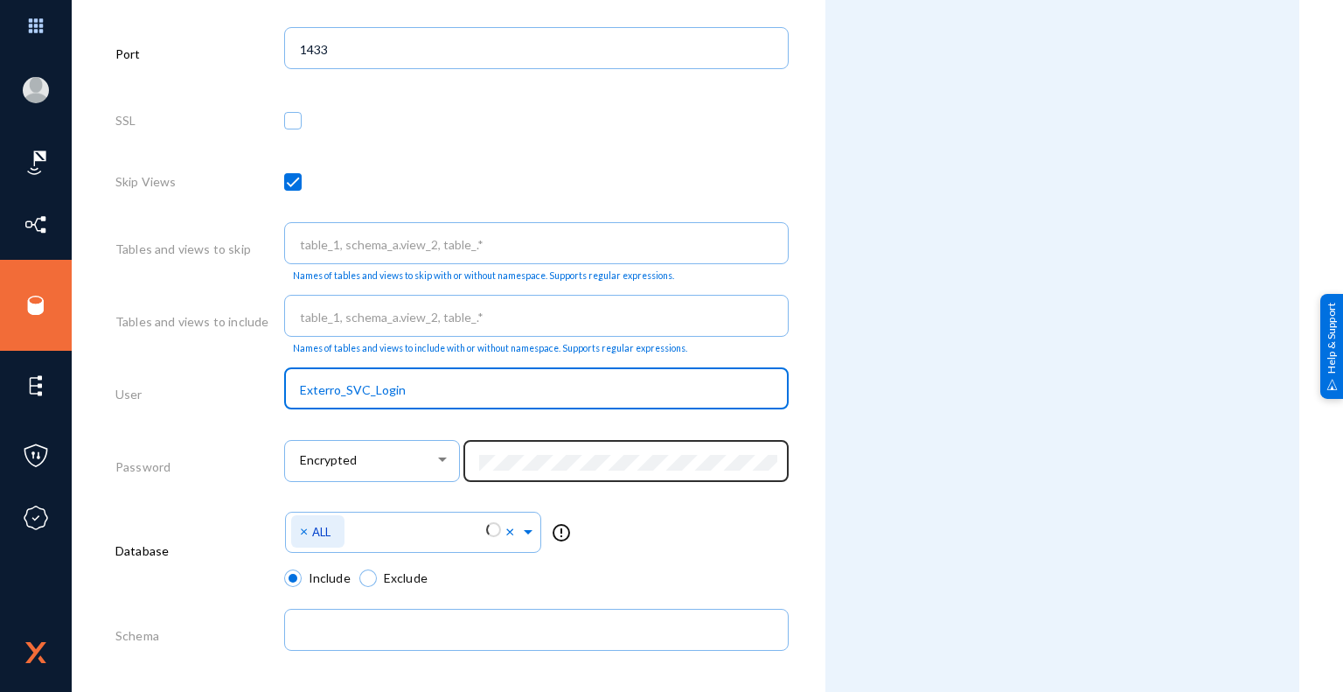
type input "Exterro_SVC_Login"
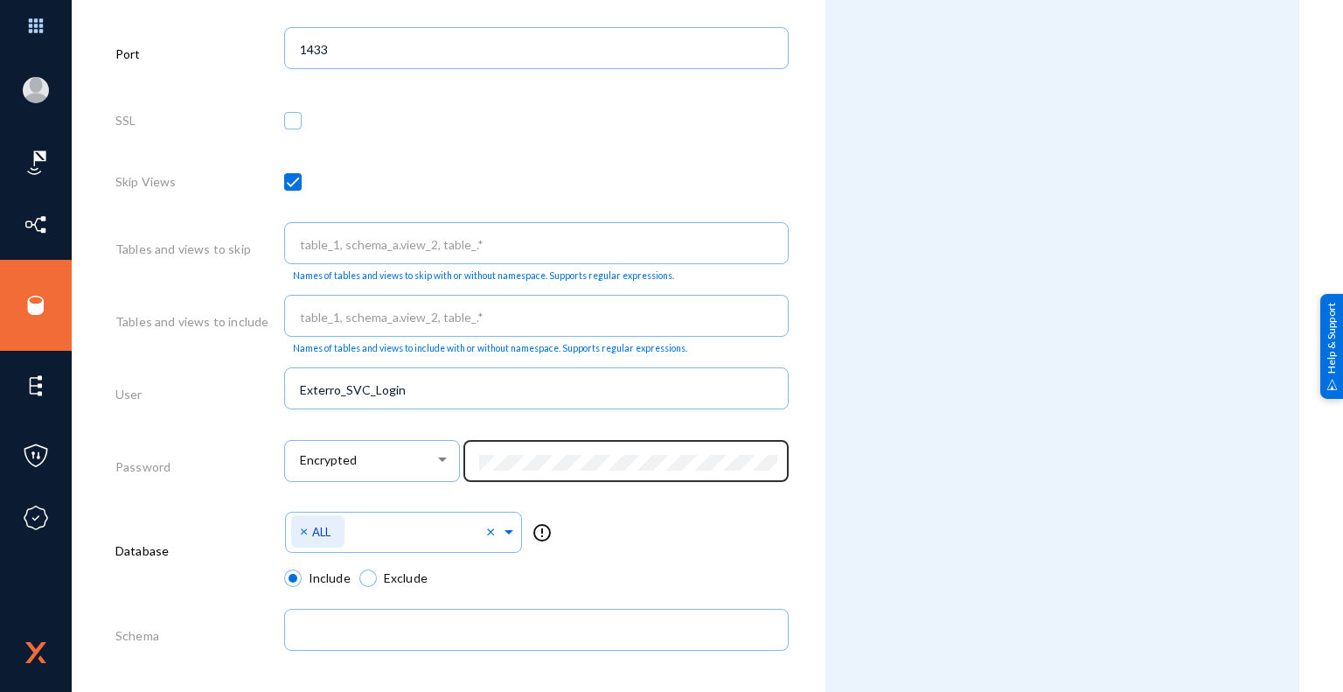
click at [569, 444] on div at bounding box center [626, 458] width 308 height 45
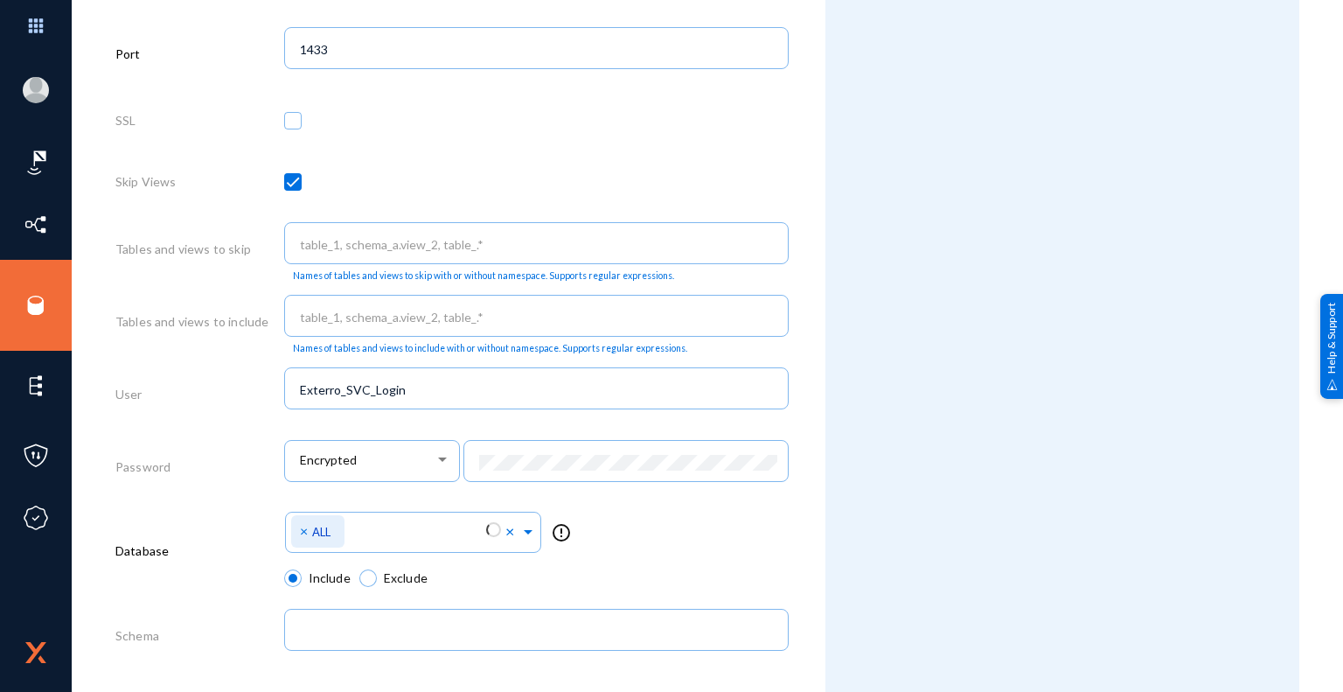
click at [928, 520] on div "Attributes Add Attribute" at bounding box center [1062, 171] width 474 height 1478
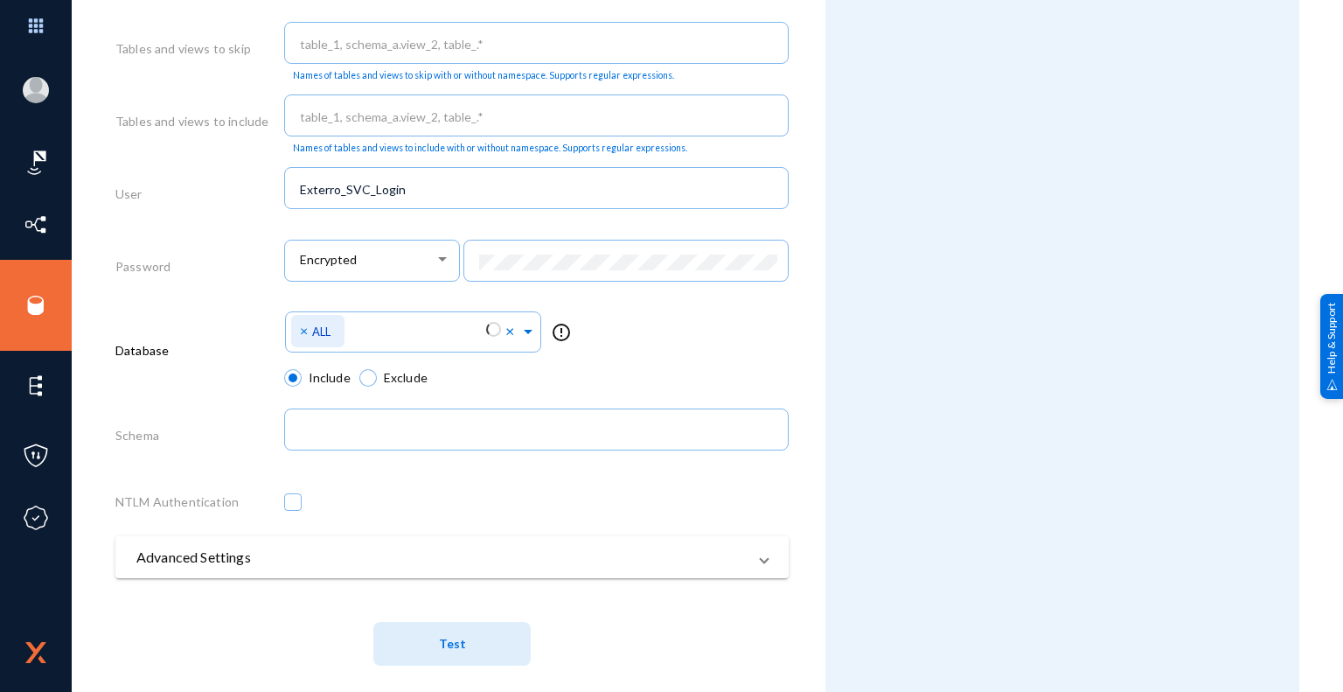
scroll to position [833, 0]
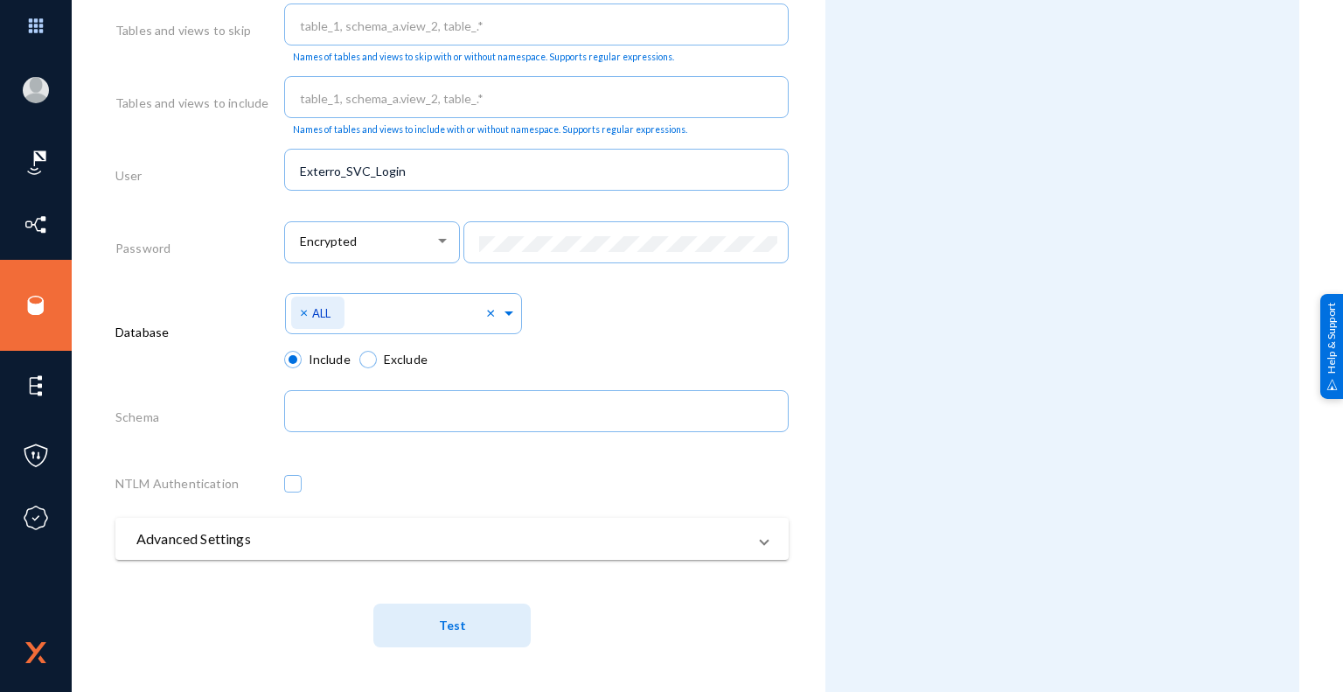
click at [454, 627] on span "Test" at bounding box center [452, 625] width 27 height 15
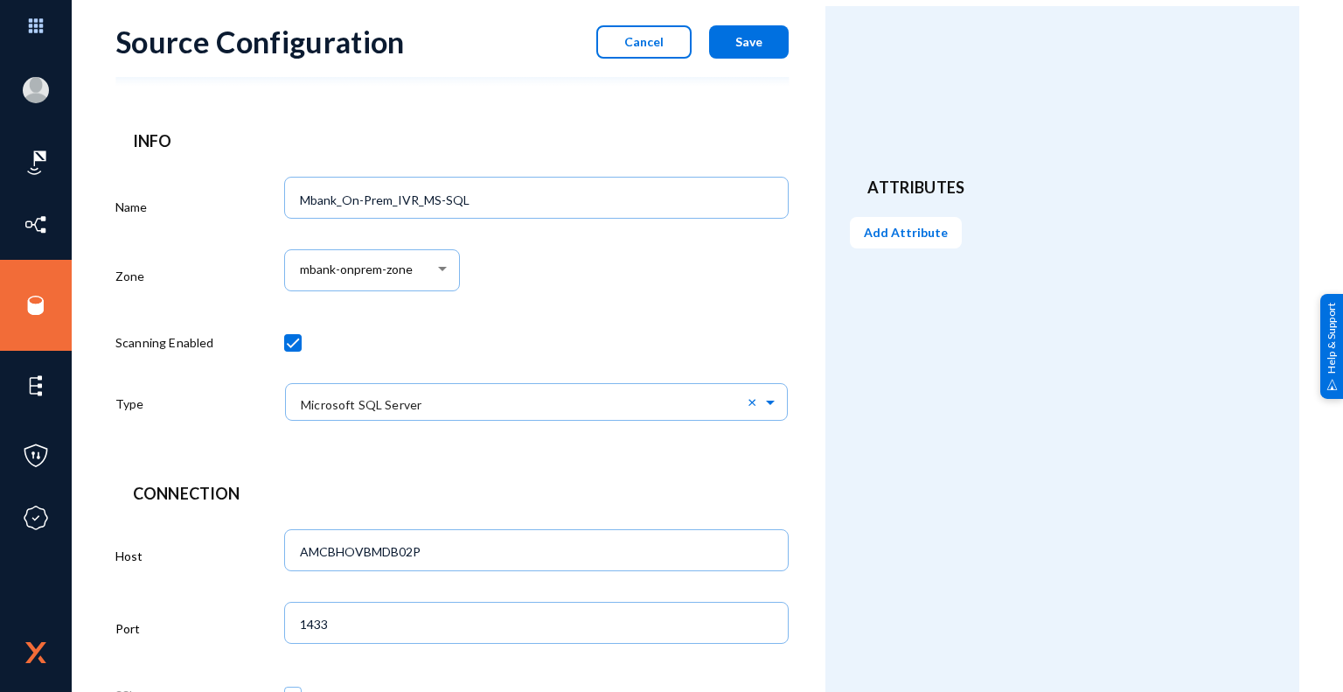
scroll to position [0, 0]
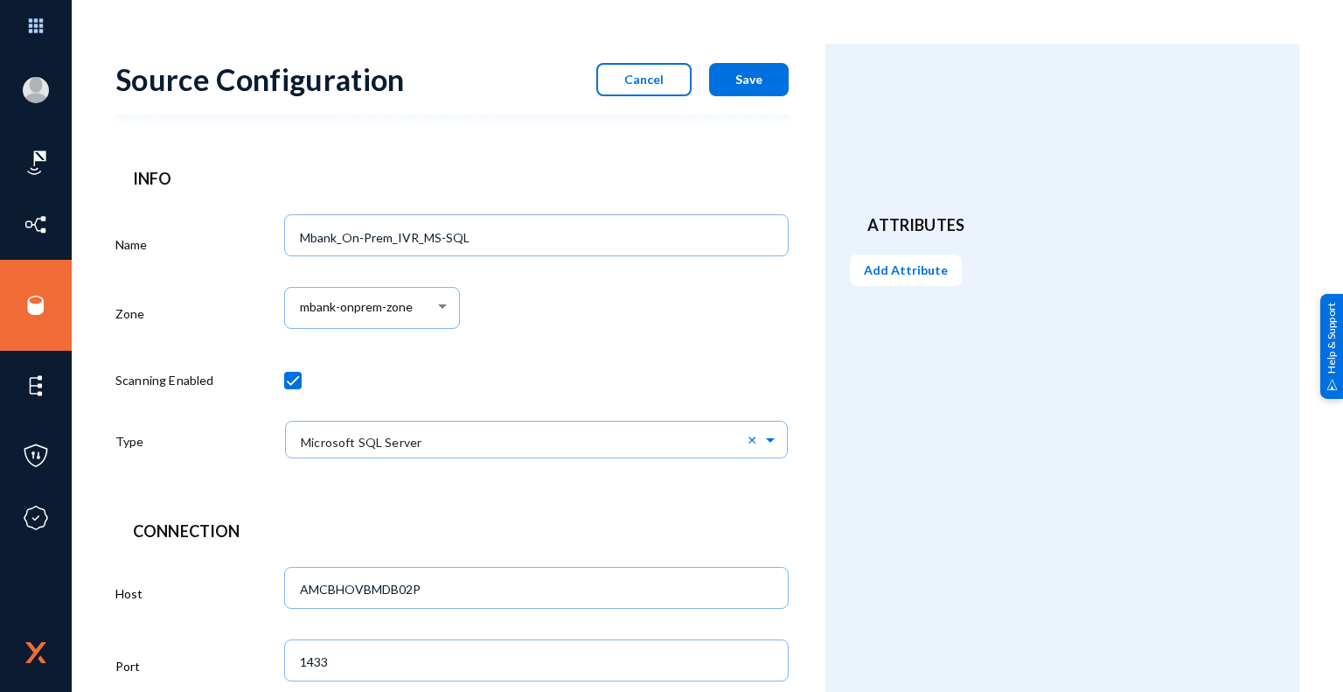
click at [753, 74] on span "Save" at bounding box center [748, 79] width 27 height 15
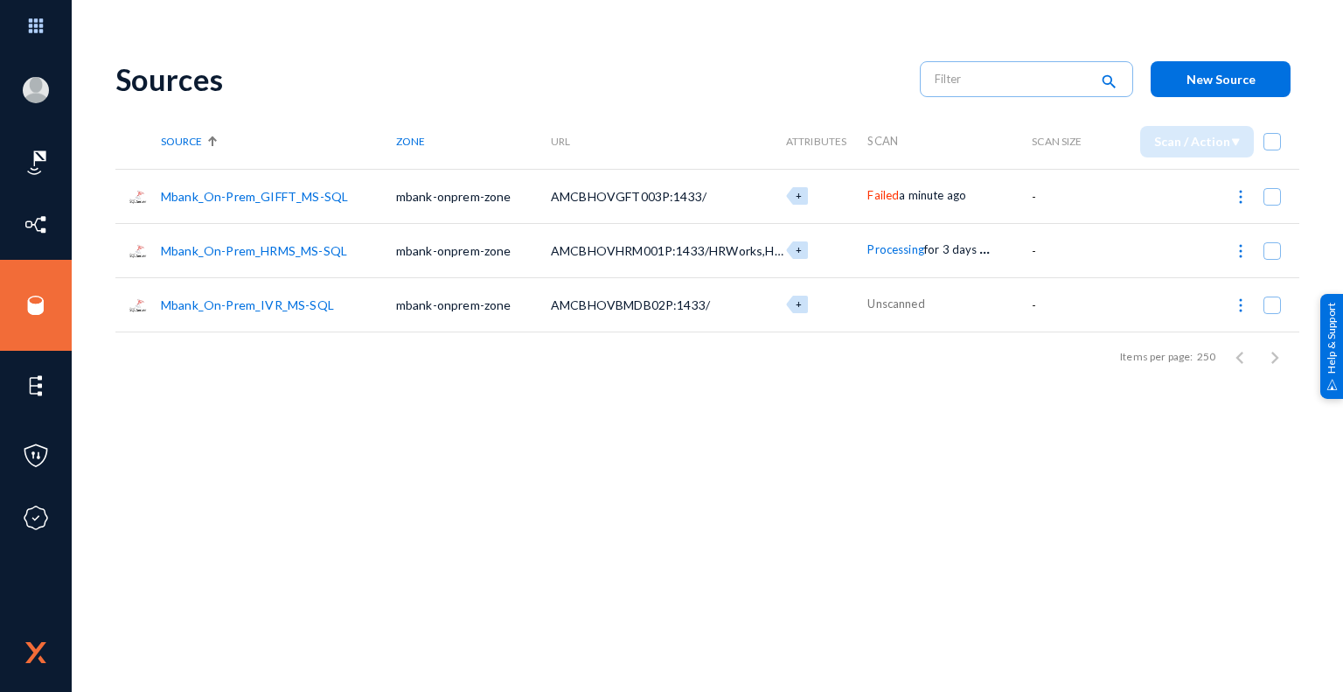
click at [888, 195] on span "Failed" at bounding box center [882, 195] width 31 height 14
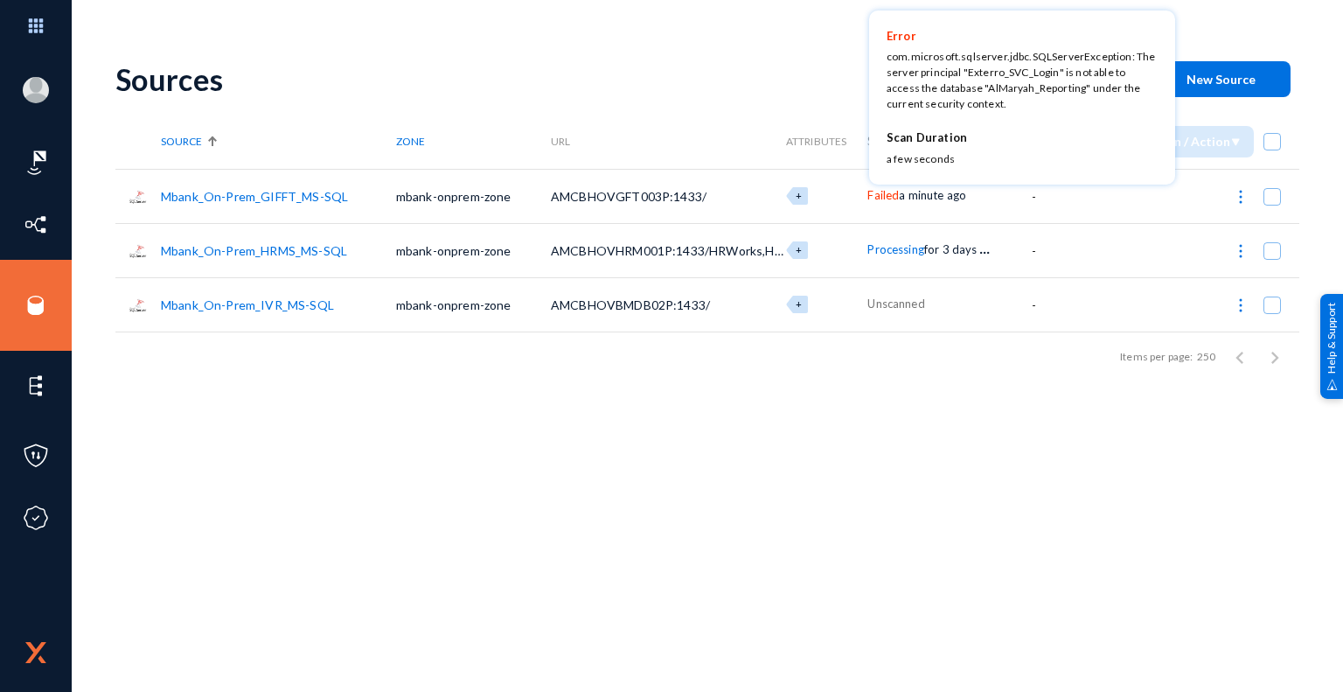
click at [929, 413] on div at bounding box center [671, 346] width 1343 height 692
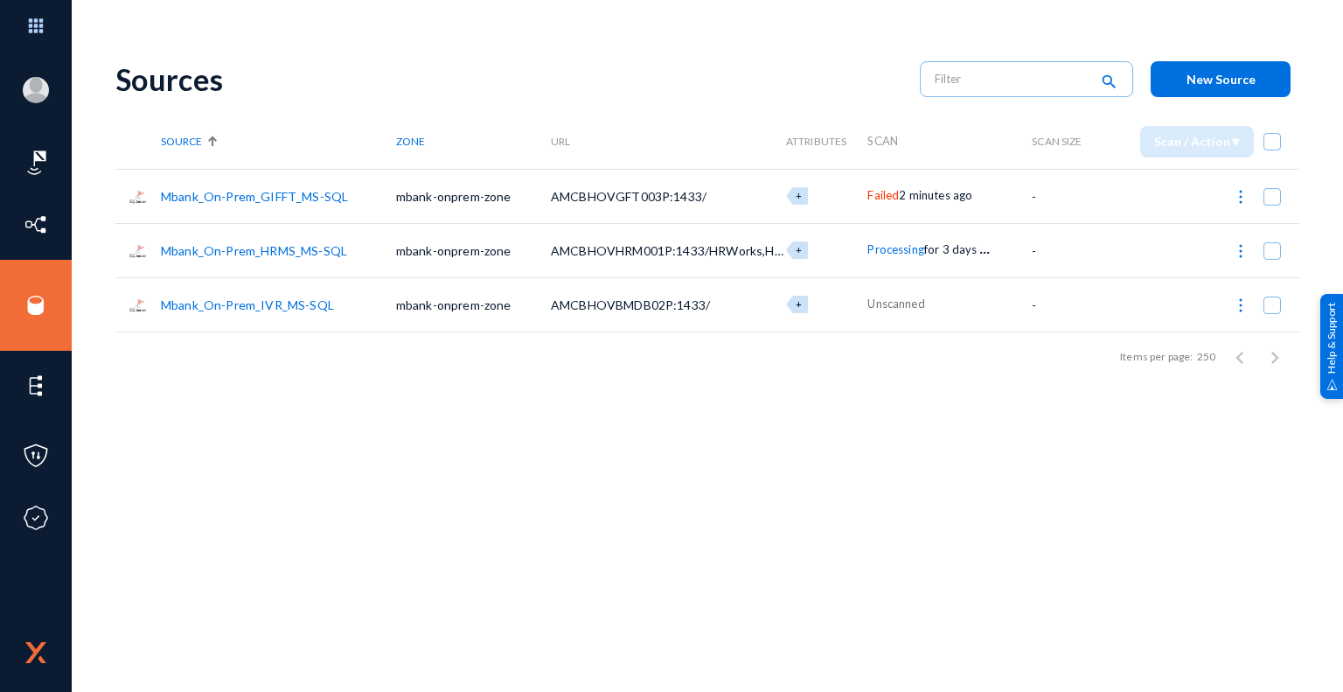
click at [948, 456] on div "Sources search New Source Source Zone URL Attributes Scan Scan Size Scan / Acti…" at bounding box center [707, 306] width 1184 height 525
click at [886, 195] on span "Failed" at bounding box center [882, 195] width 31 height 14
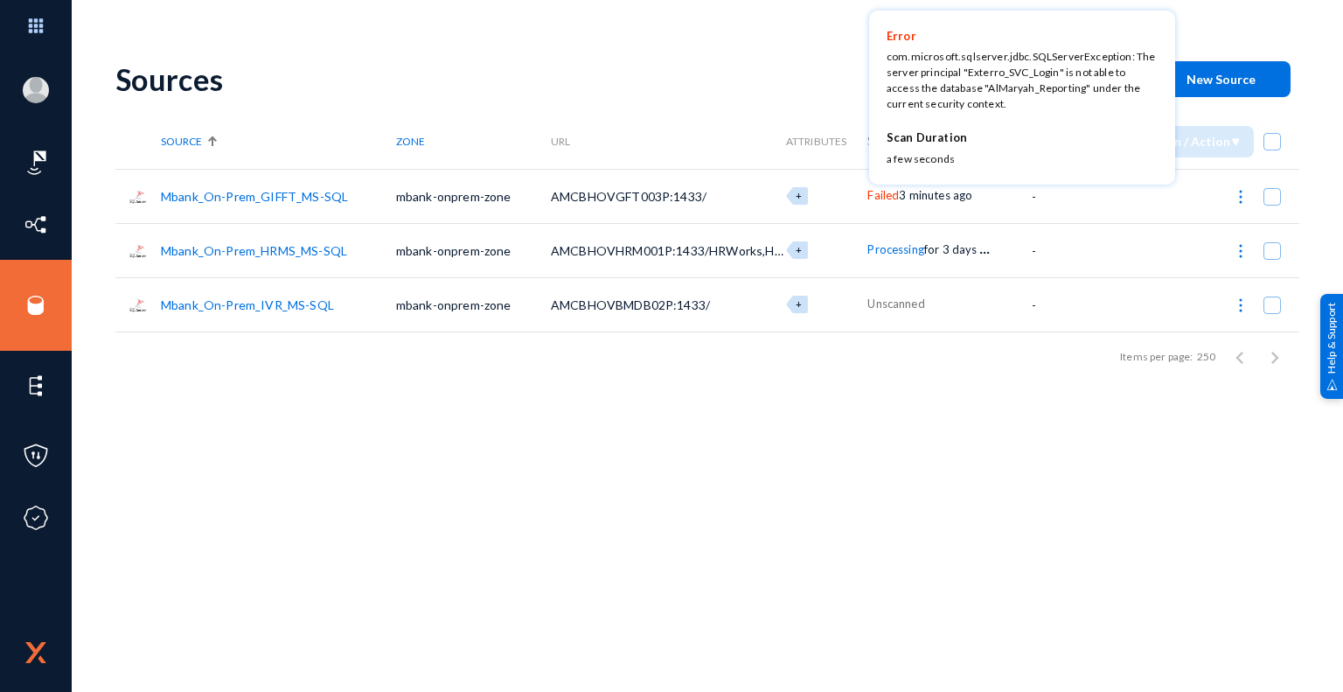
click at [1237, 307] on div at bounding box center [671, 346] width 1343 height 692
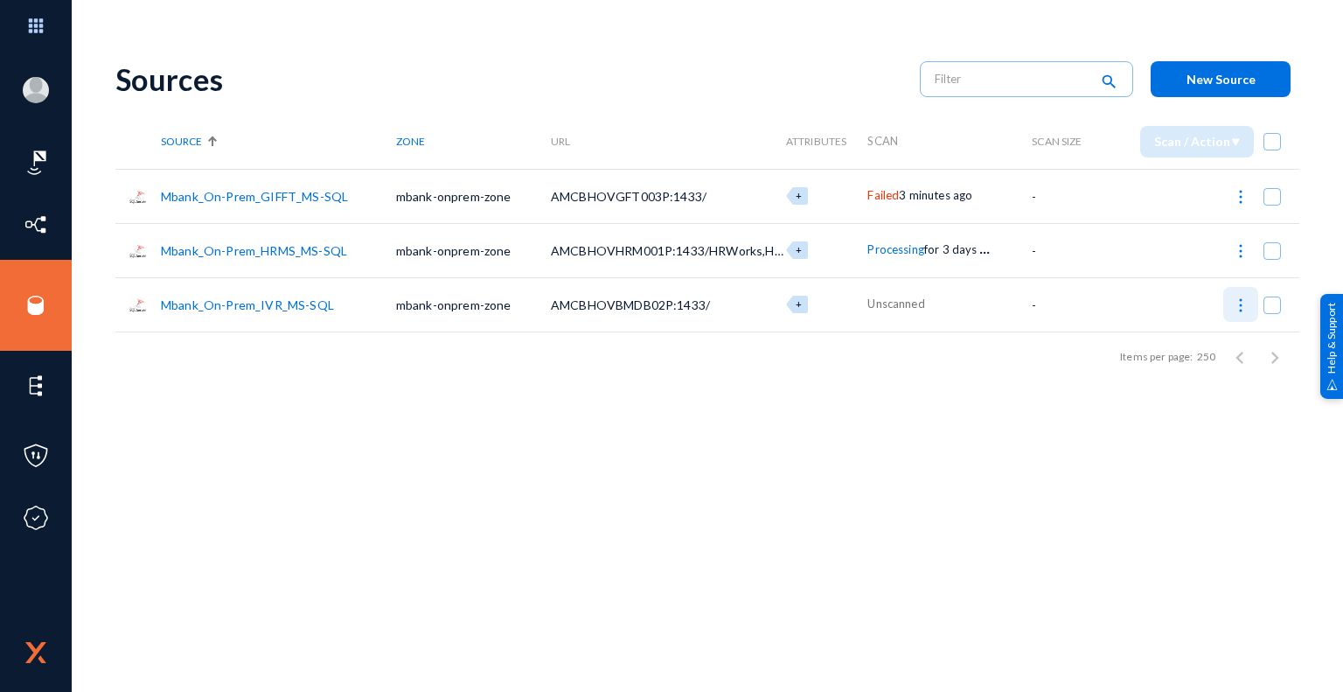
click at [1241, 307] on img at bounding box center [1240, 304] width 17 height 17
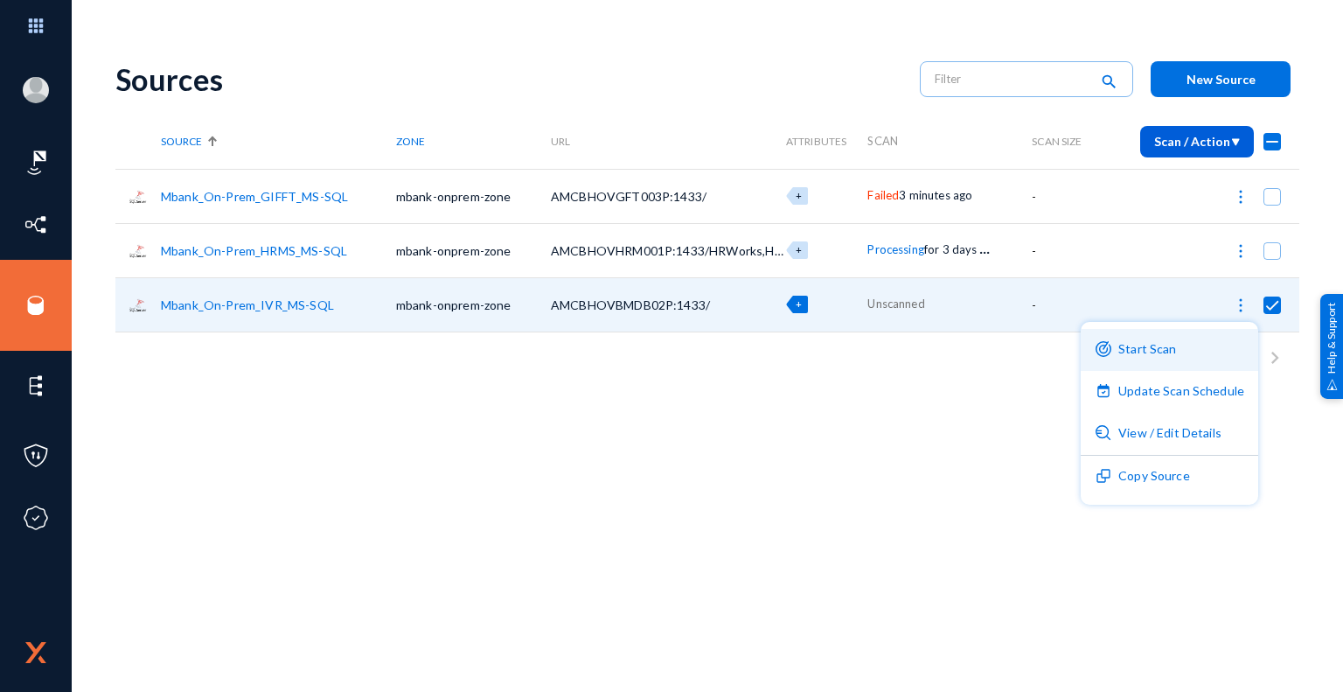
click at [1168, 347] on button "Start Scan" at bounding box center [1169, 350] width 177 height 42
checkbox input "false"
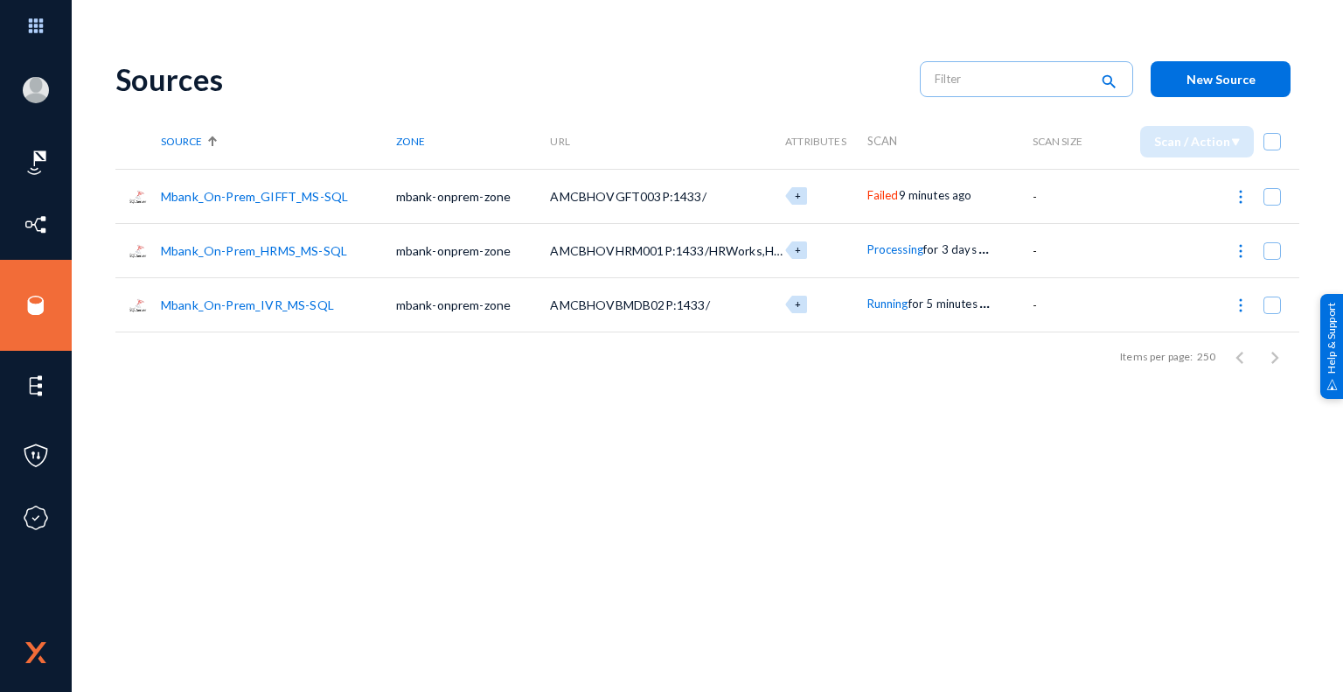
click at [1242, 198] on img at bounding box center [1240, 196] width 17 height 17
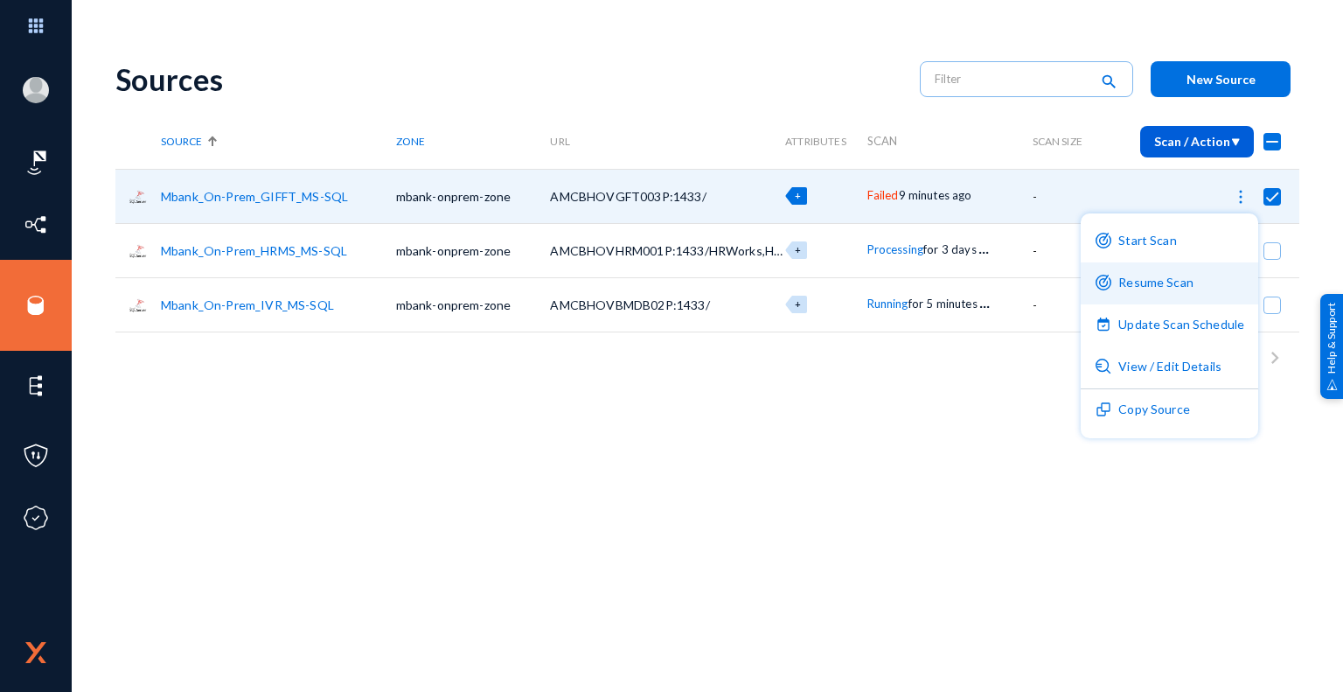
click at [1171, 278] on button "Resume Scan" at bounding box center [1169, 283] width 177 height 42
checkbox input "false"
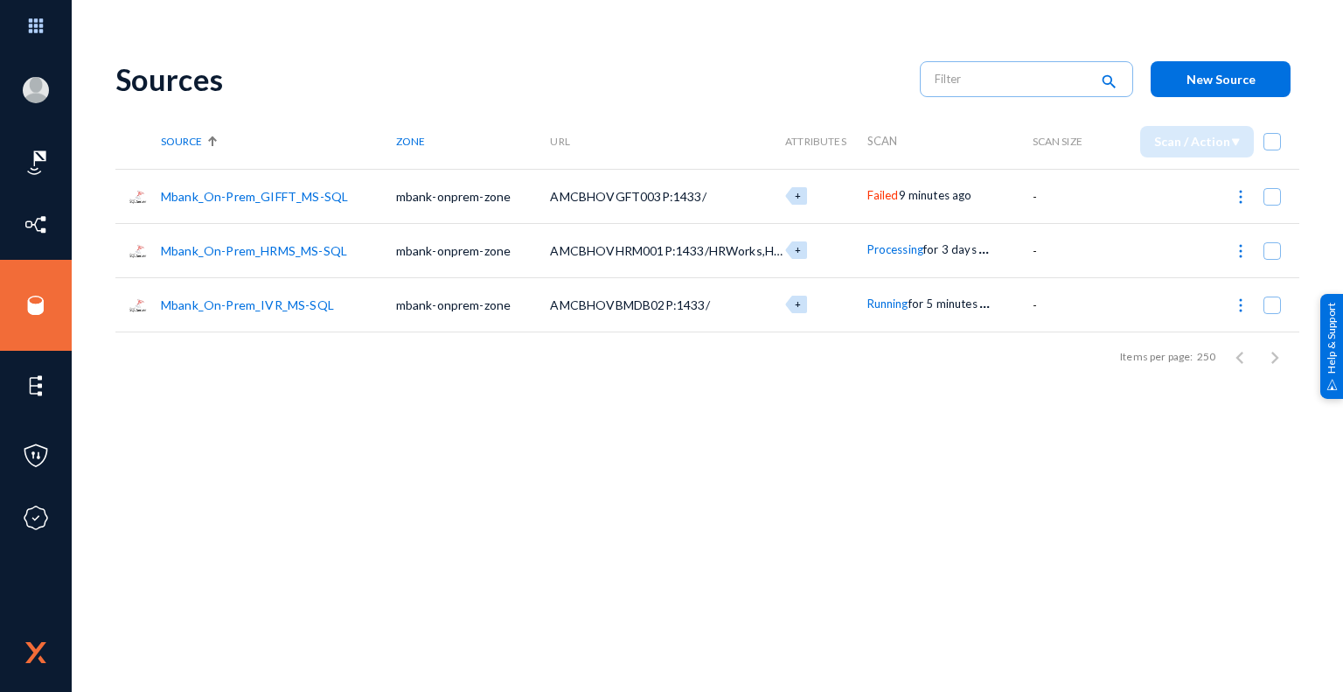
click at [885, 305] on span "Running" at bounding box center [887, 303] width 41 height 14
click at [851, 388] on div at bounding box center [671, 346] width 1343 height 692
click at [888, 250] on span "Processing" at bounding box center [895, 249] width 57 height 14
click at [893, 372] on div at bounding box center [671, 346] width 1343 height 692
click at [884, 198] on span "Failed" at bounding box center [882, 195] width 31 height 14
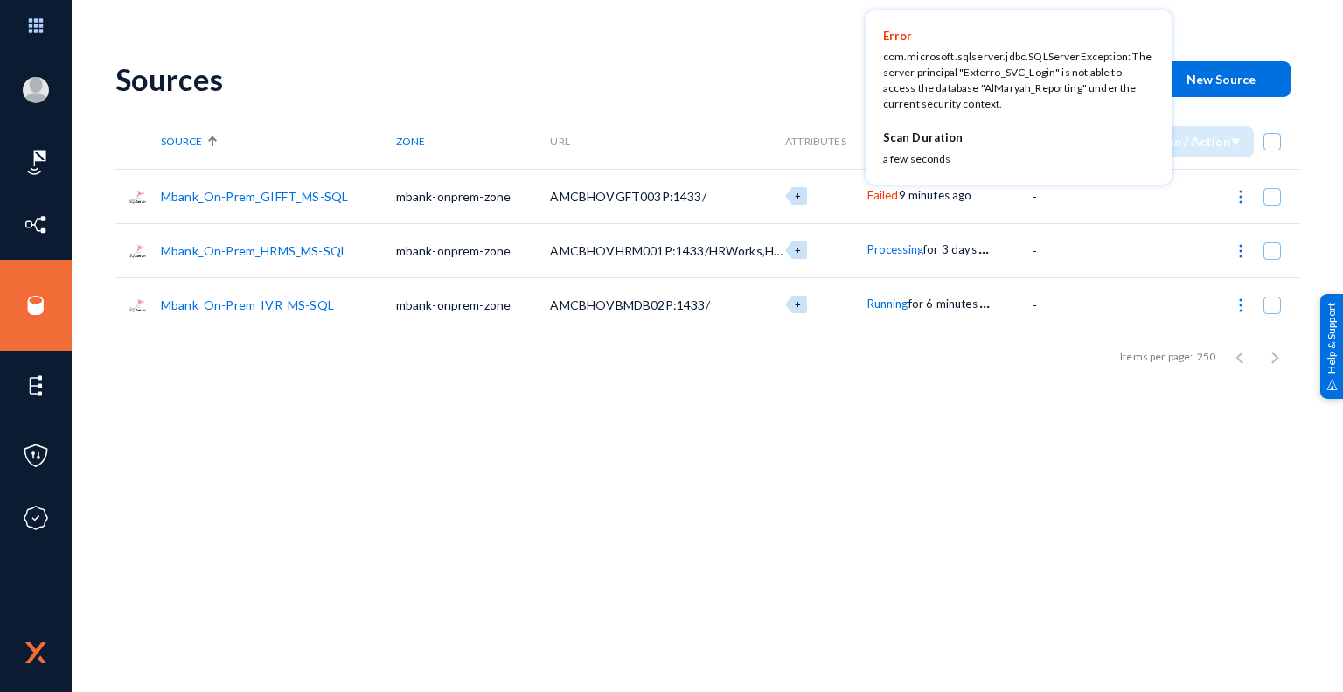
click at [902, 419] on div at bounding box center [671, 346] width 1343 height 692
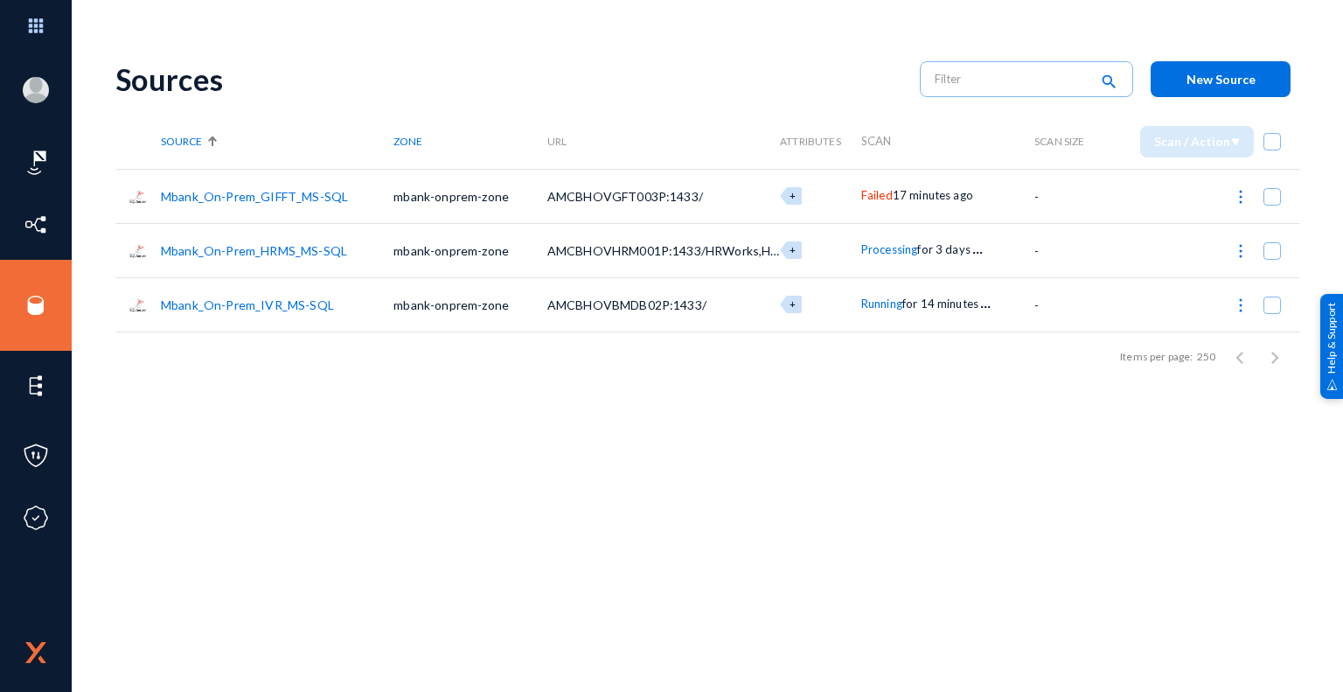
click at [878, 192] on span "Failed" at bounding box center [876, 195] width 31 height 14
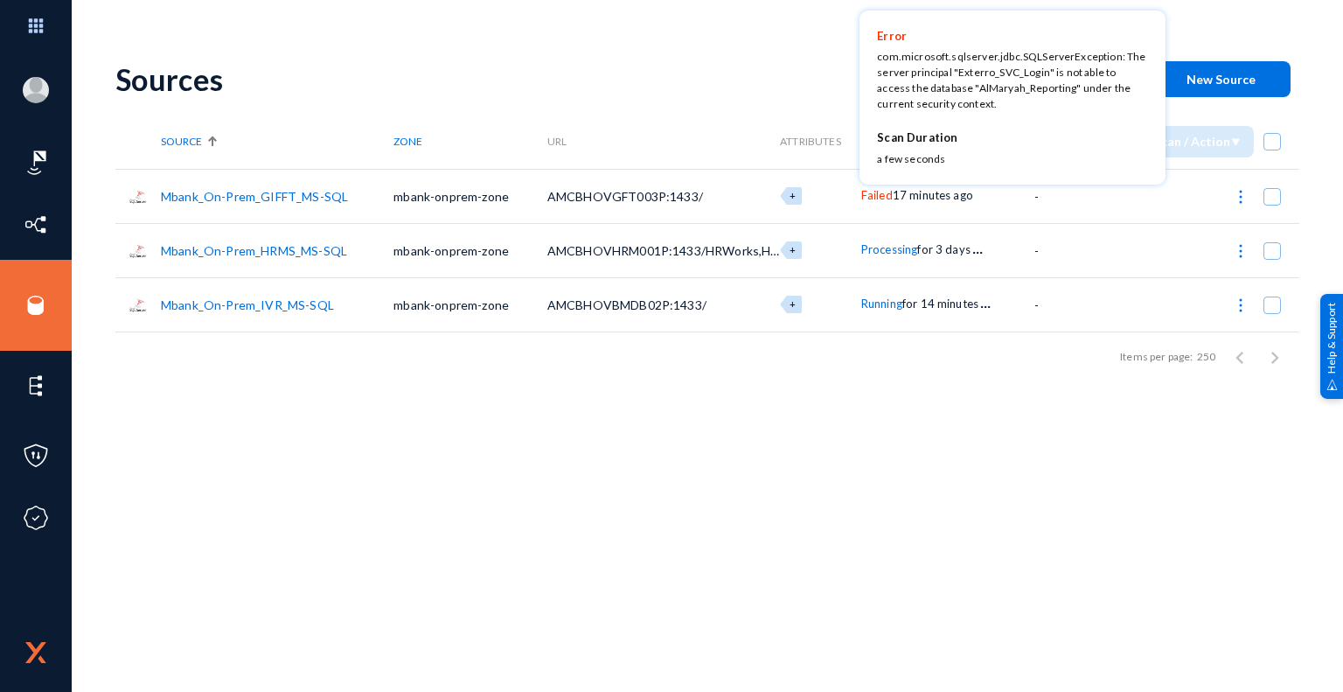
click at [665, 474] on div at bounding box center [671, 346] width 1343 height 692
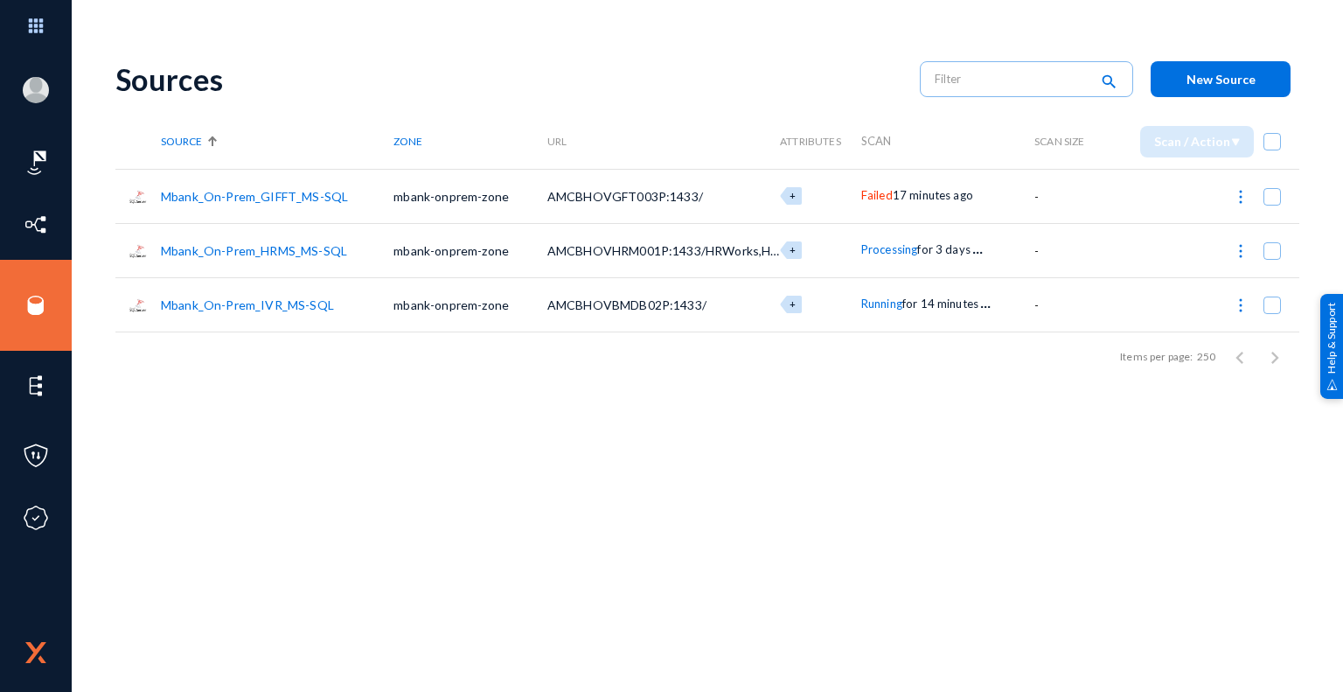
click at [252, 198] on link "Mbank_On-Prem_GIFFT_MS-SQL" at bounding box center [254, 196] width 187 height 15
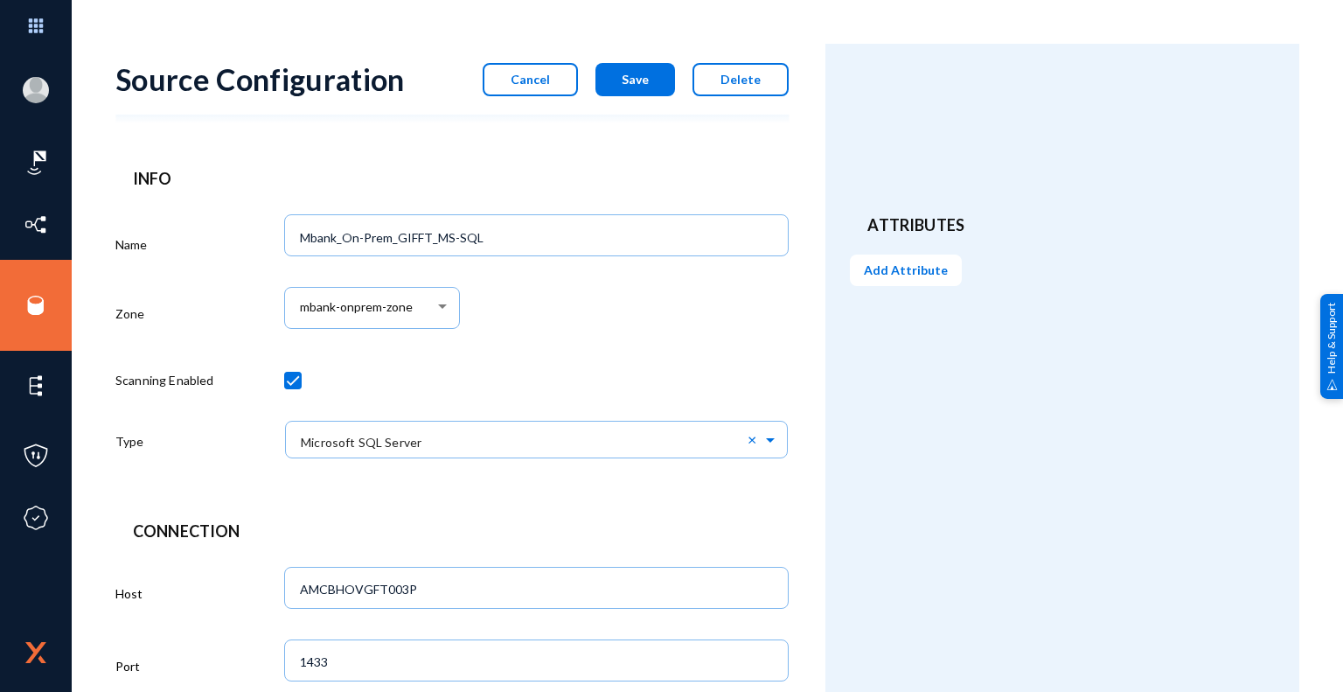
drag, startPoint x: 882, startPoint y: 494, endPoint x: 853, endPoint y: 499, distance: 29.3
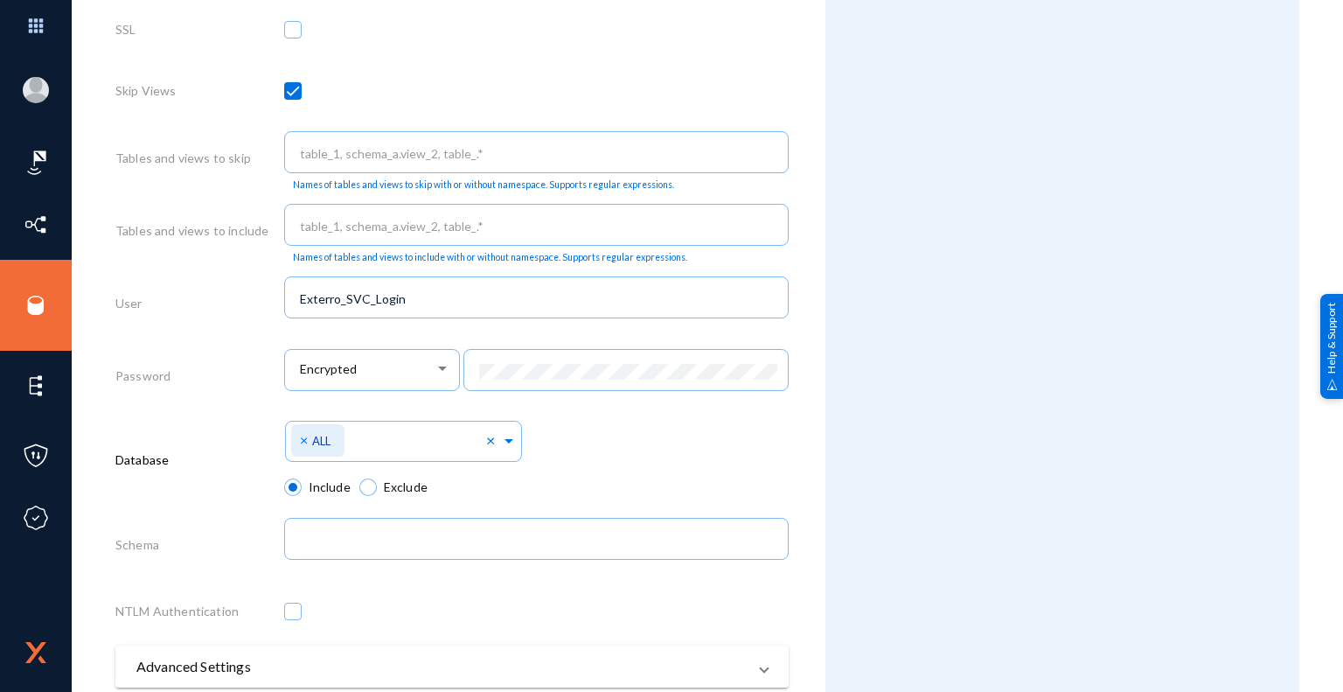
scroll to position [833, 0]
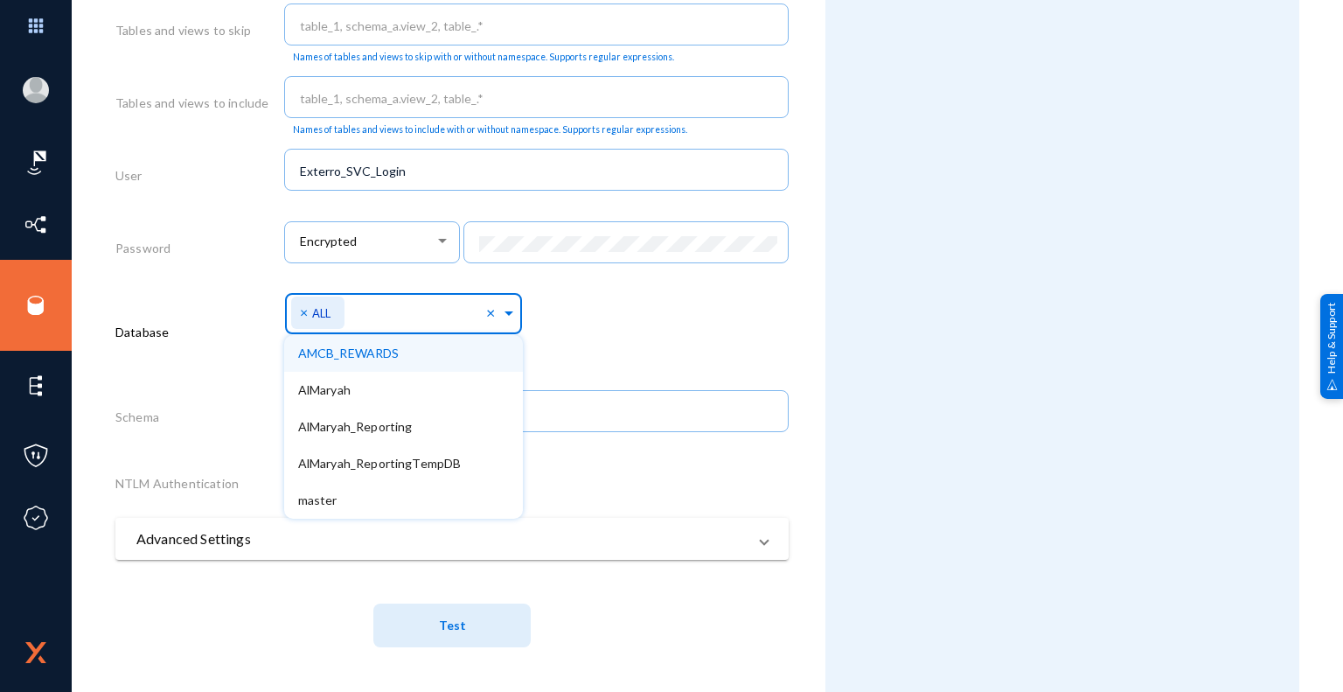
click at [504, 312] on span at bounding box center [509, 311] width 16 height 18
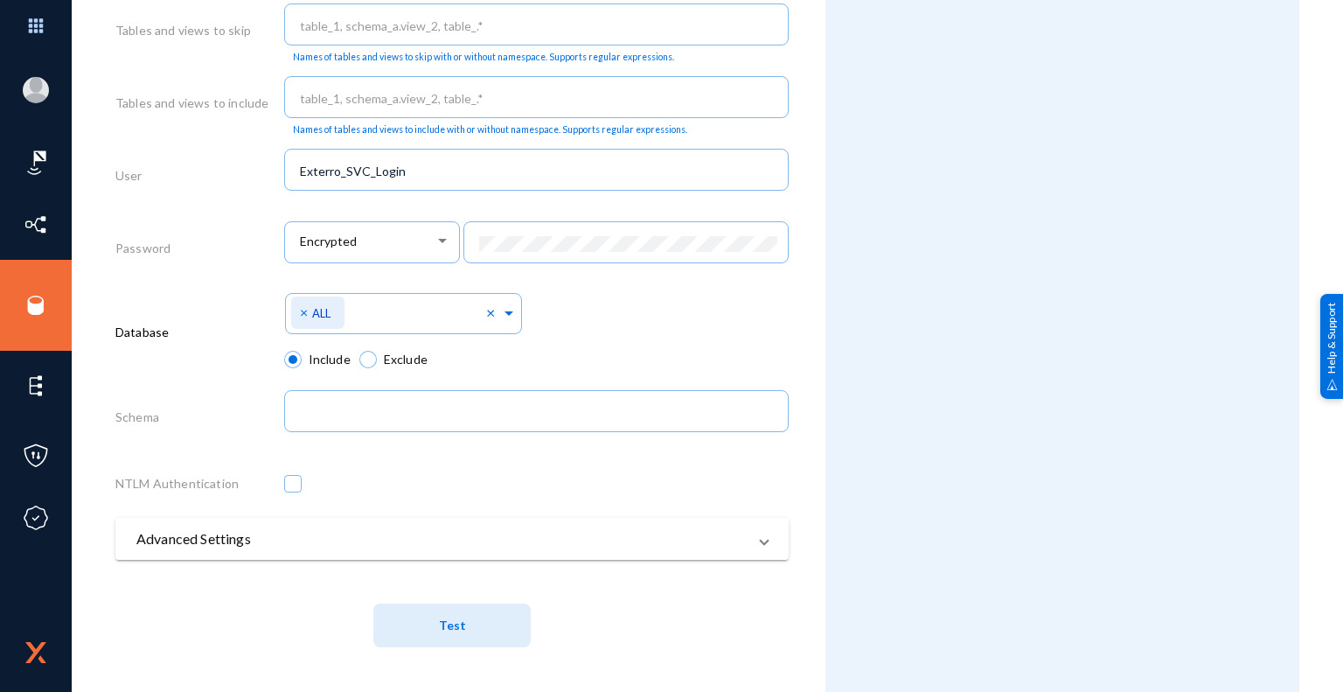
click at [675, 328] on div "Select Namespace × ALL ×" at bounding box center [536, 319] width 505 height 62
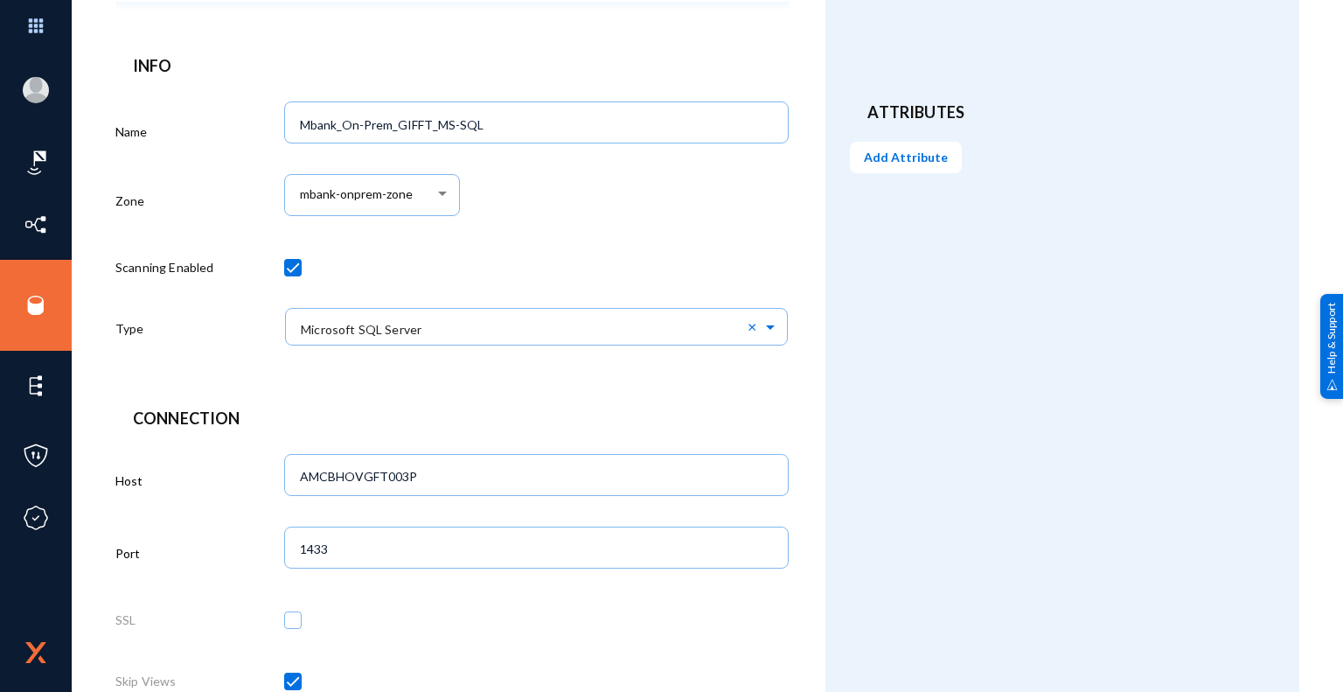
scroll to position [0, 0]
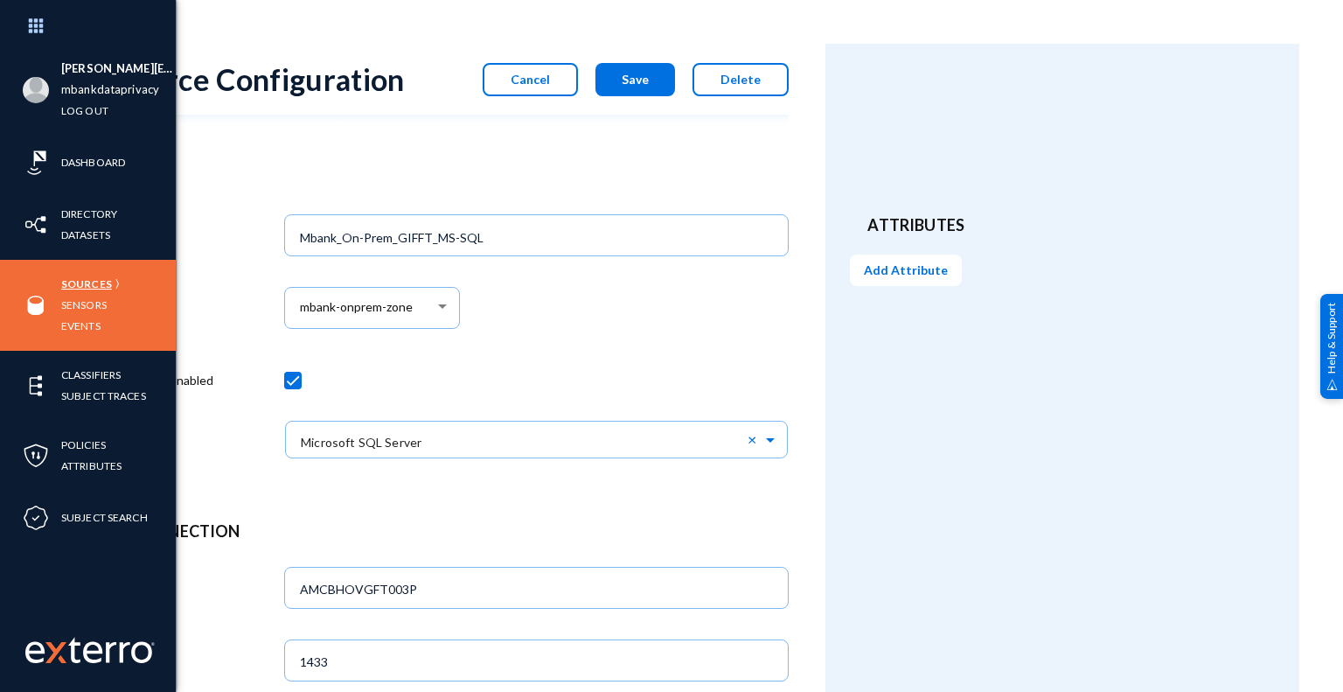
click at [93, 283] on link "Sources" at bounding box center [86, 284] width 51 height 20
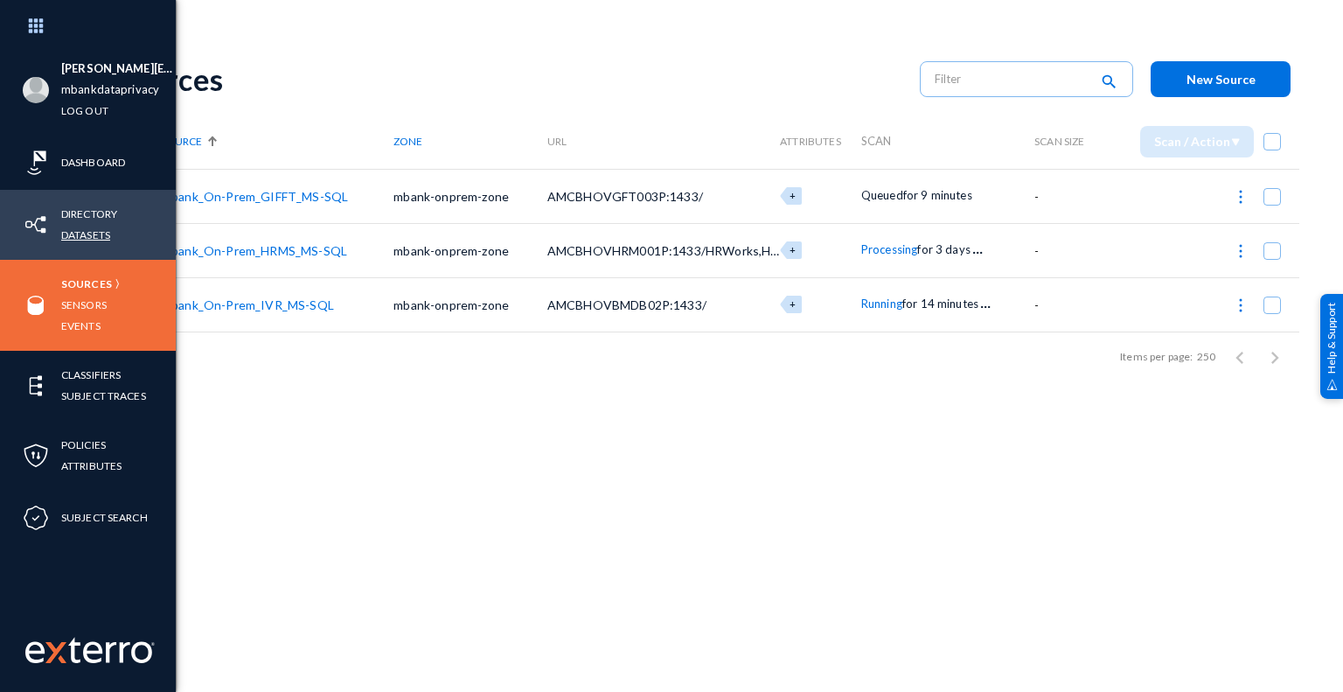
click at [98, 236] on link "Datasets" at bounding box center [85, 235] width 49 height 20
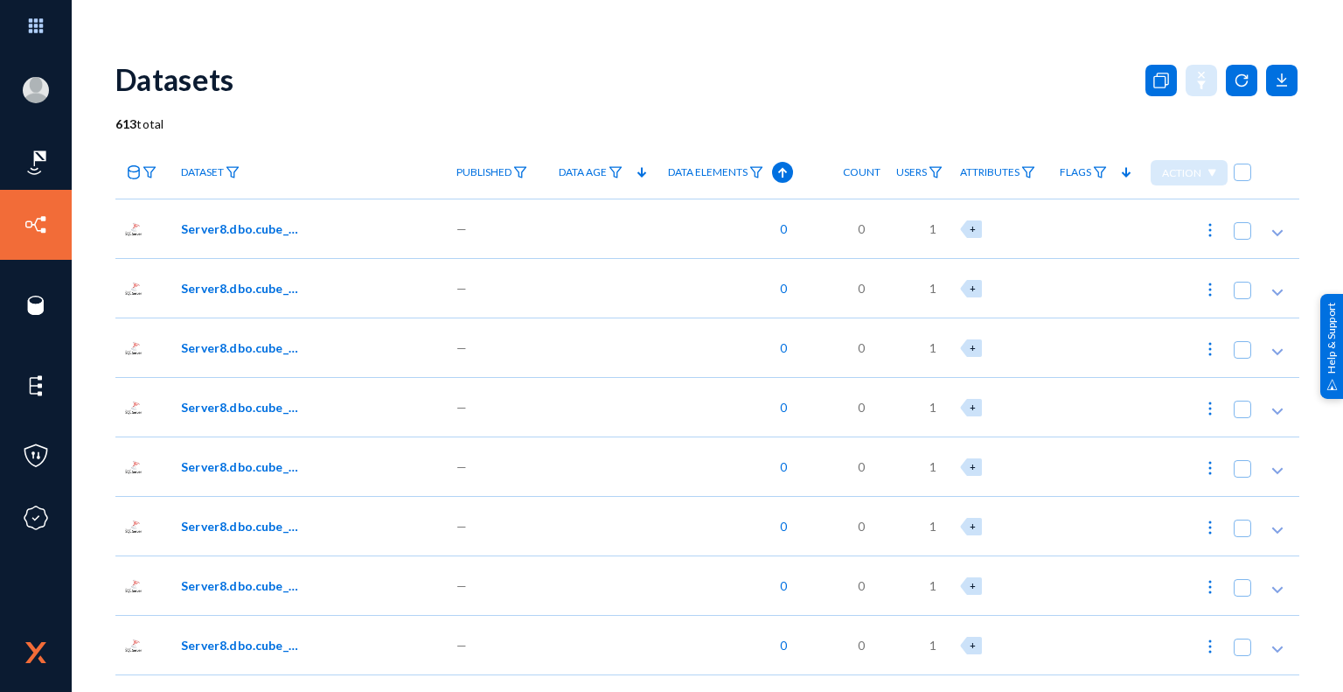
click at [929, 226] on span "1" at bounding box center [932, 228] width 7 height 18
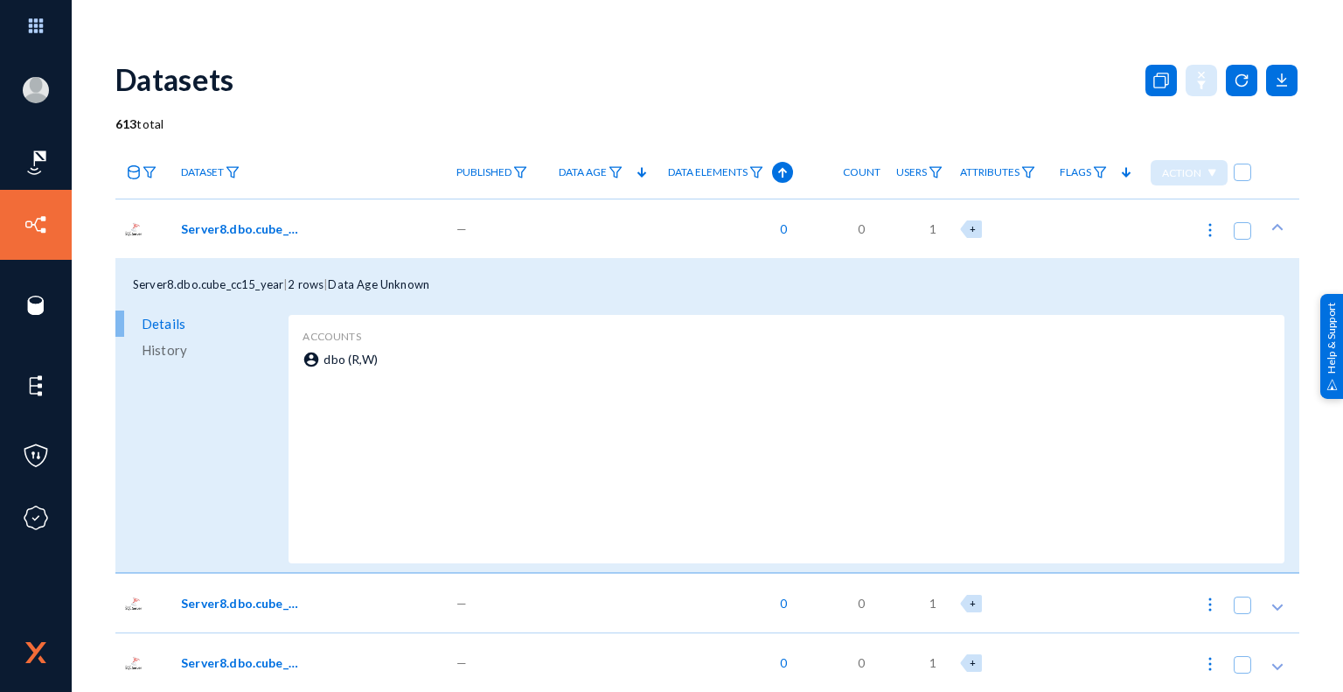
click at [929, 230] on span "1" at bounding box center [932, 228] width 7 height 18
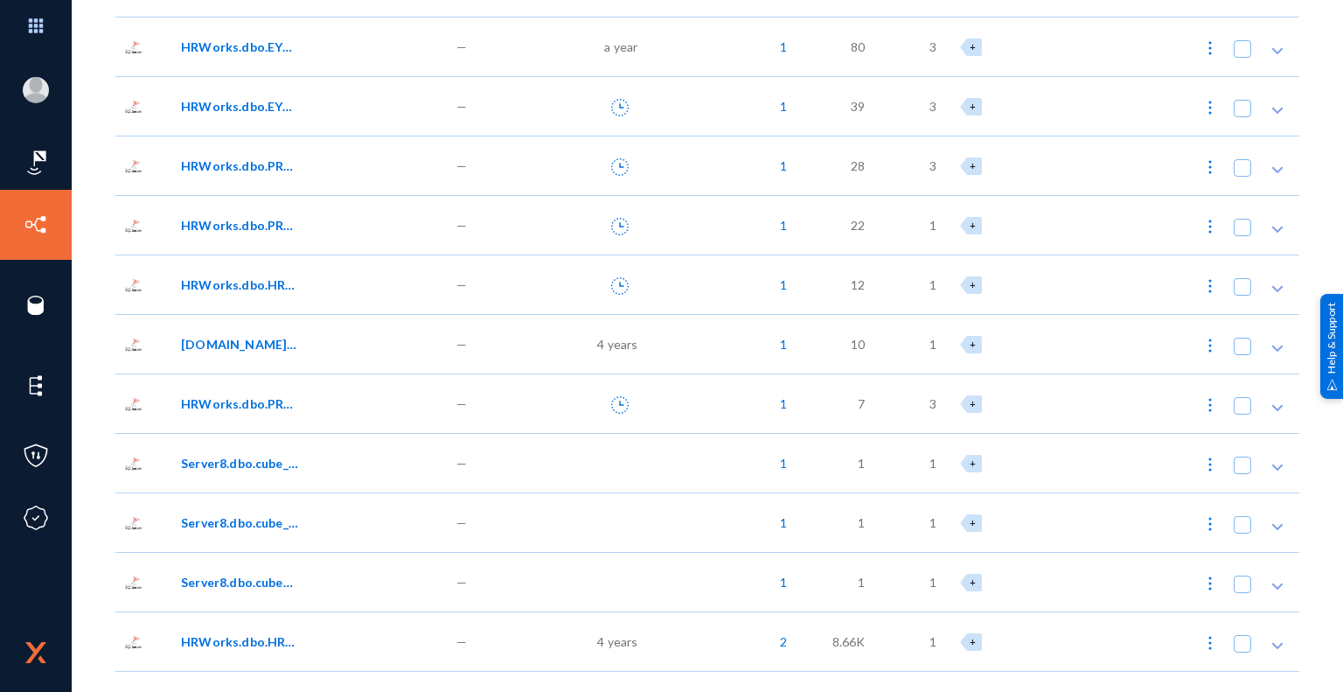
scroll to position [28532, 0]
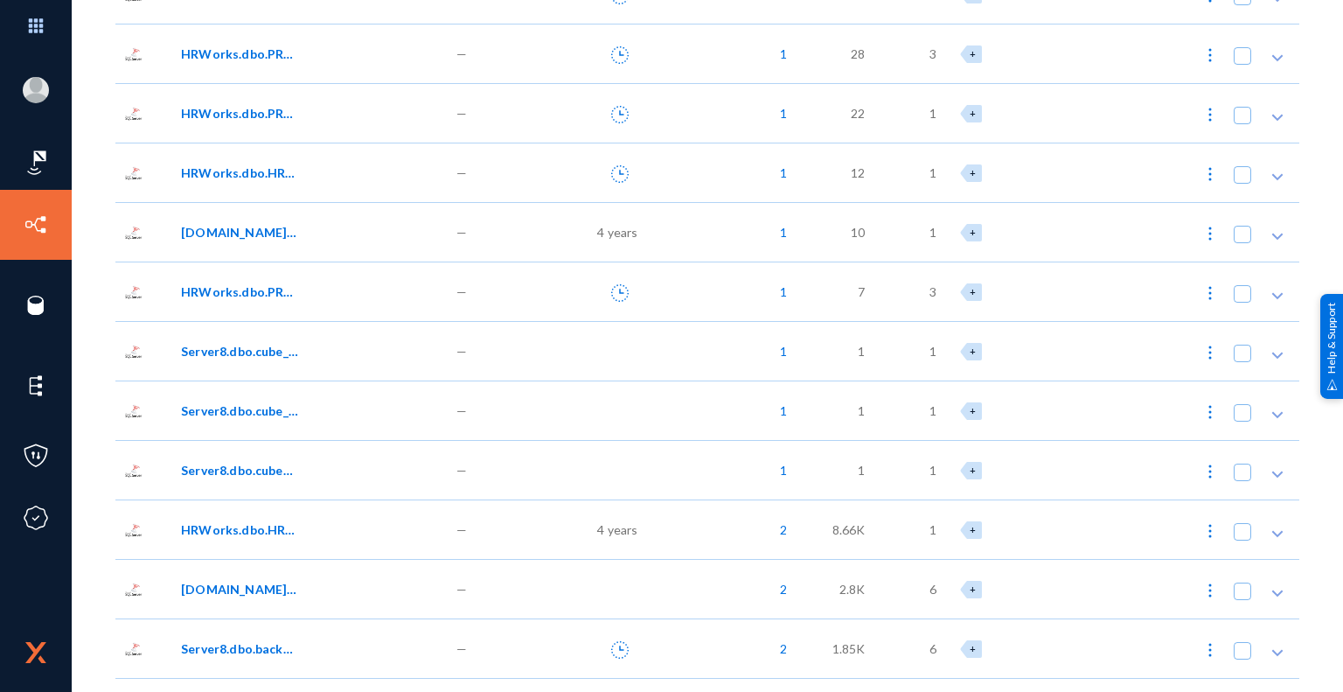
click at [217, 412] on span "Server8.dbo.cube_cc4_year" at bounding box center [240, 410] width 118 height 18
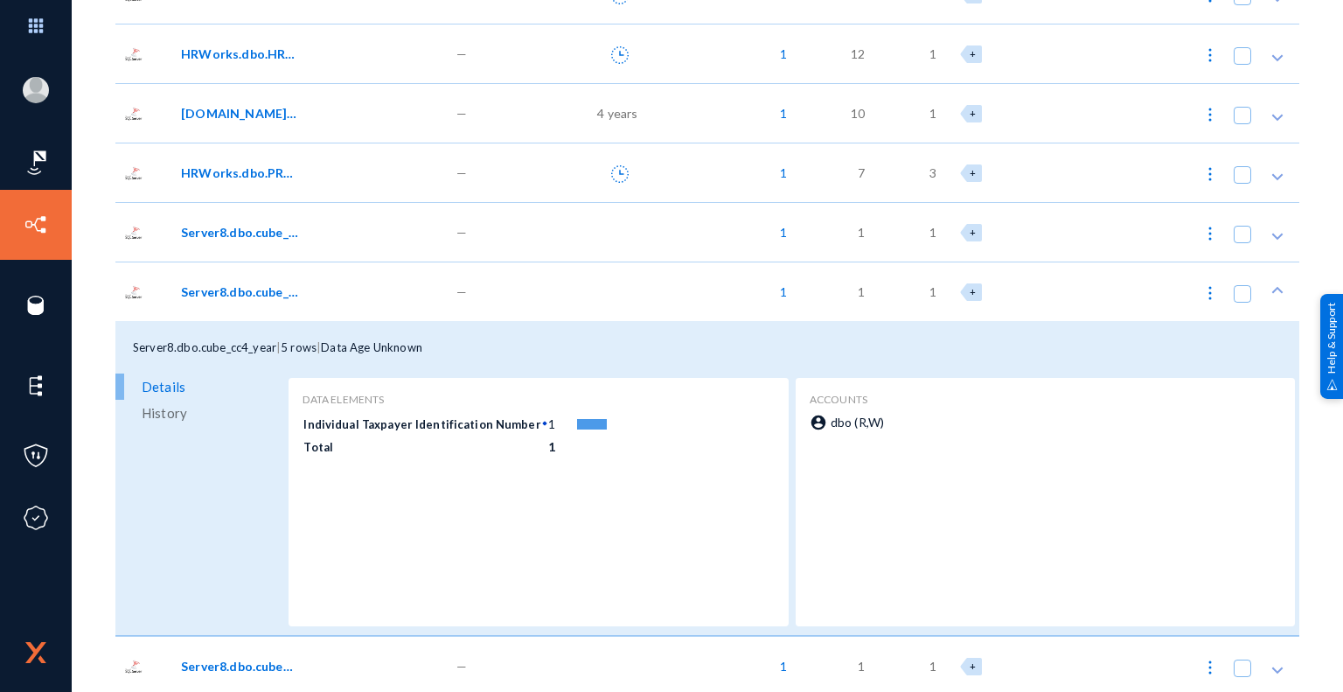
scroll to position [28795, 0]
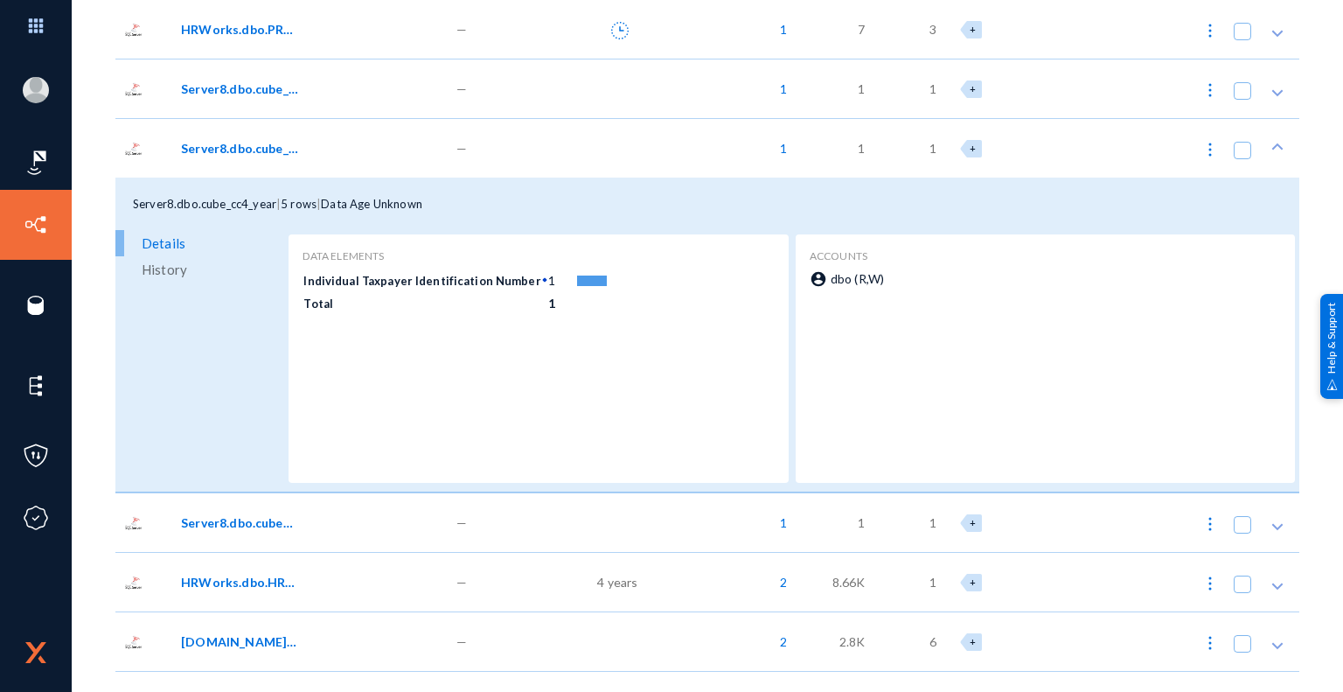
click at [209, 204] on span "Server8.dbo.cube_cc4_year" at bounding box center [204, 204] width 143 height 14
click at [164, 272] on span "History" at bounding box center [164, 269] width 45 height 26
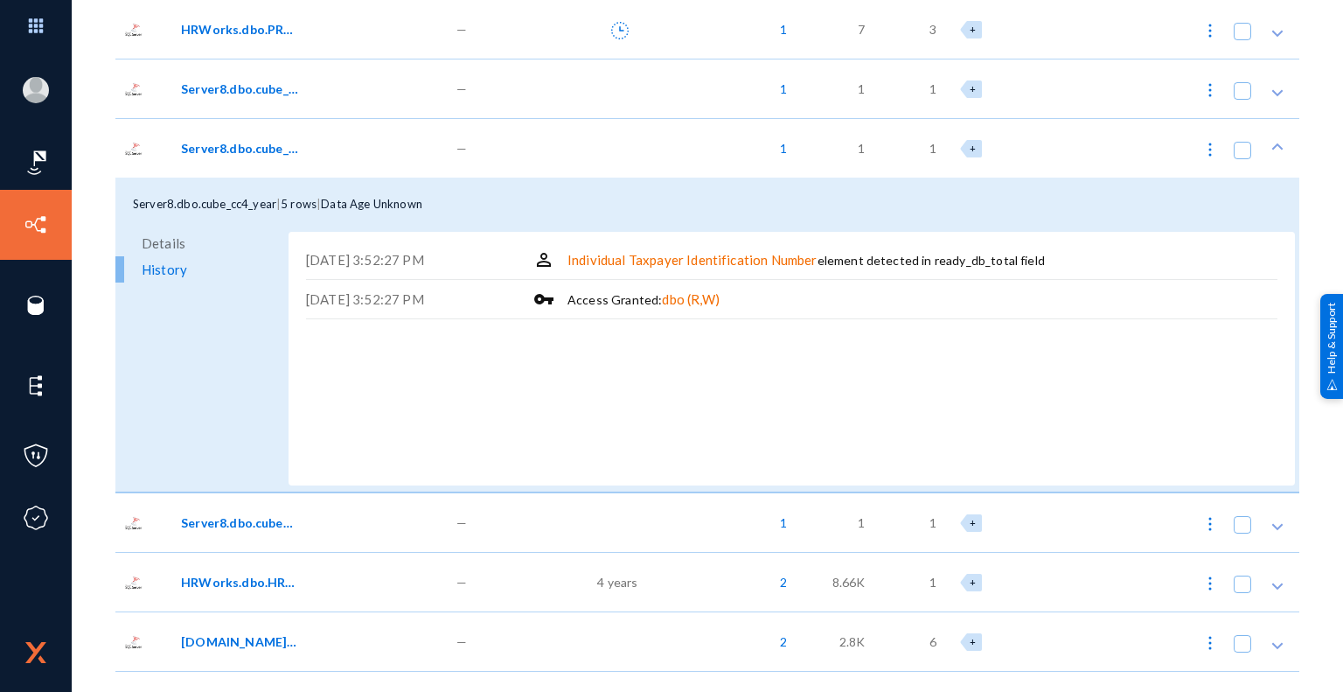
click at [170, 239] on span "Details" at bounding box center [164, 243] width 44 height 26
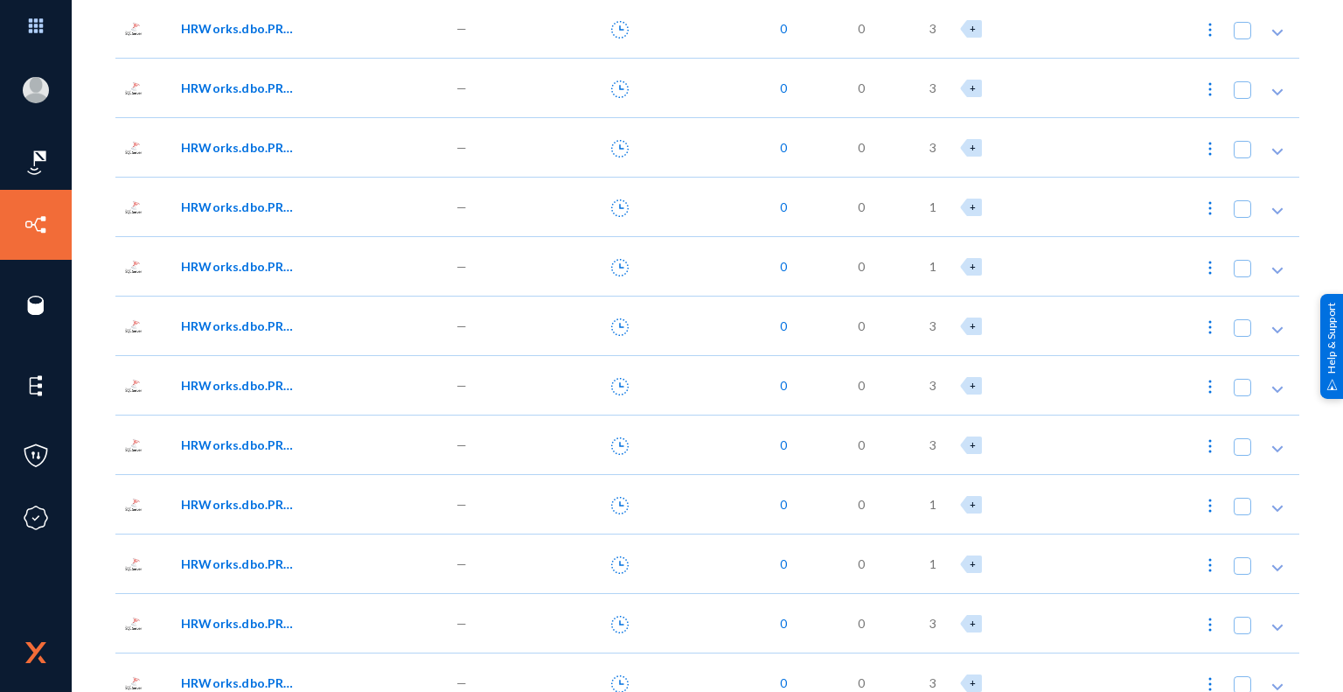
scroll to position [20707, 0]
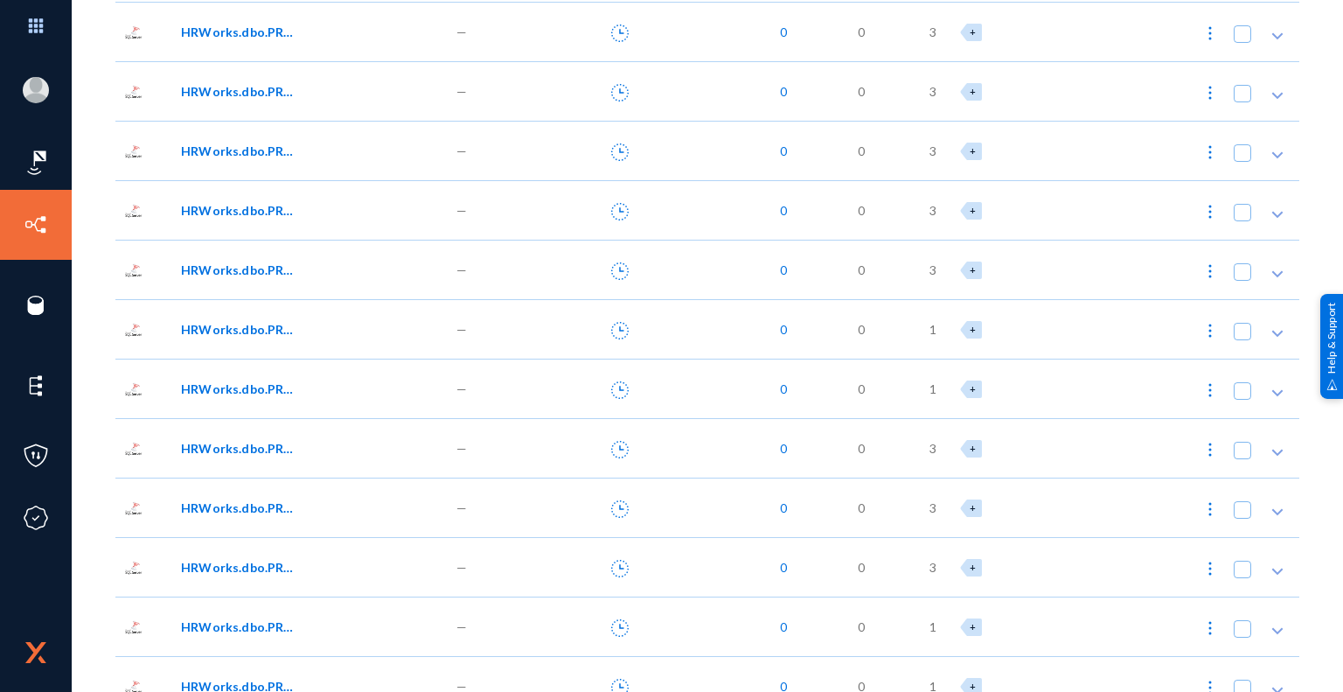
click at [930, 450] on span "3" at bounding box center [932, 448] width 7 height 18
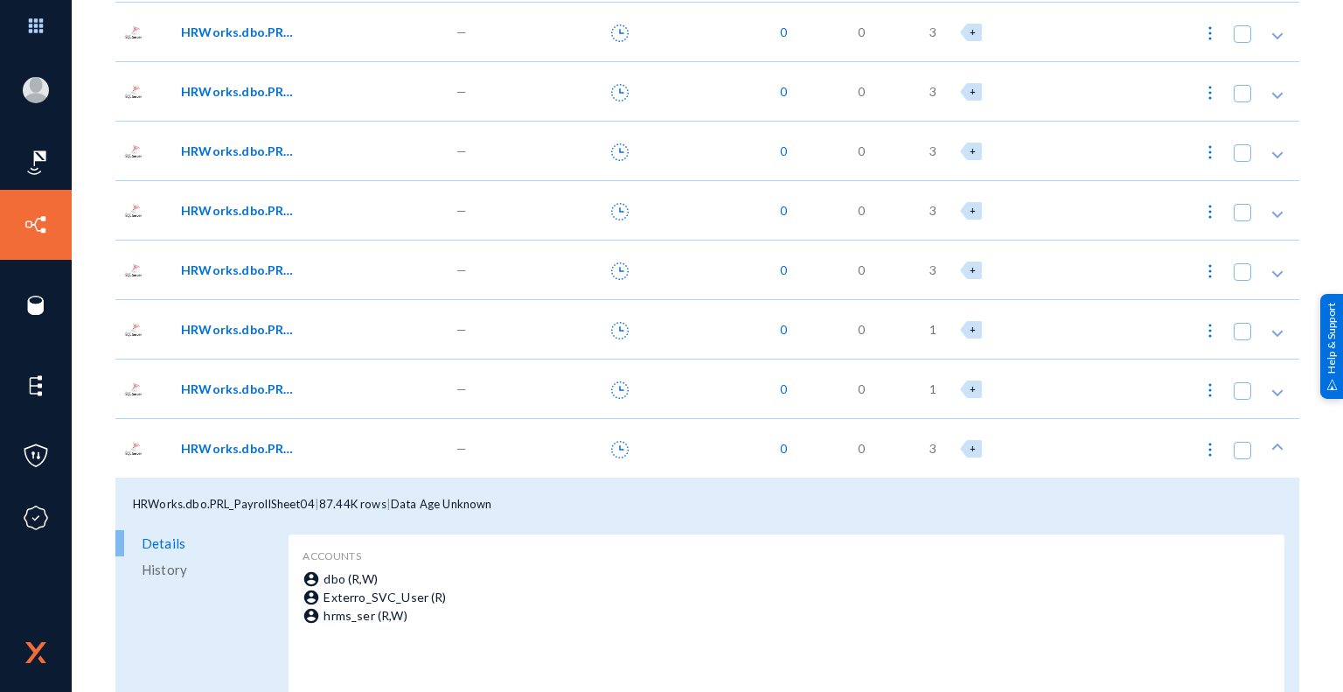
click at [930, 450] on span "3" at bounding box center [932, 448] width 7 height 18
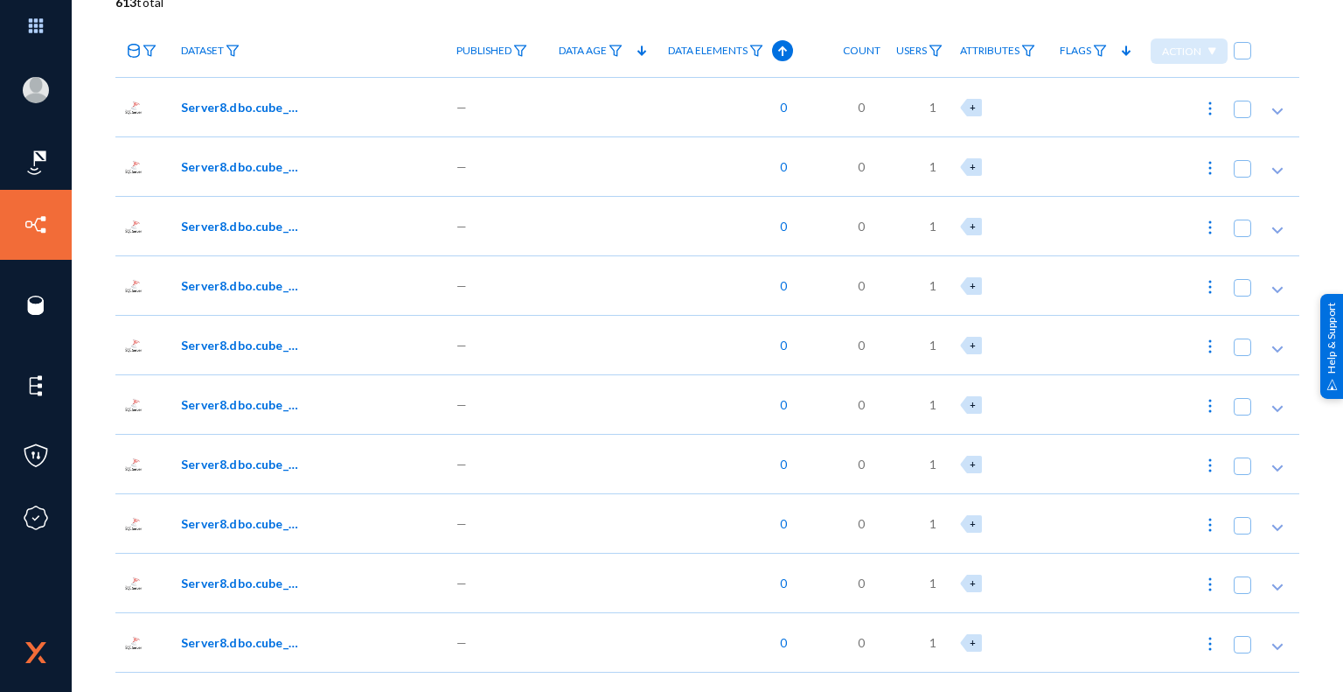
scroll to position [0, 0]
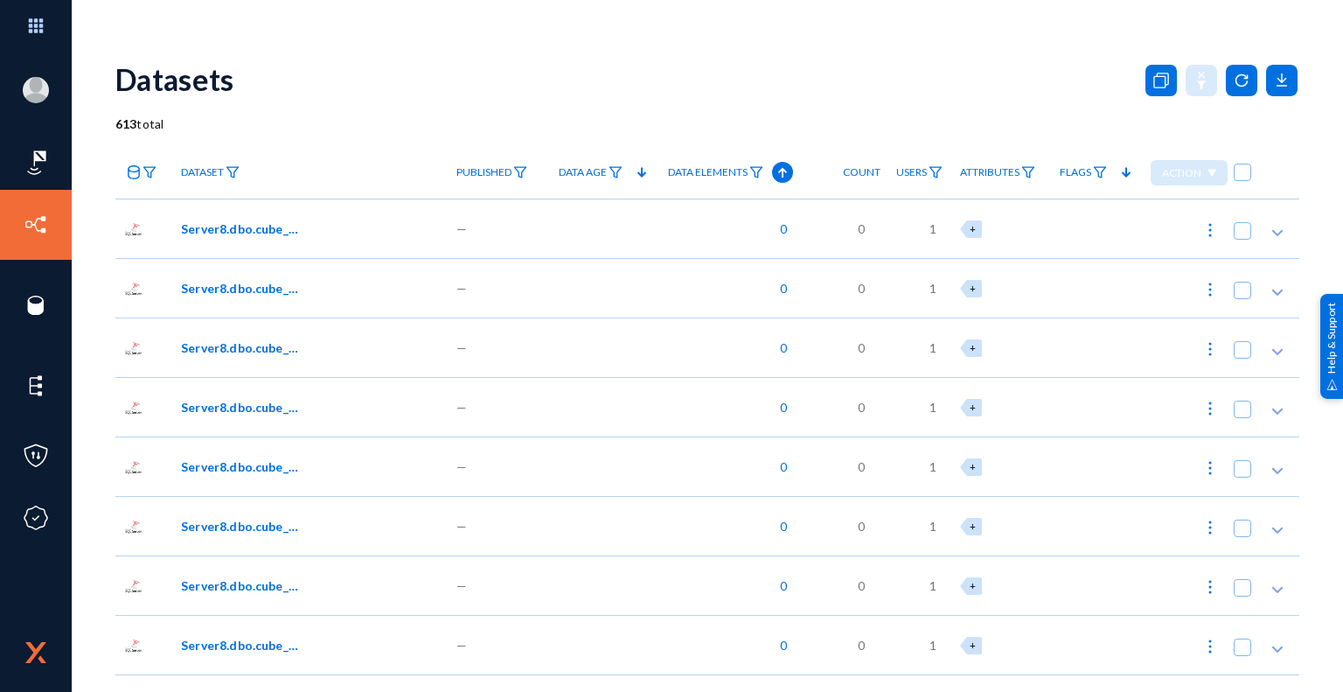
drag, startPoint x: 956, startPoint y: 80, endPoint x: 947, endPoint y: 81, distance: 9.8
click at [956, 80] on div "Datasets" at bounding box center [707, 79] width 1184 height 71
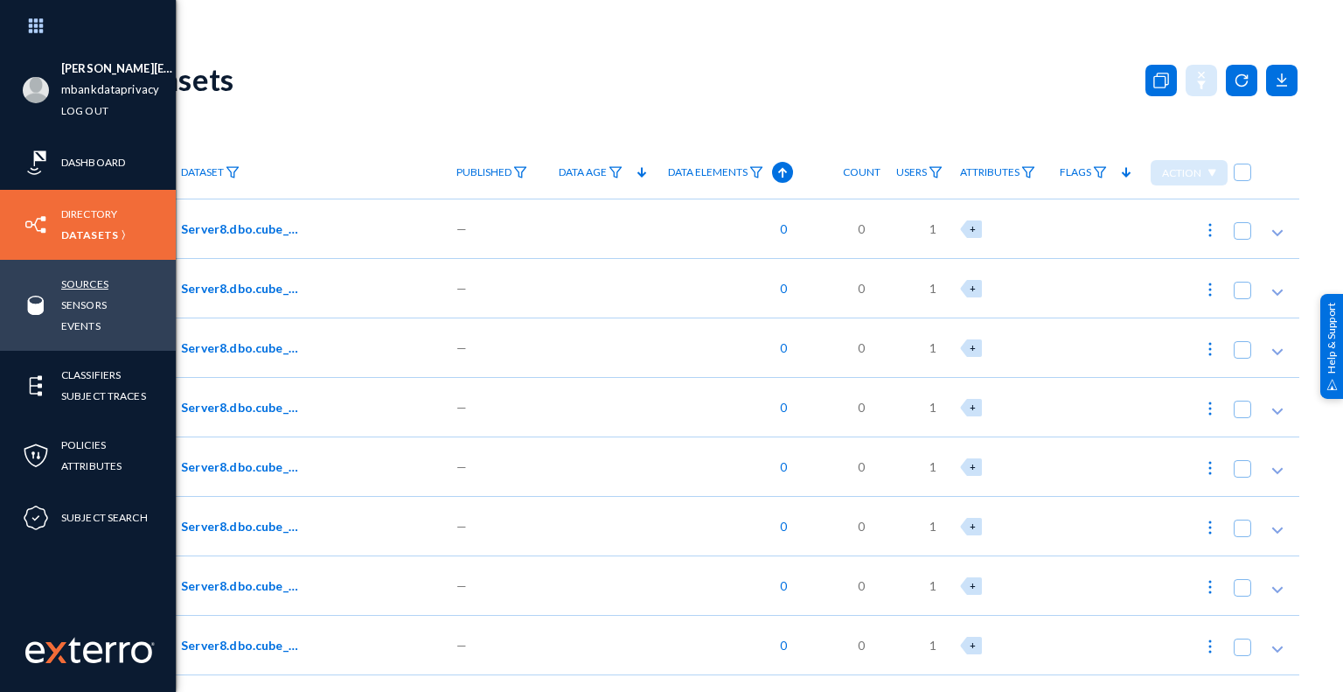
click at [99, 286] on link "Sources" at bounding box center [84, 284] width 47 height 20
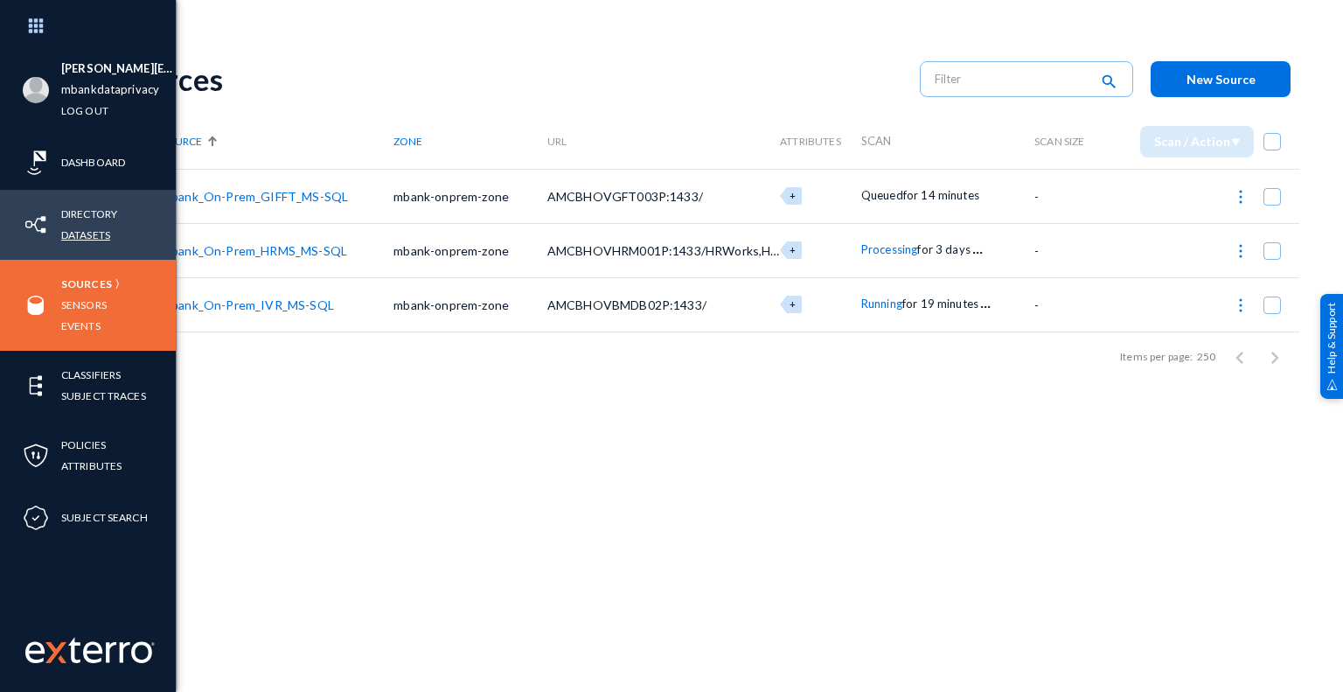
click at [88, 238] on link "Datasets" at bounding box center [85, 235] width 49 height 20
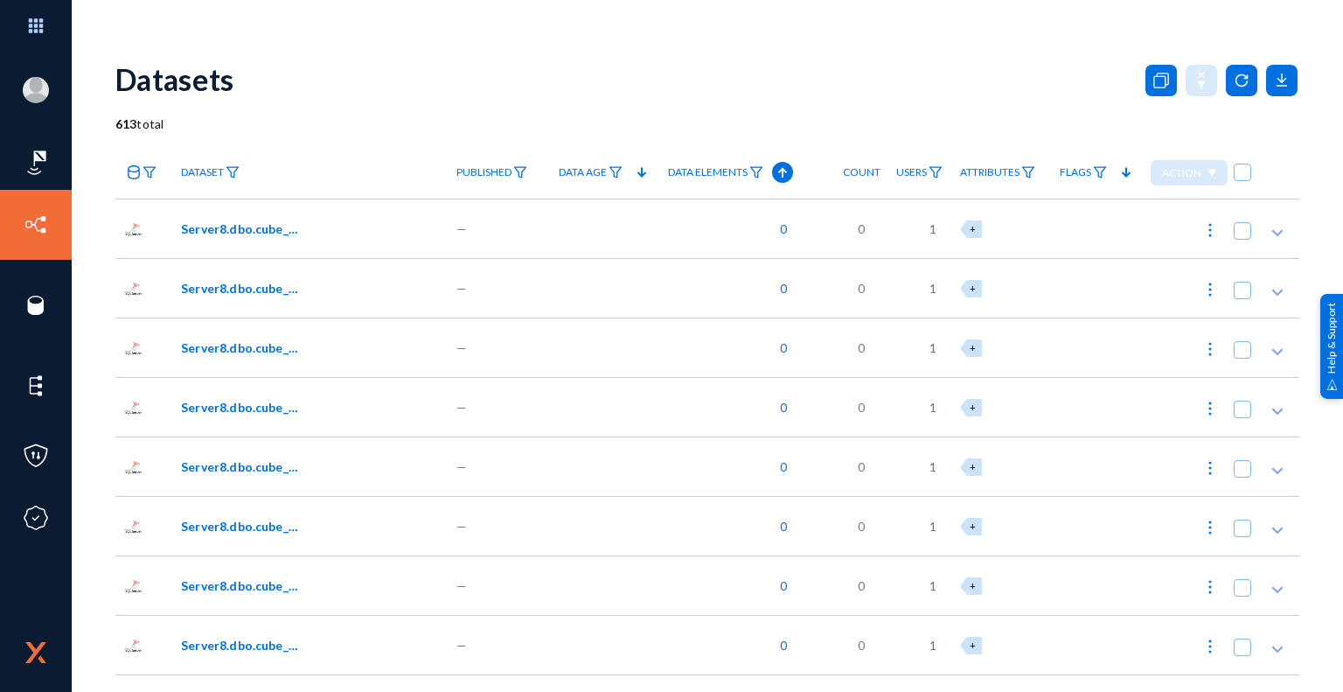
click at [136, 173] on icon at bounding box center [134, 172] width 14 height 14
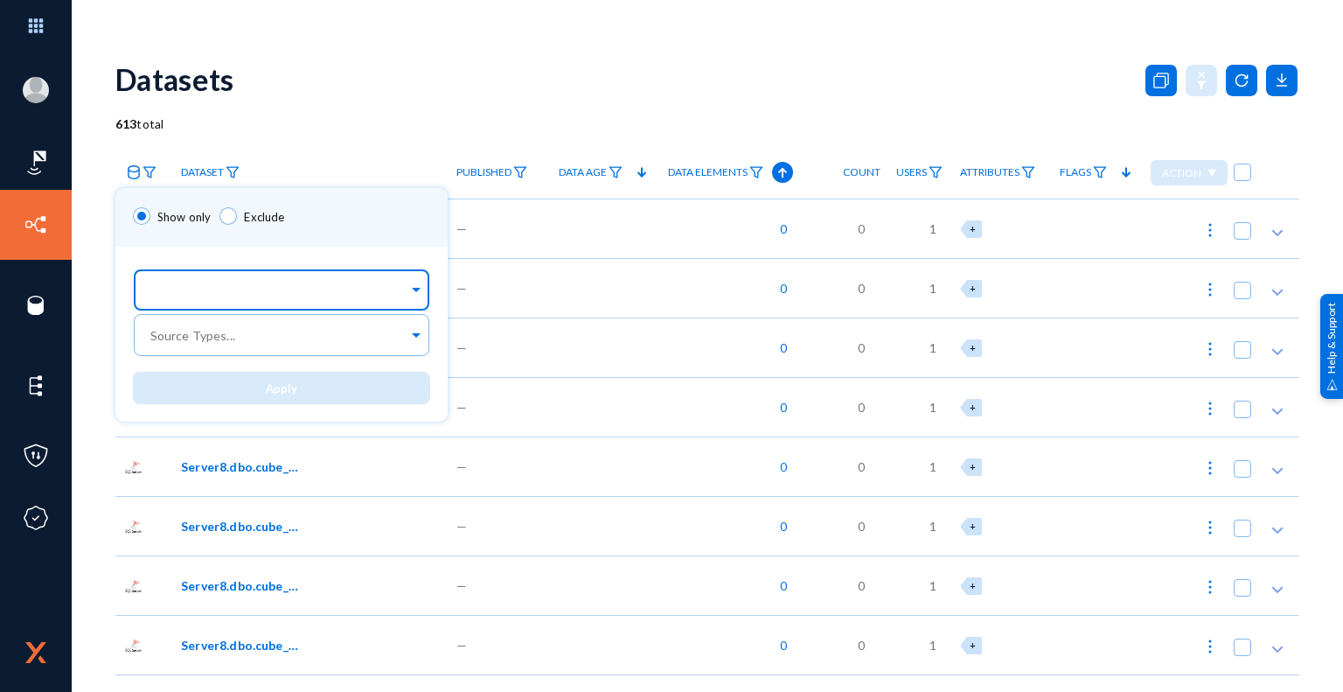
click at [171, 288] on input "text" at bounding box center [277, 292] width 261 height 17
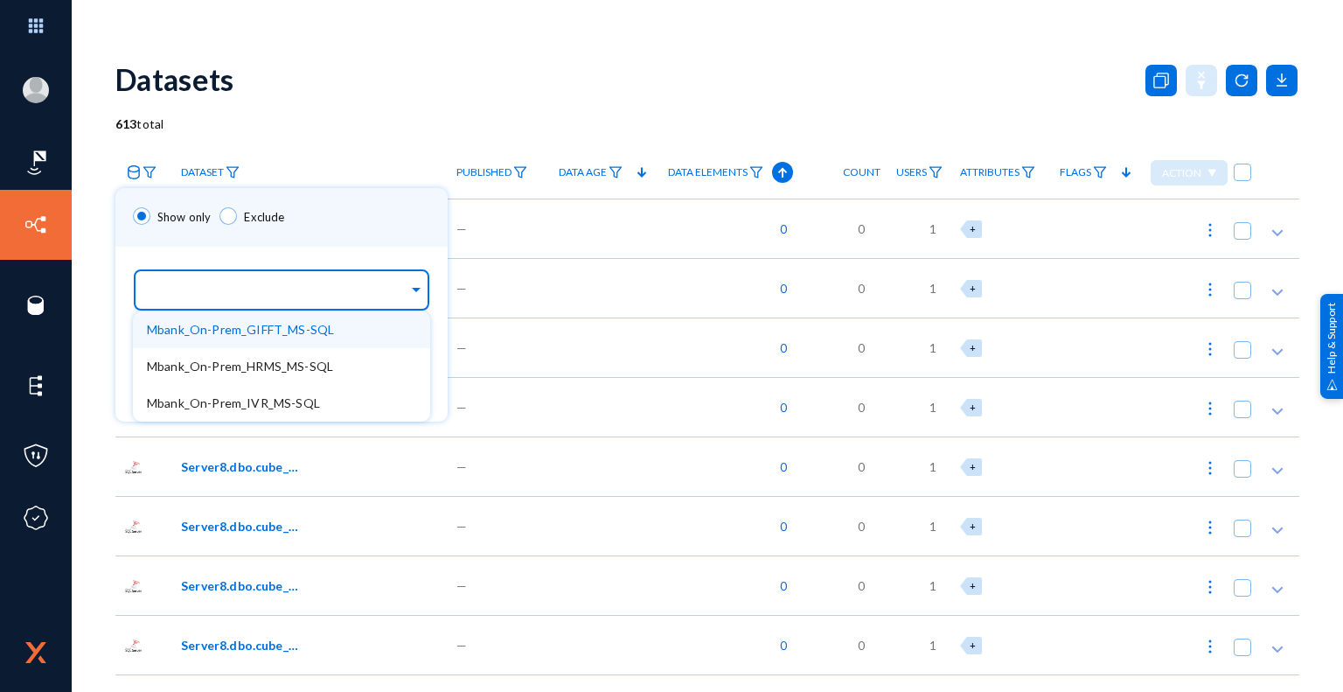
click at [306, 277] on div at bounding box center [277, 291] width 261 height 30
click at [199, 263] on div "Sources..." at bounding box center [277, 286] width 261 height 50
click at [207, 247] on div "Sources... Mbank_On-Prem_GIFFT_MS-SQL Mbank_On-Prem_HRMS_MS-SQL Mbank_On-Prem_I…" at bounding box center [281, 287] width 332 height 80
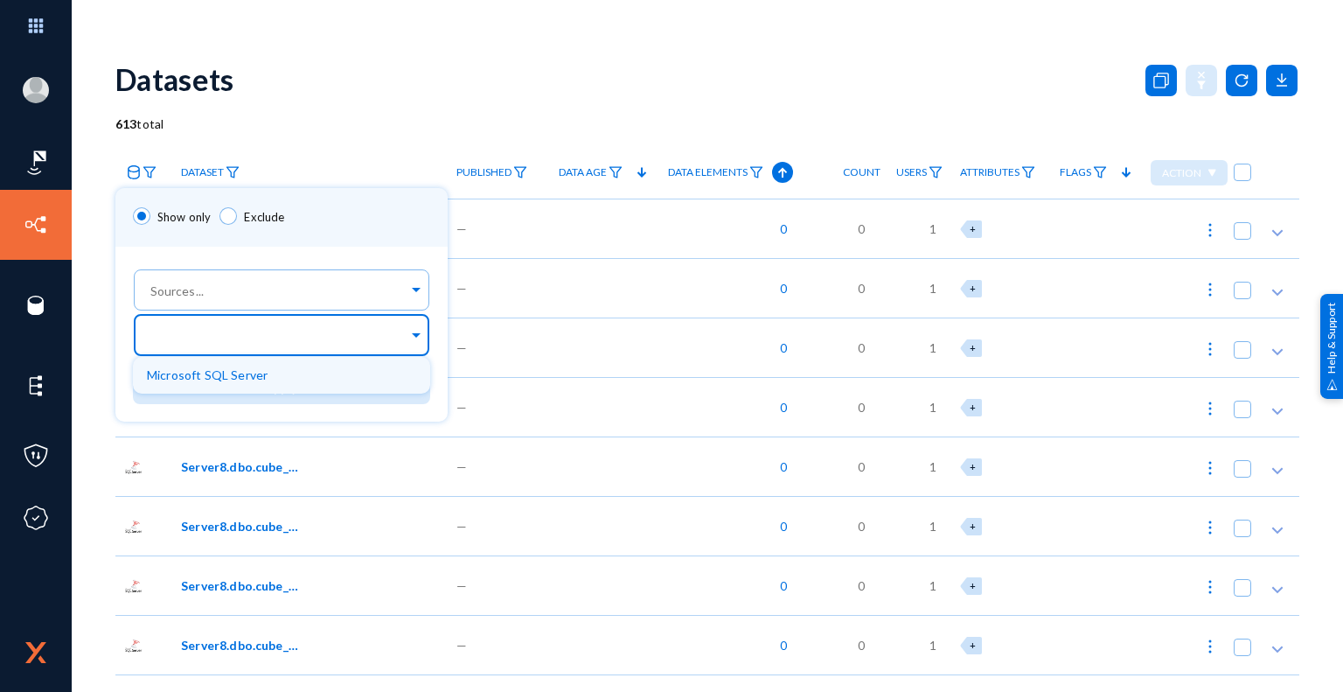
click at [198, 319] on div "Source Types..." at bounding box center [277, 331] width 261 height 50
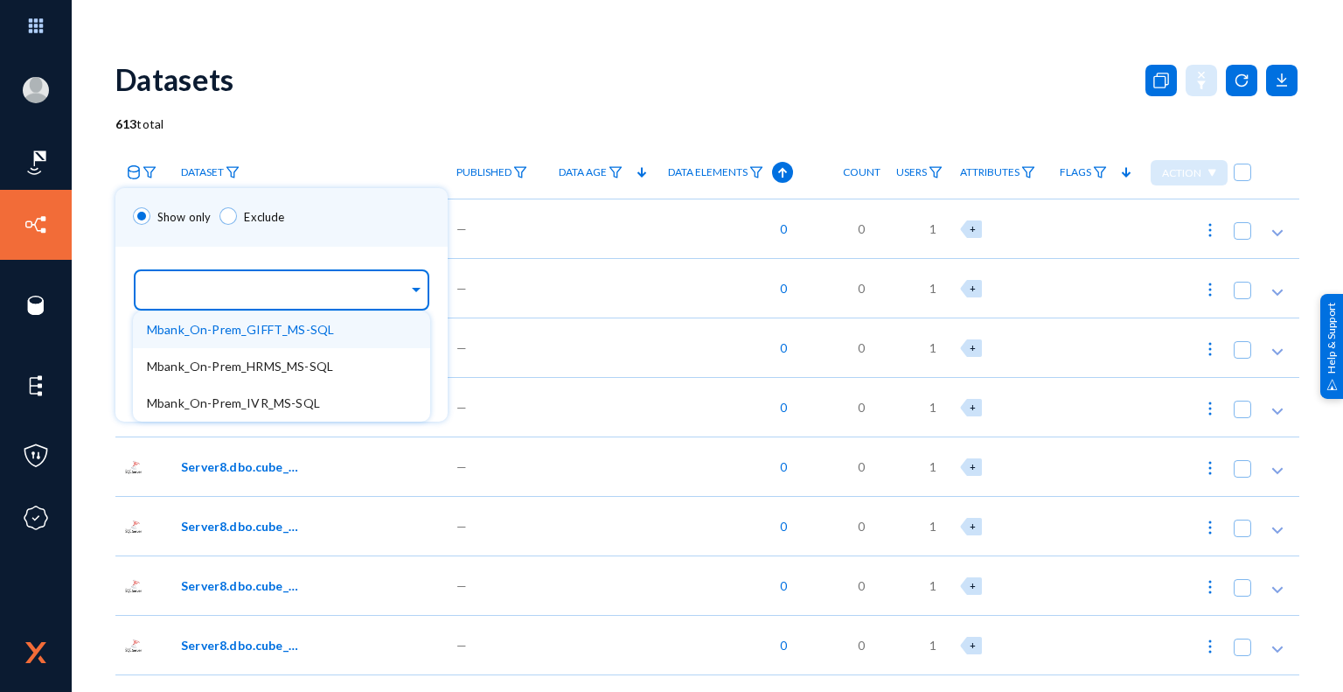
click at [226, 269] on div "Sources..." at bounding box center [277, 286] width 261 height 50
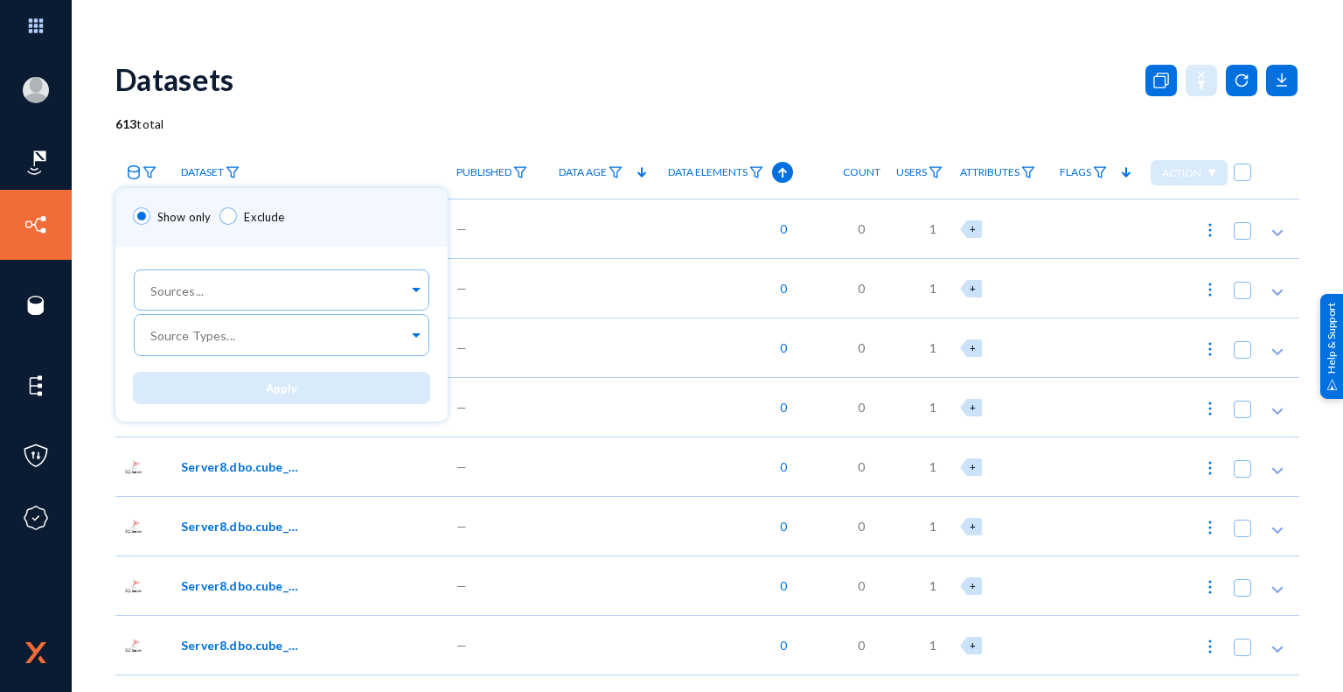
click at [380, 57] on div at bounding box center [671, 346] width 1343 height 692
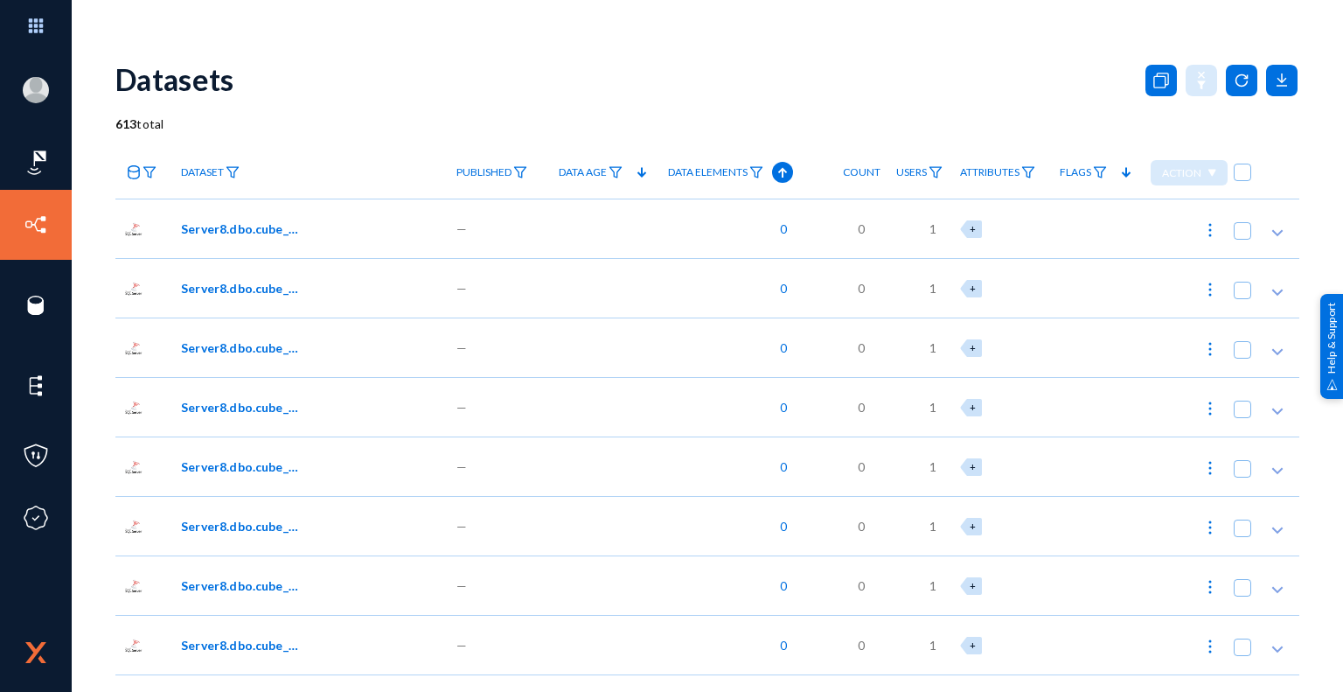
click at [132, 176] on icon at bounding box center [134, 172] width 14 height 14
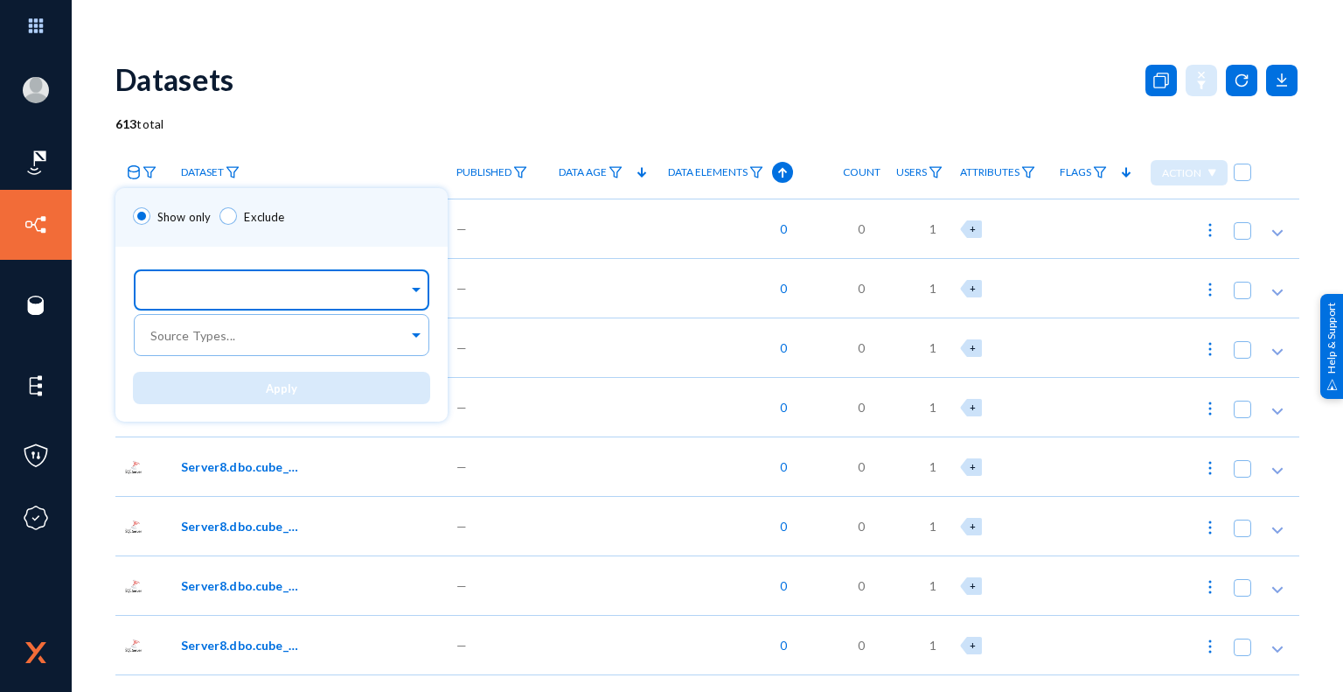
click at [202, 294] on input "text" at bounding box center [277, 292] width 261 height 17
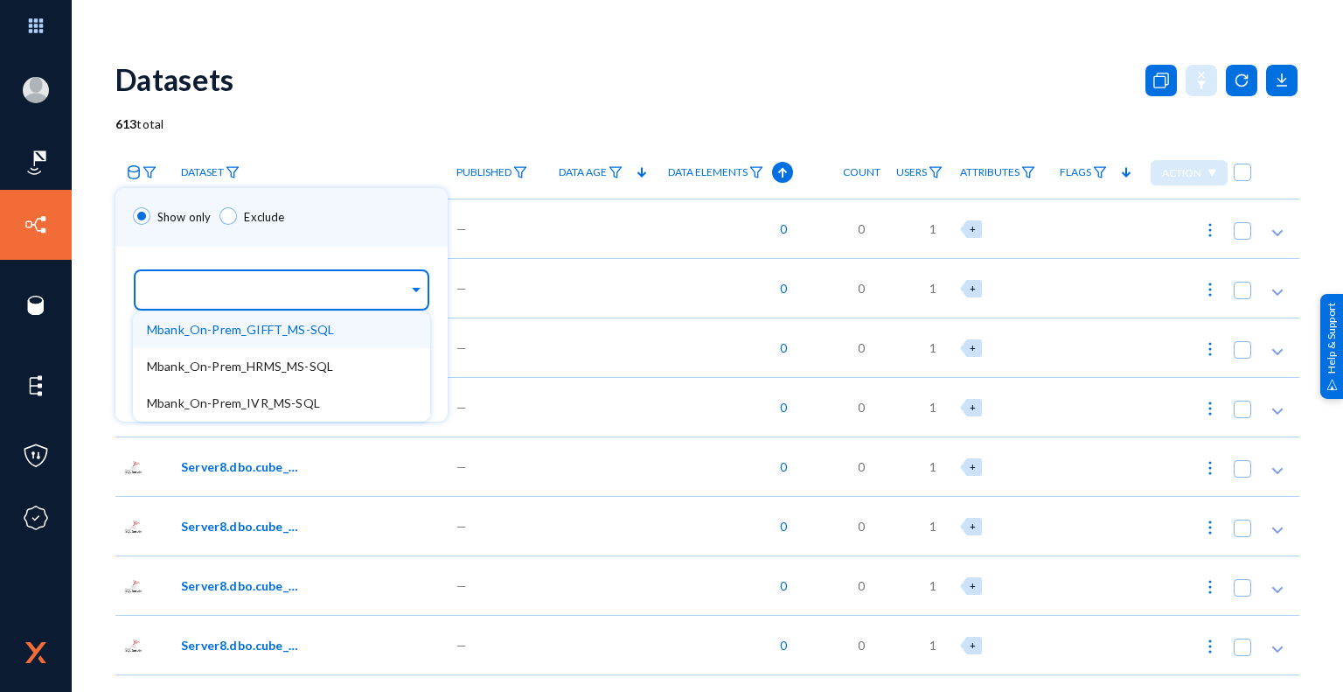
click at [282, 327] on span "Mbank_On-Prem_GIFFT_MS-SQL" at bounding box center [240, 329] width 187 height 15
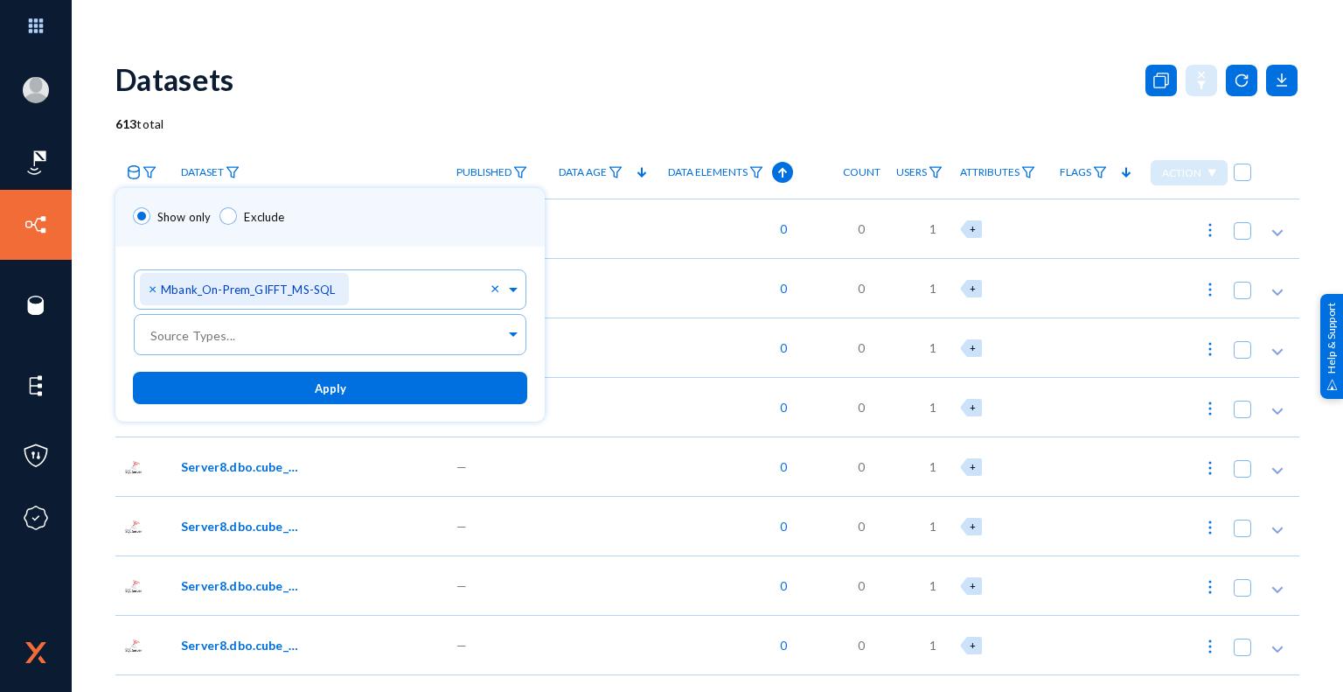
click at [405, 149] on div at bounding box center [671, 346] width 1343 height 692
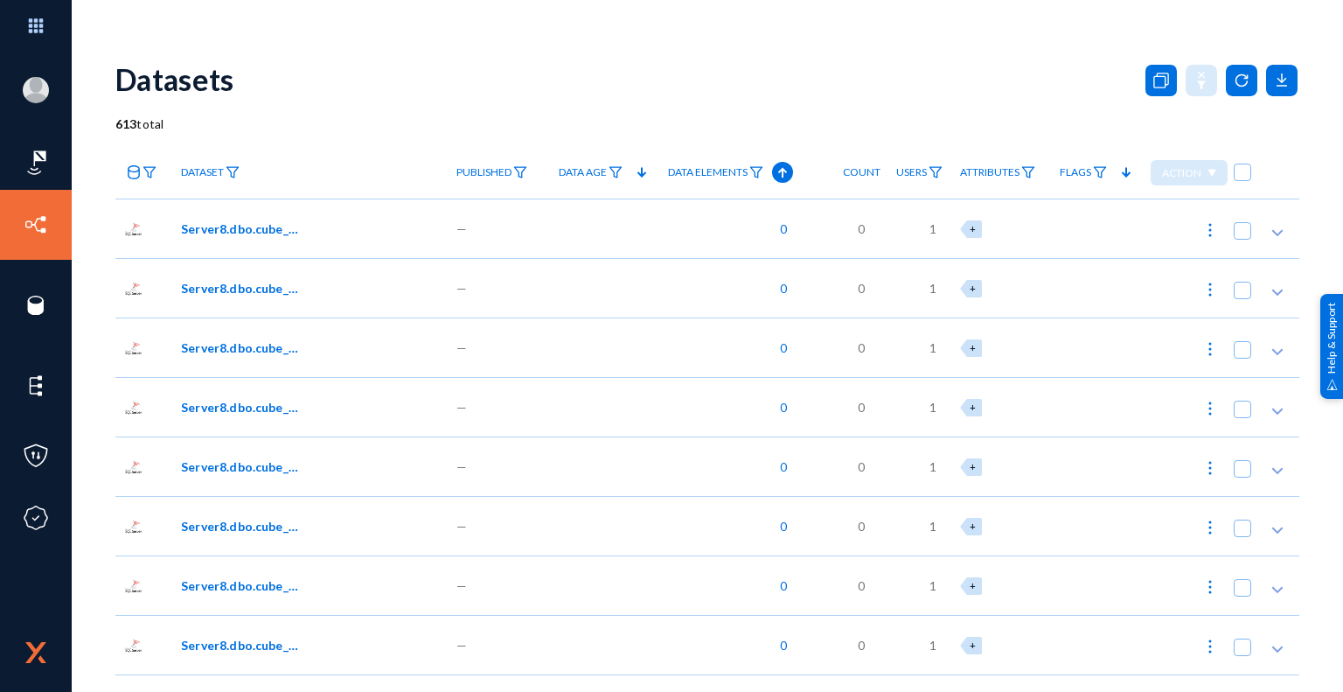
click at [125, 174] on link at bounding box center [140, 172] width 50 height 31
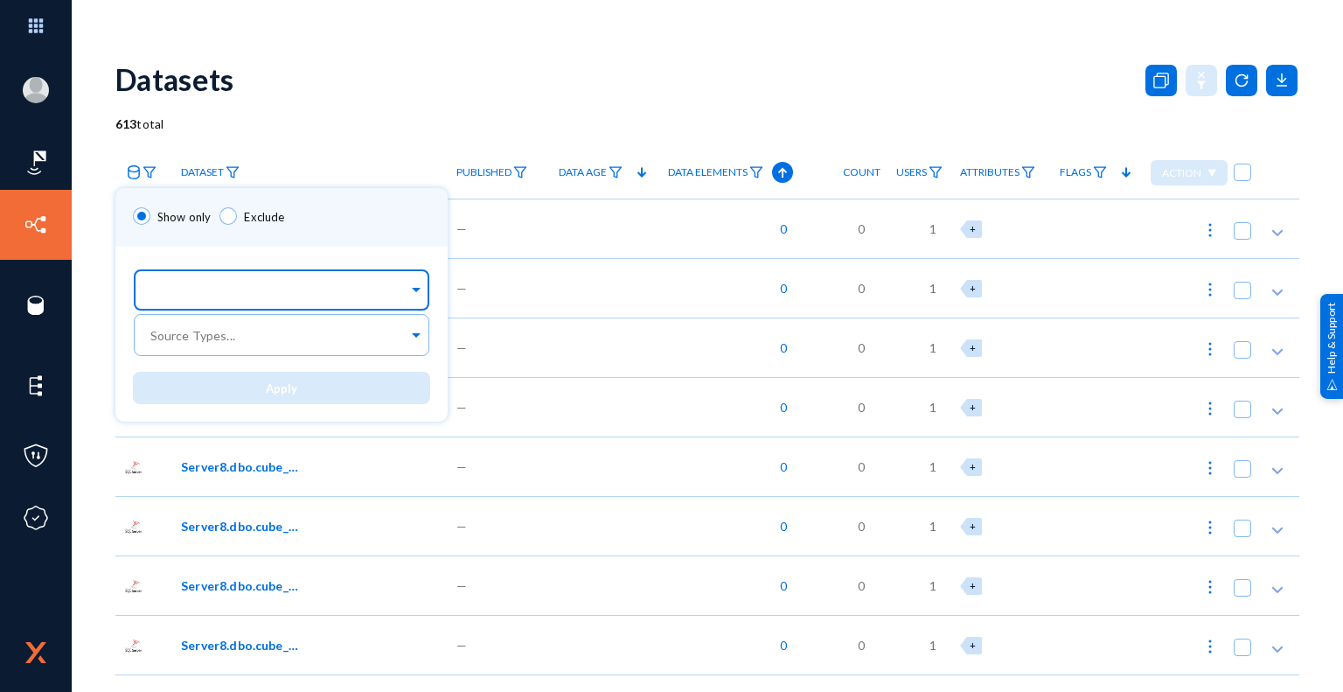
click at [215, 289] on input "text" at bounding box center [277, 292] width 261 height 17
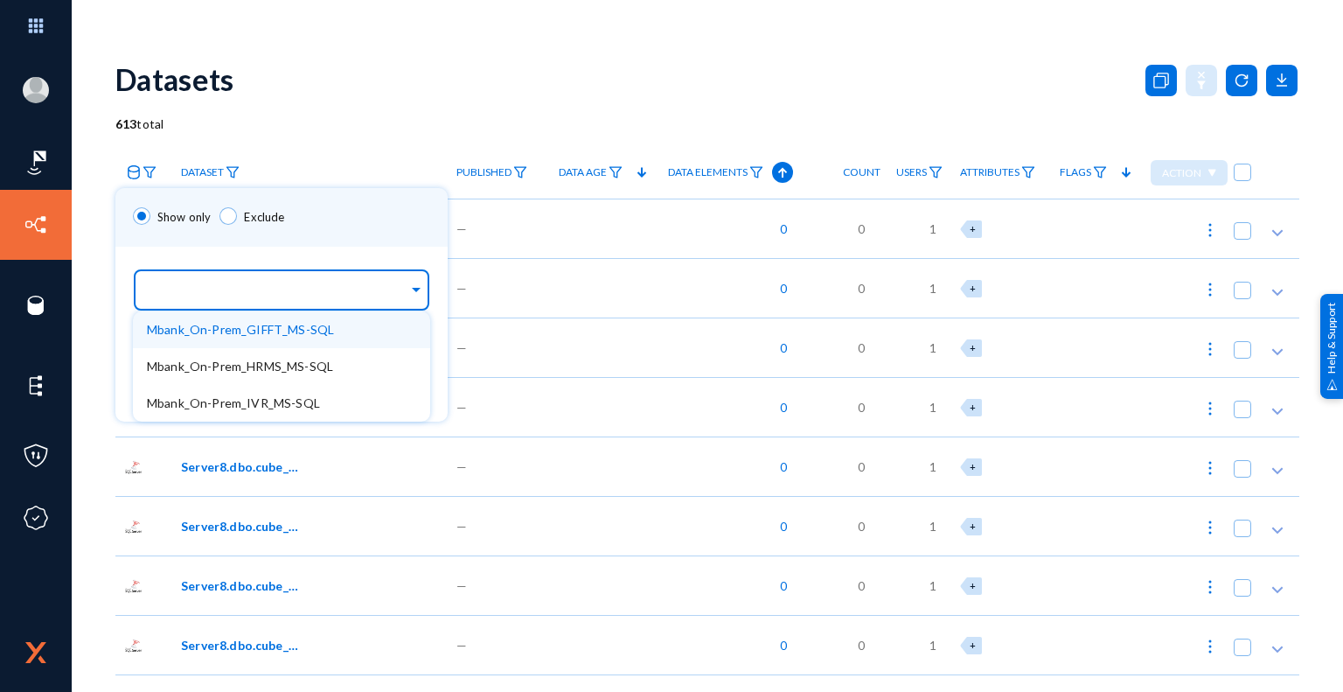
click at [265, 331] on span "Mbank_On-Prem_GIFFT_MS-SQL" at bounding box center [240, 329] width 187 height 15
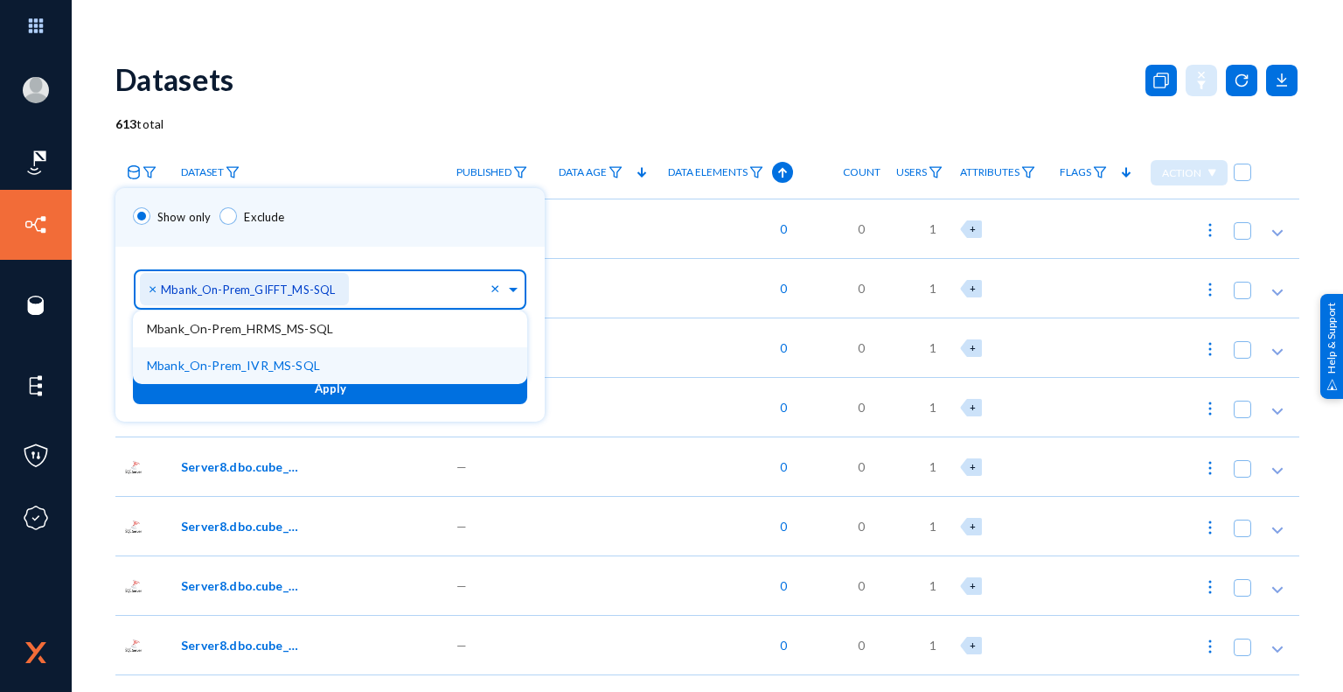
click at [308, 394] on button "Apply" at bounding box center [330, 388] width 394 height 32
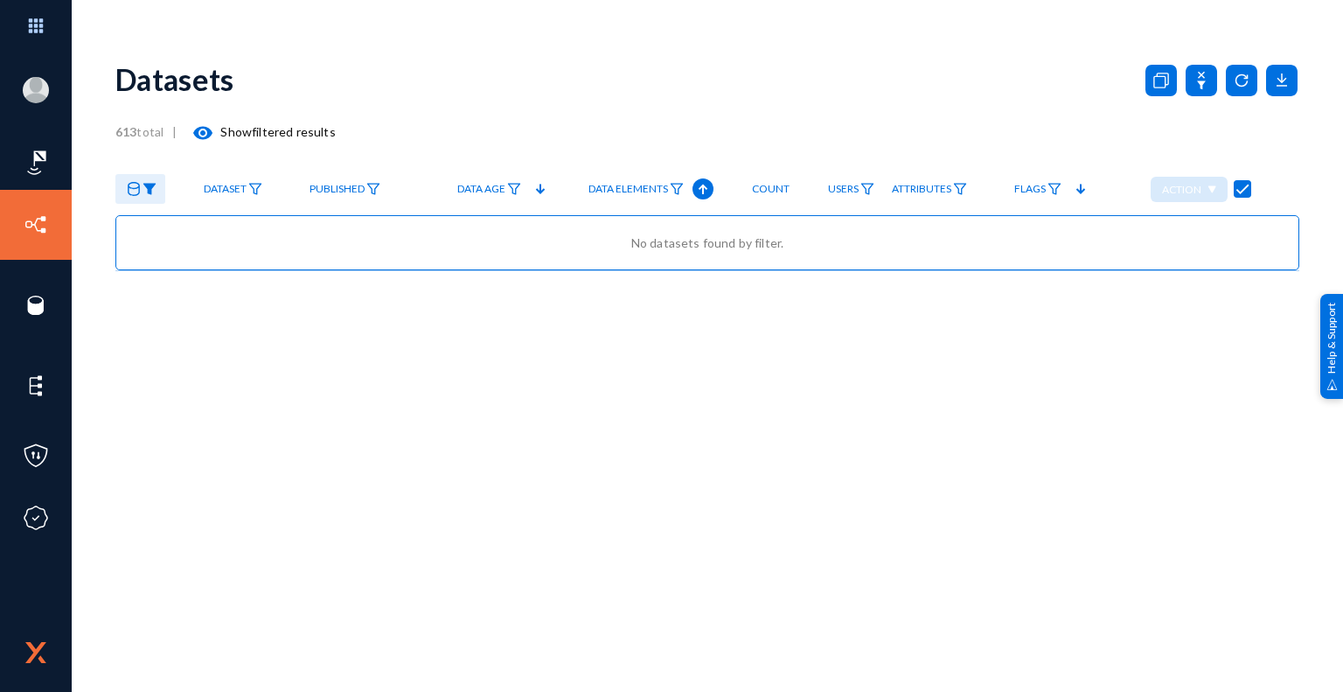
click at [133, 187] on icon at bounding box center [134, 189] width 14 height 14
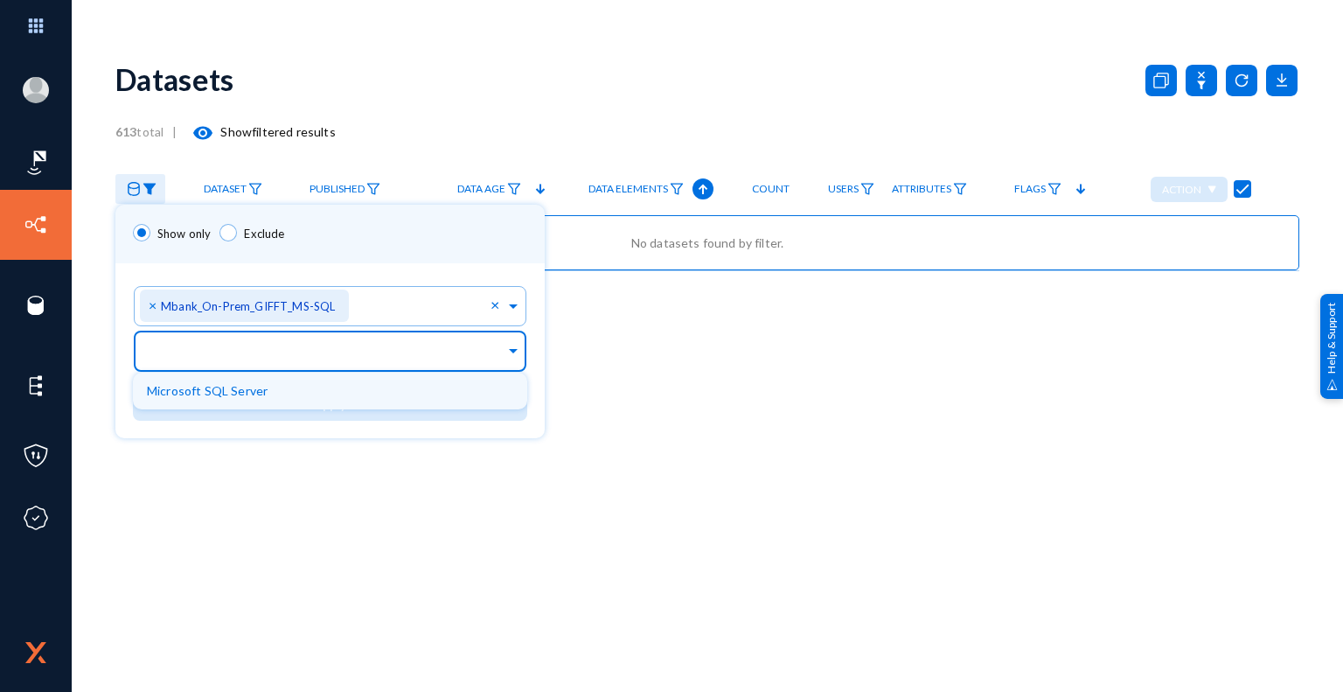
click at [507, 352] on span at bounding box center [513, 348] width 16 height 18
click at [240, 391] on span "Microsoft SQL Server" at bounding box center [207, 390] width 121 height 15
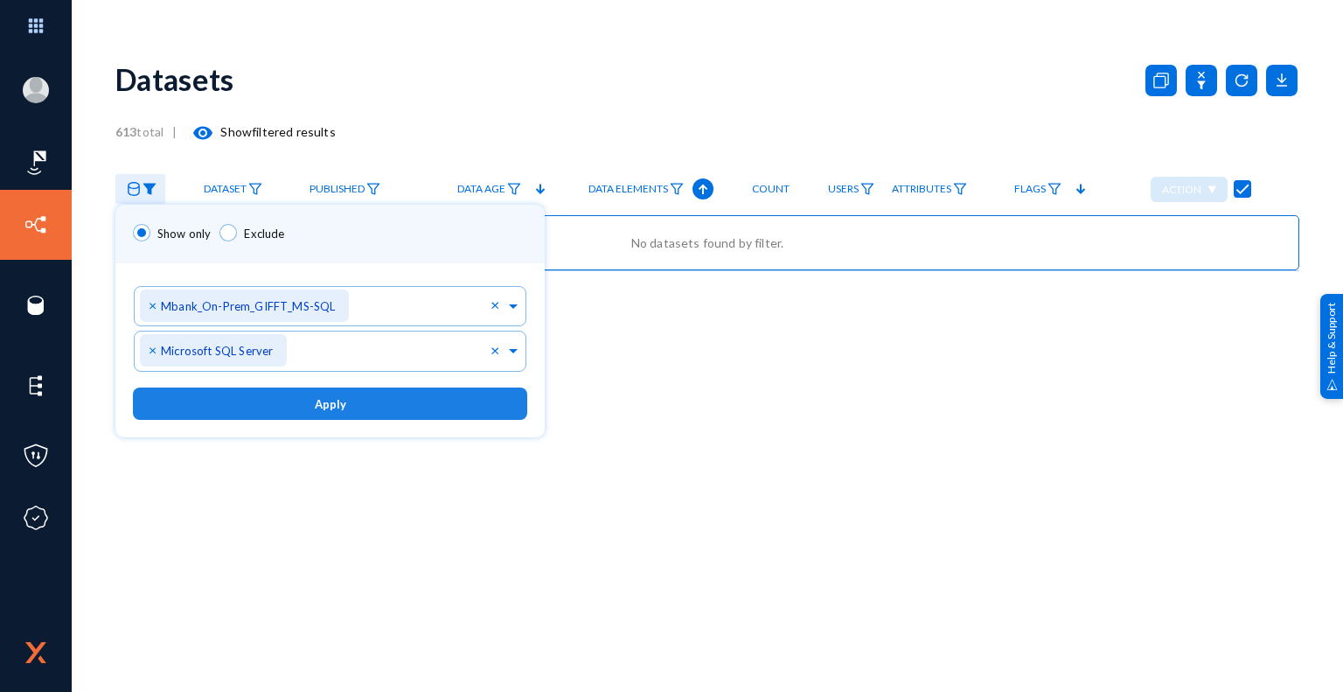
click at [340, 412] on button "Apply" at bounding box center [330, 403] width 394 height 32
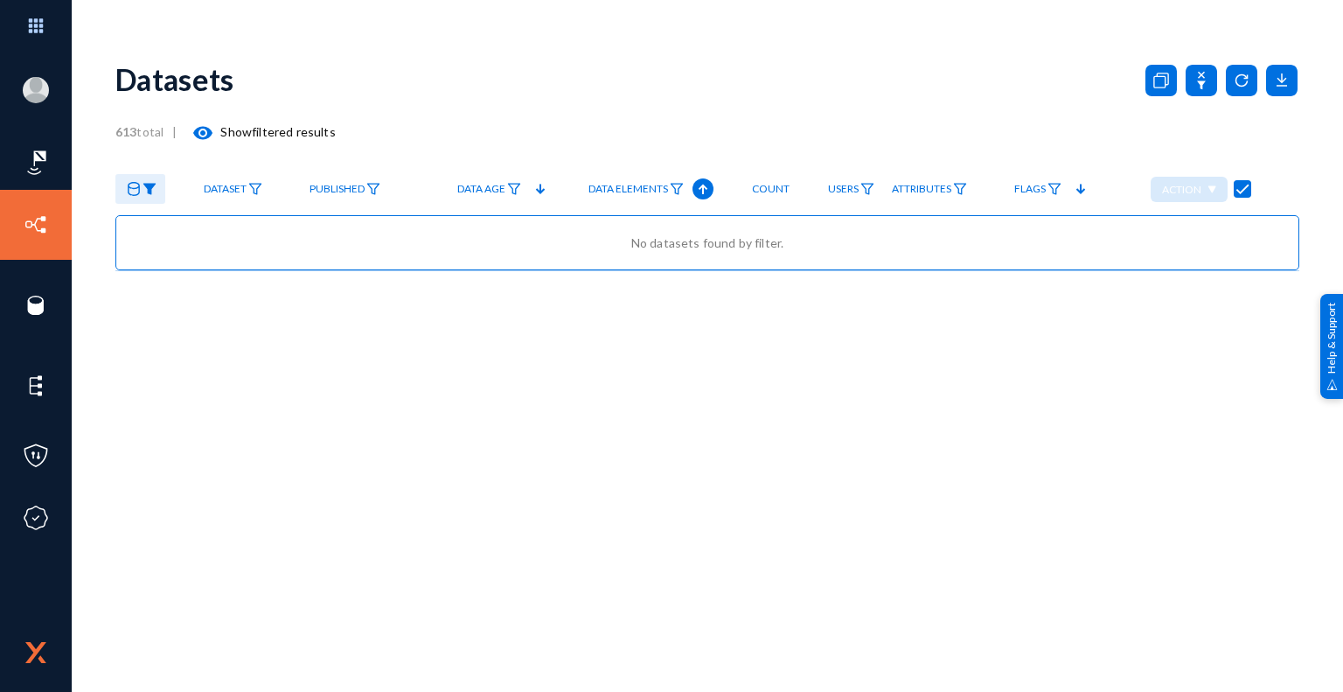
click at [129, 188] on icon at bounding box center [134, 189] width 14 height 14
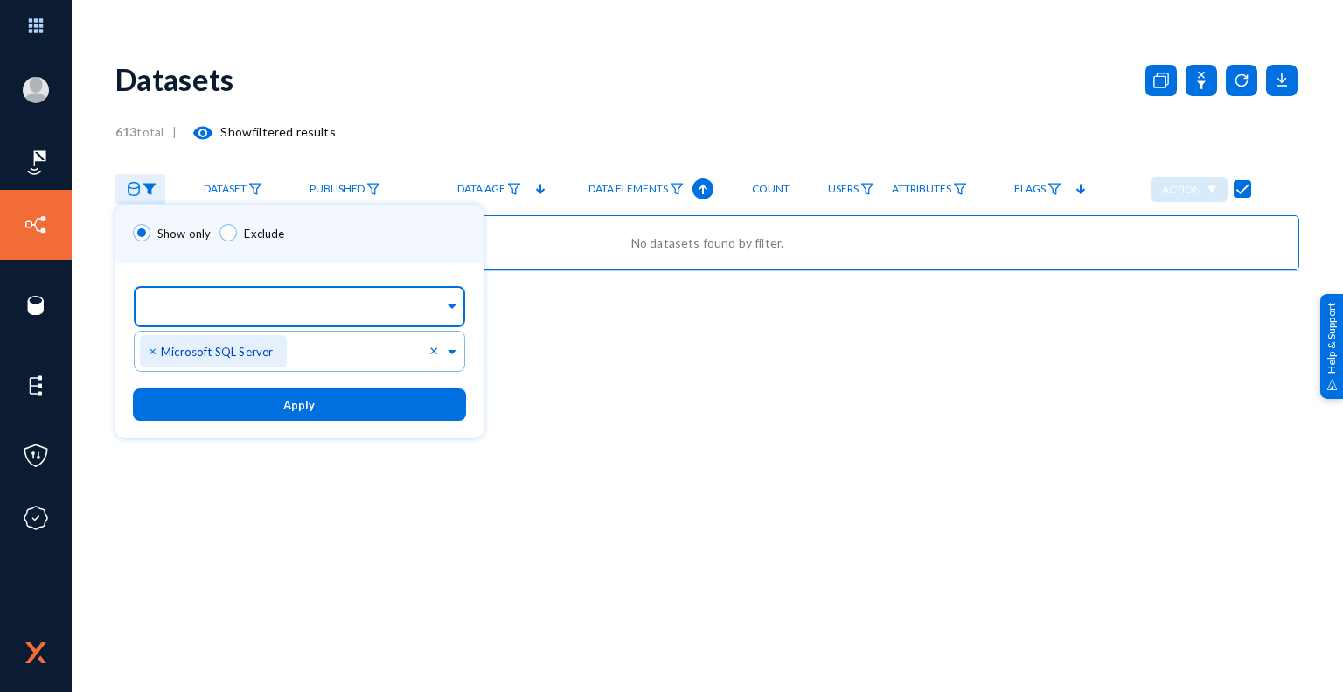
click at [445, 306] on span at bounding box center [452, 304] width 16 height 18
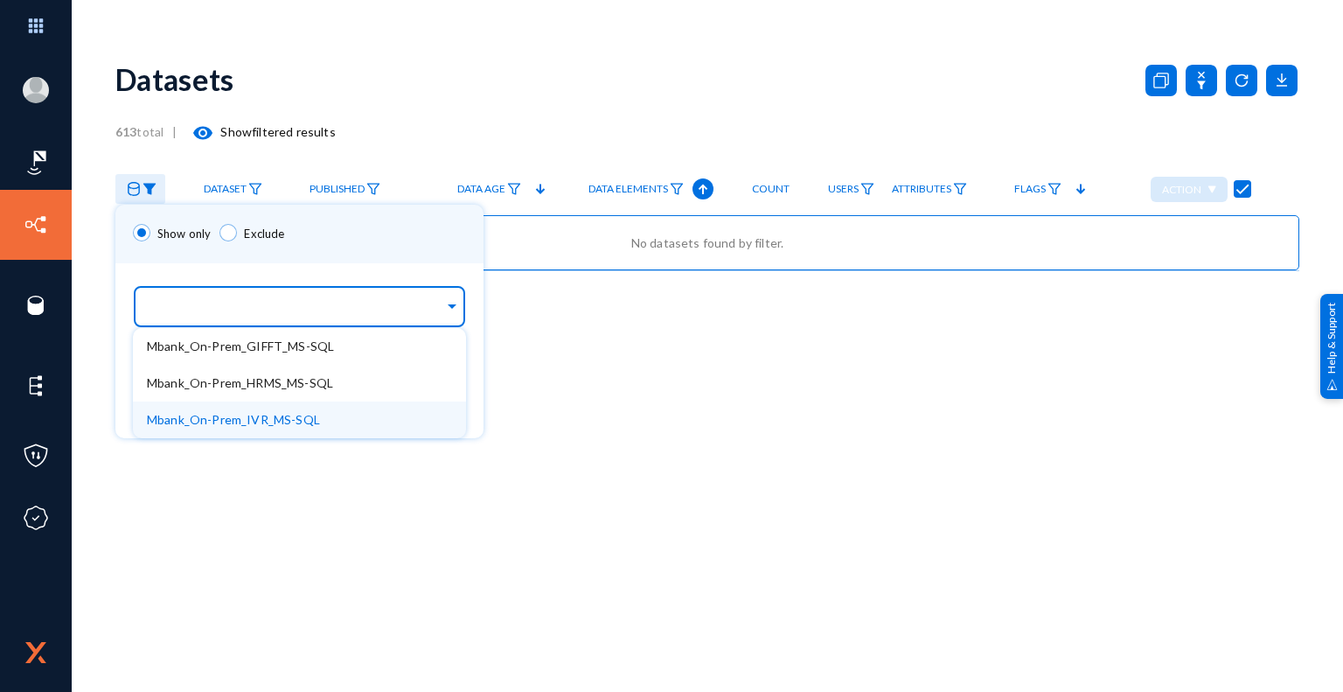
click at [273, 427] on div "Mbank_On-Prem_IVR_MS-SQL" at bounding box center [299, 419] width 333 height 37
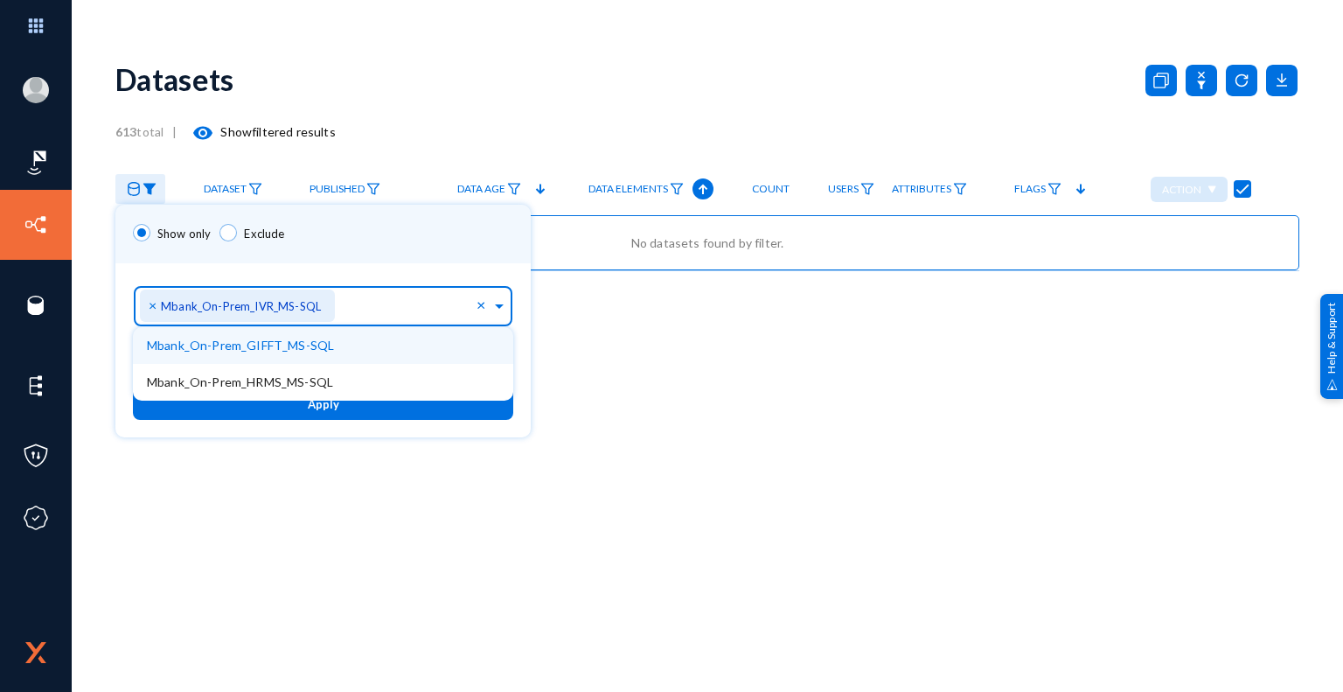
click at [412, 309] on input "text" at bounding box center [408, 310] width 136 height 17
click at [516, 314] on div "Sources... × Mbank_On-Prem_IVR_MS-SQL × Mbank_On-Prem_GIFFT_MS-SQL Mbank_On-Pre…" at bounding box center [322, 303] width 415 height 80
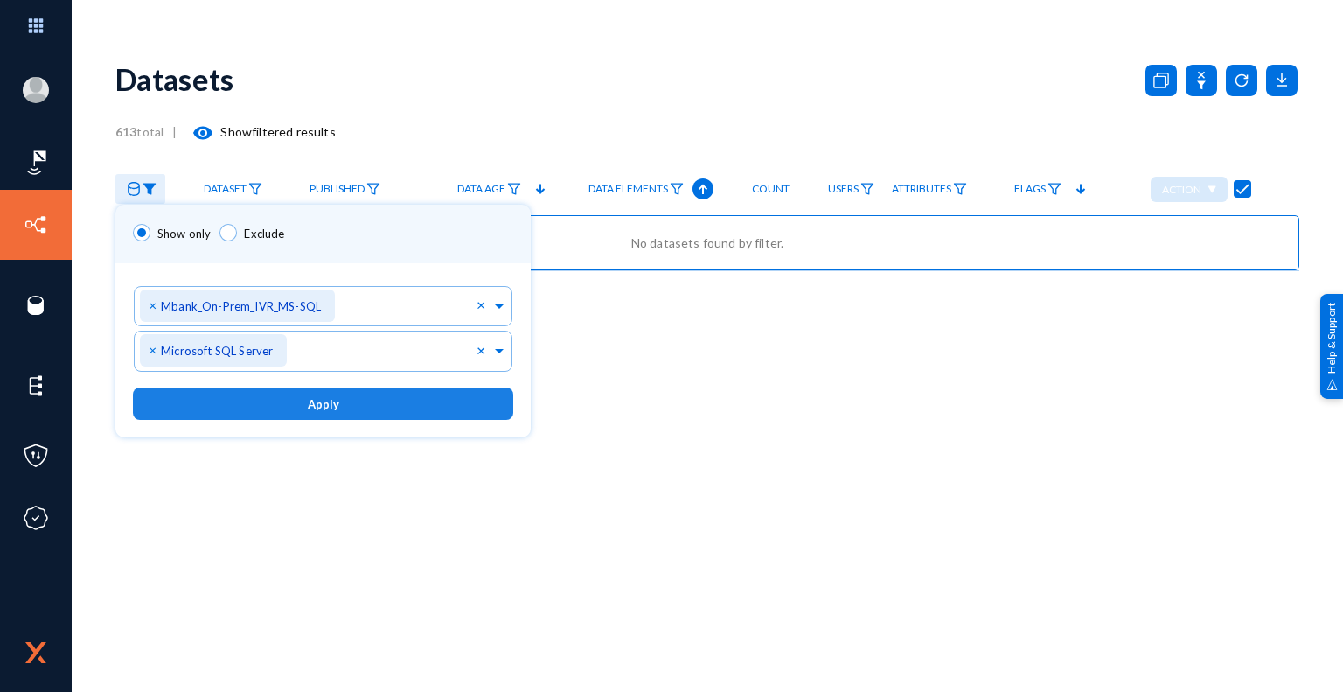
click at [330, 405] on span "Apply" at bounding box center [323, 404] width 31 height 14
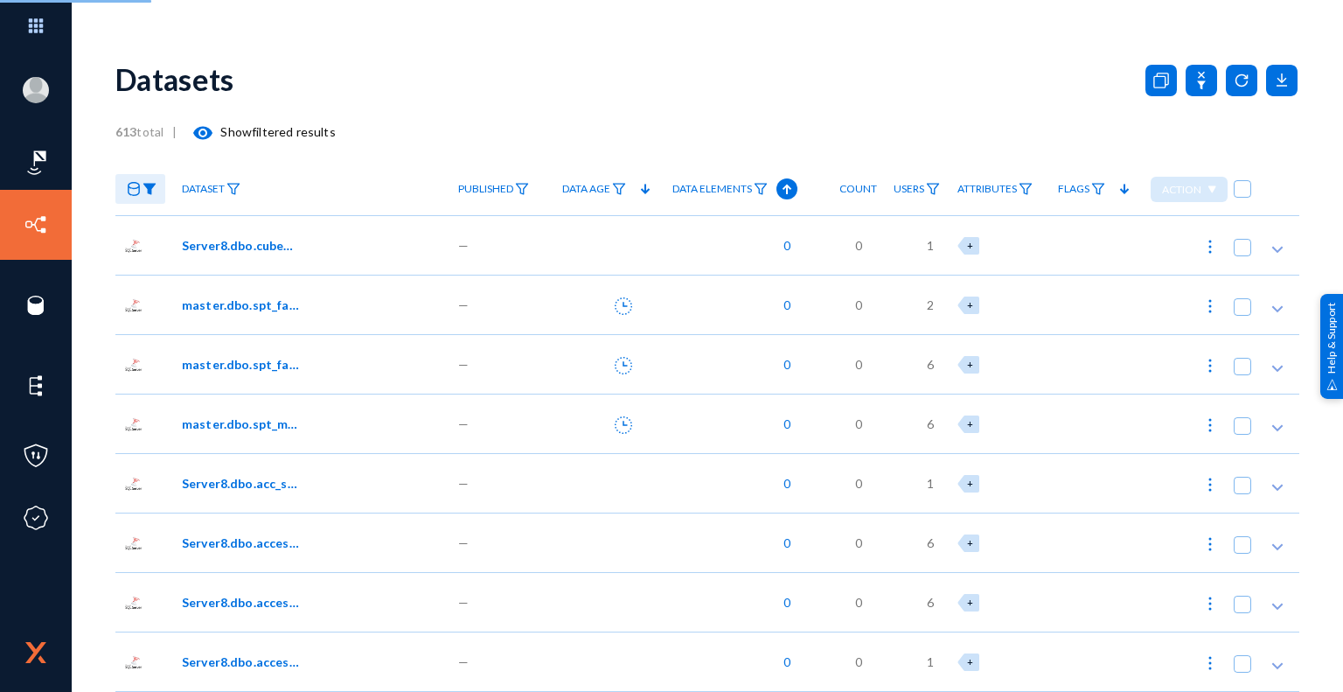
checkbox input "false"
click at [619, 307] on icon at bounding box center [623, 305] width 17 height 17
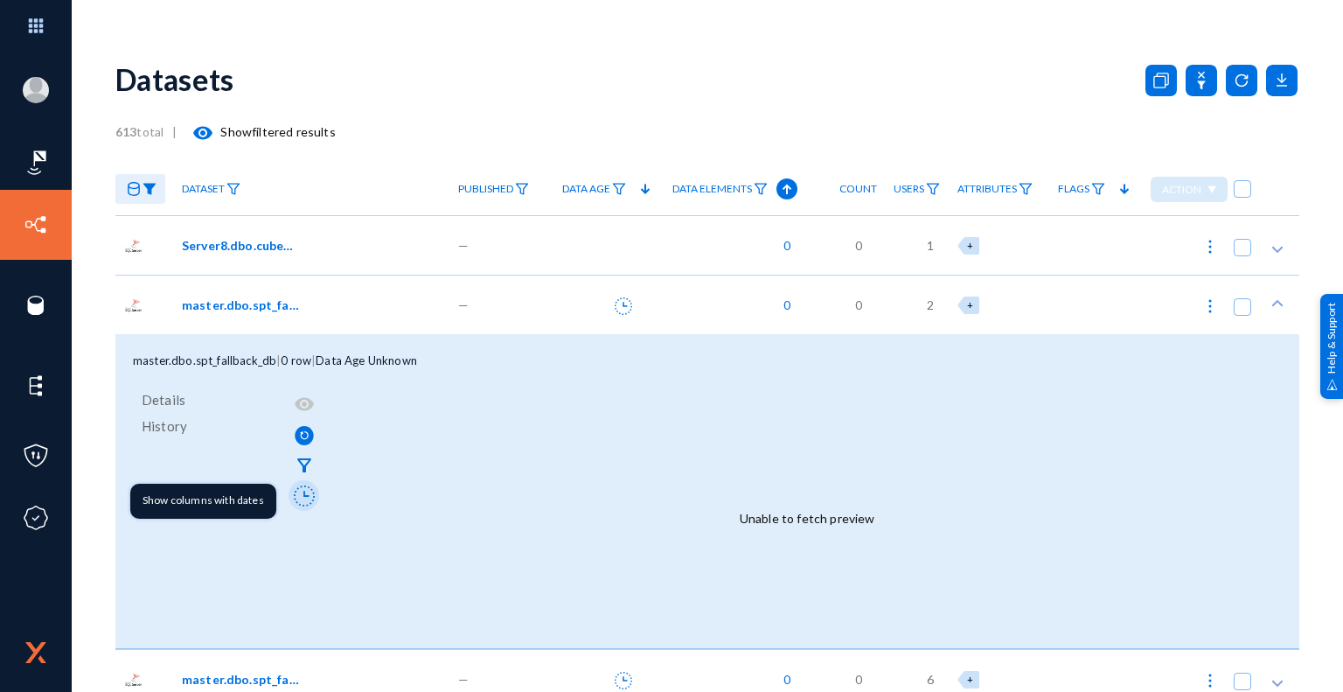
click at [304, 497] on icon at bounding box center [304, 495] width 21 height 21
click at [305, 495] on icon at bounding box center [304, 495] width 21 height 21
click at [164, 432] on span "History" at bounding box center [164, 426] width 45 height 26
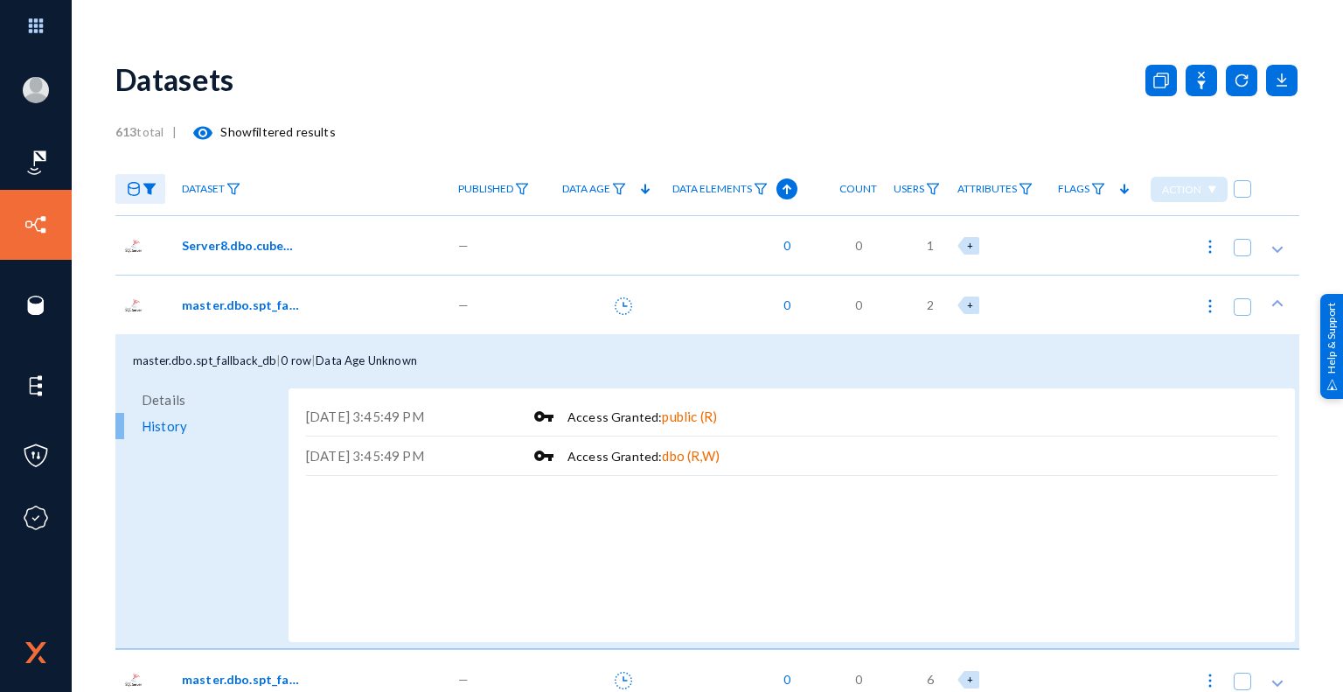
click at [167, 399] on span "Details" at bounding box center [164, 399] width 44 height 26
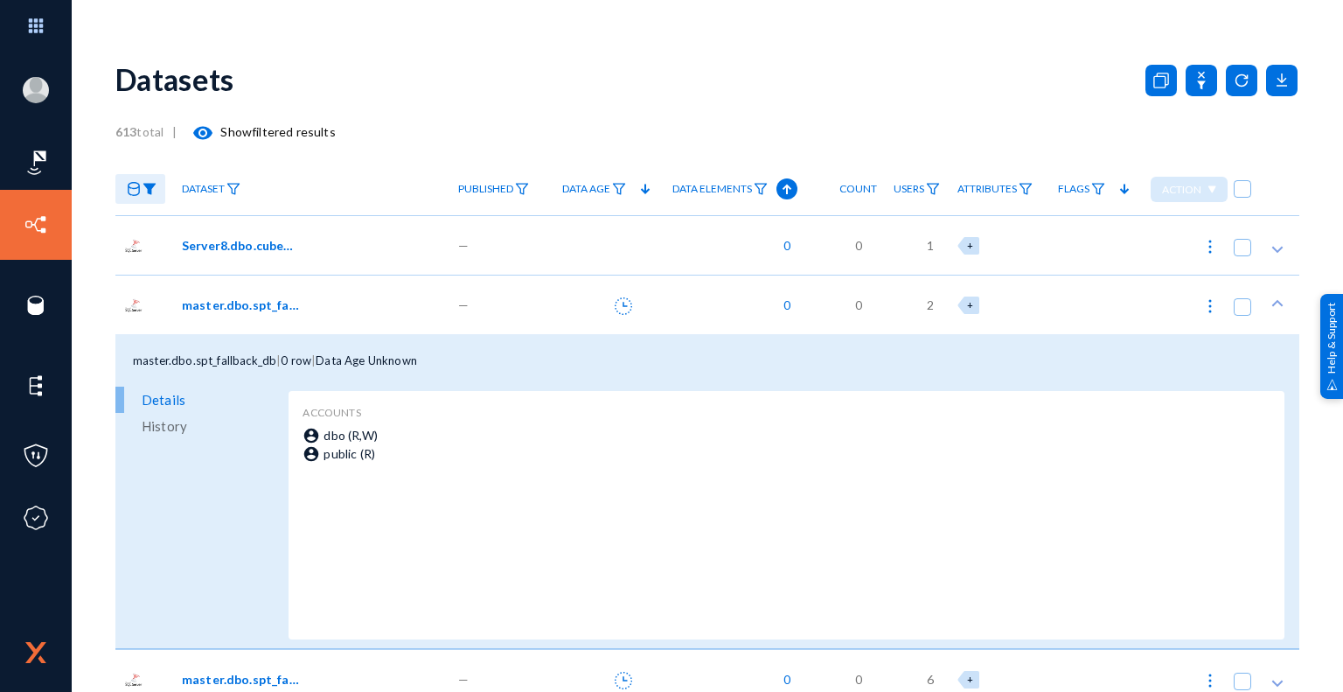
click at [176, 426] on span "History" at bounding box center [164, 426] width 45 height 26
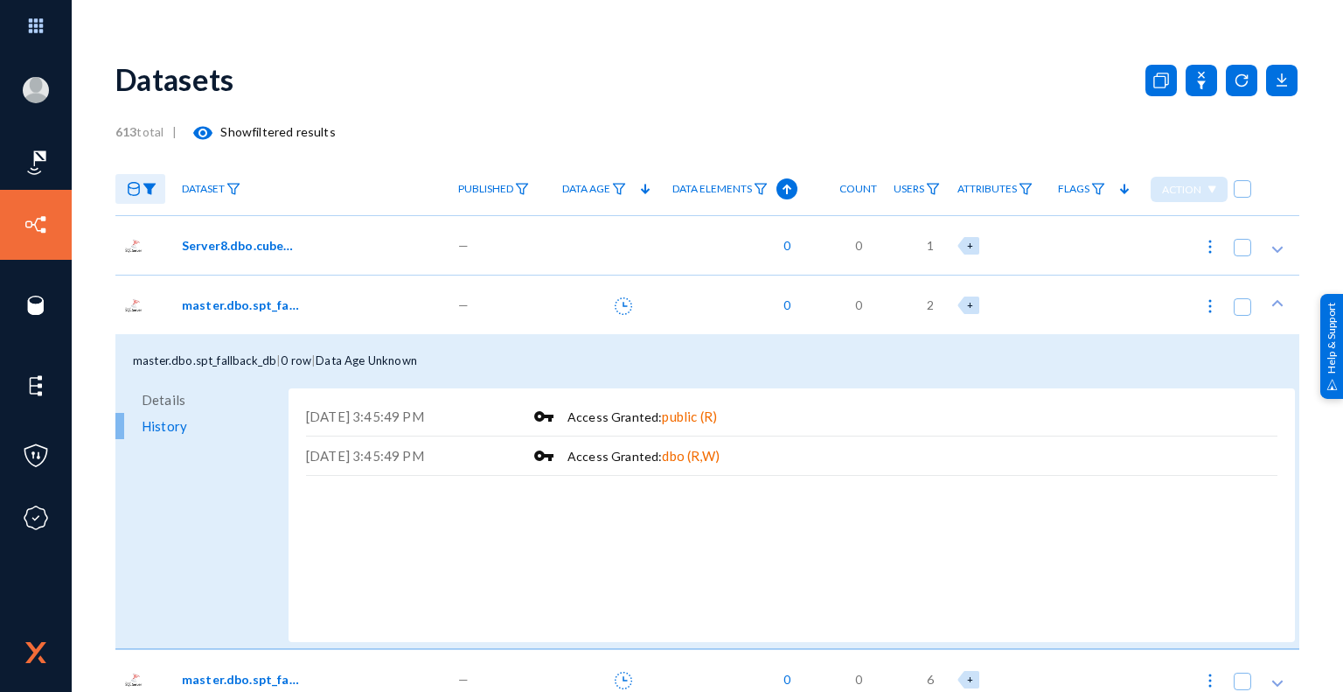
click at [171, 400] on span "Details" at bounding box center [164, 399] width 44 height 26
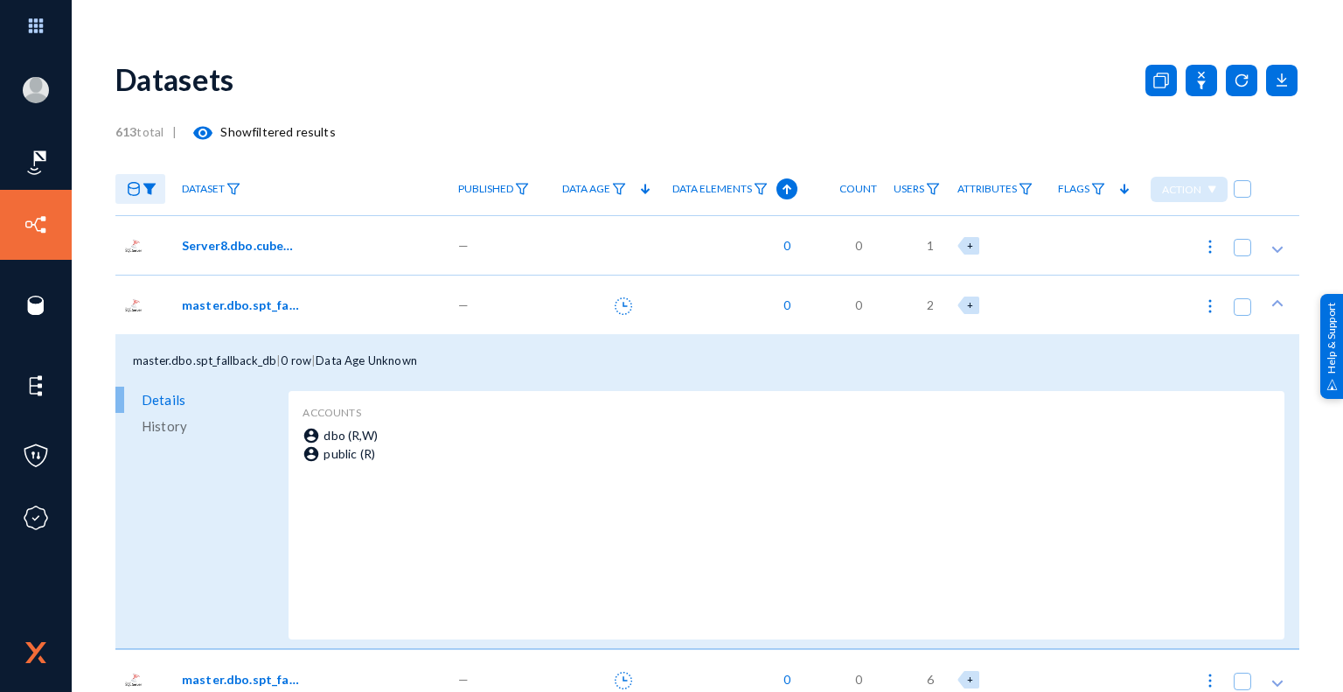
click at [175, 427] on span "History" at bounding box center [164, 426] width 45 height 26
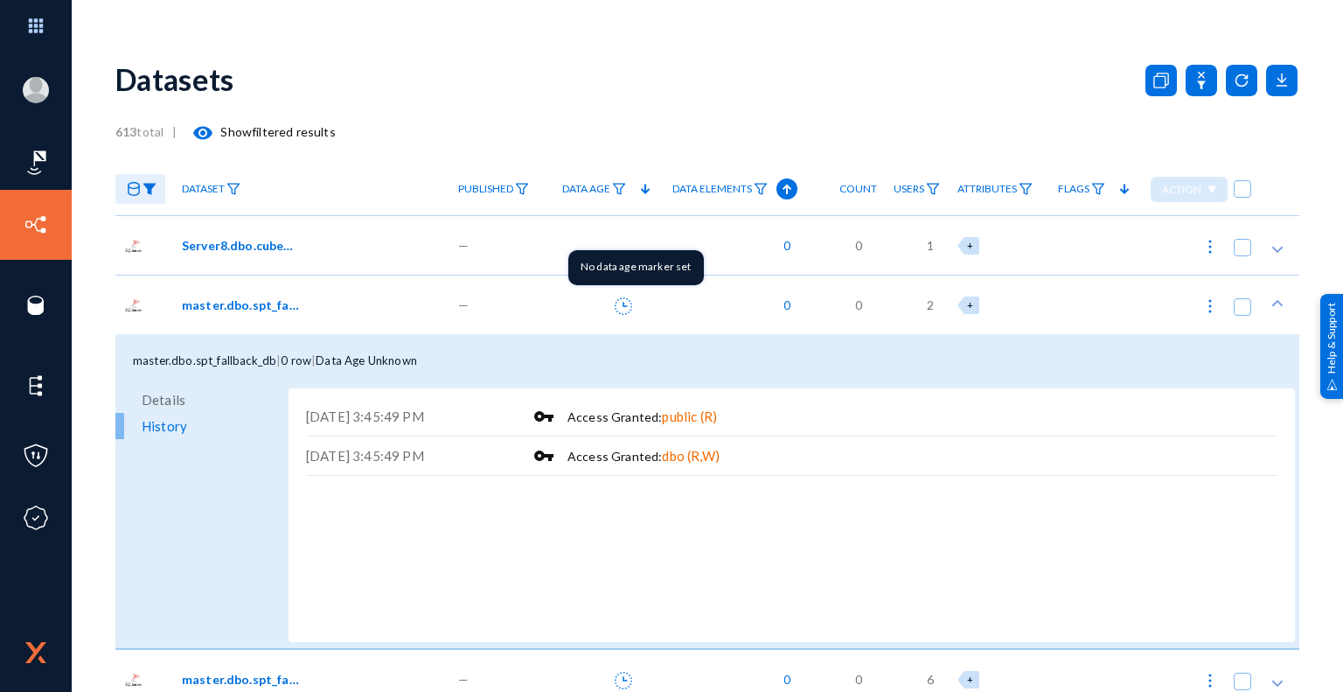
click at [626, 307] on icon at bounding box center [623, 305] width 17 height 17
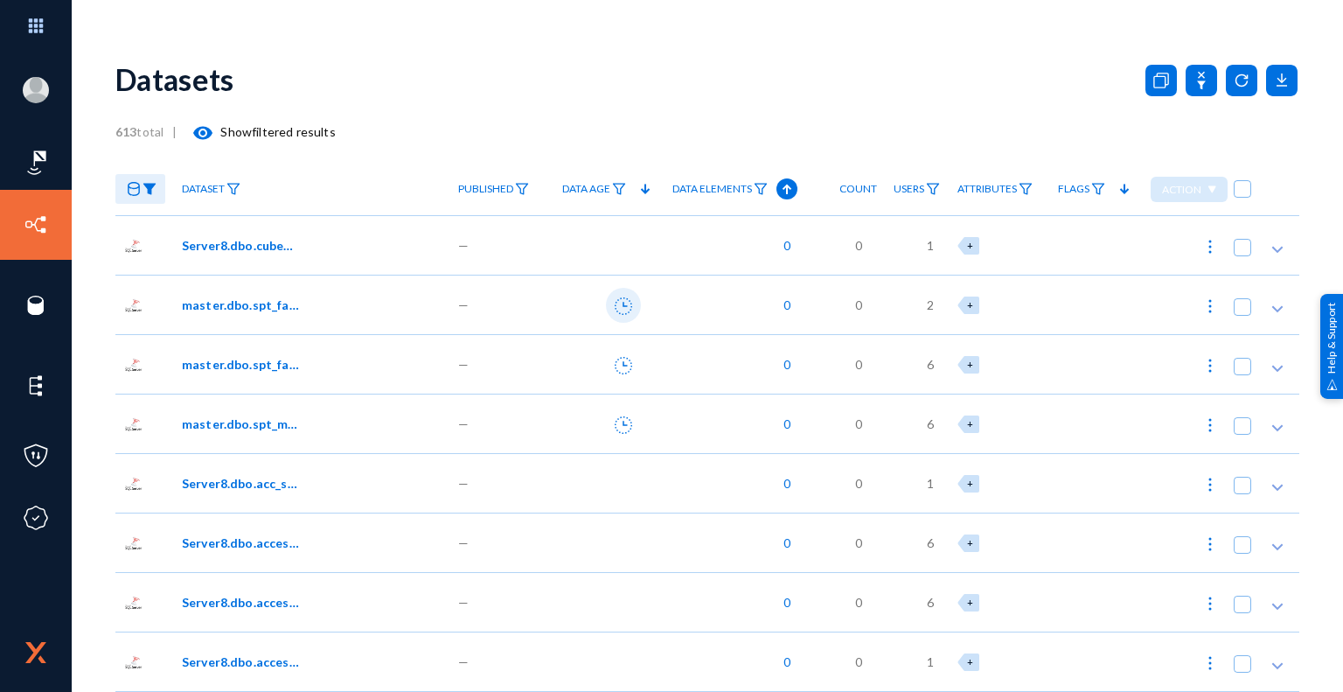
click at [621, 312] on icon at bounding box center [623, 305] width 17 height 17
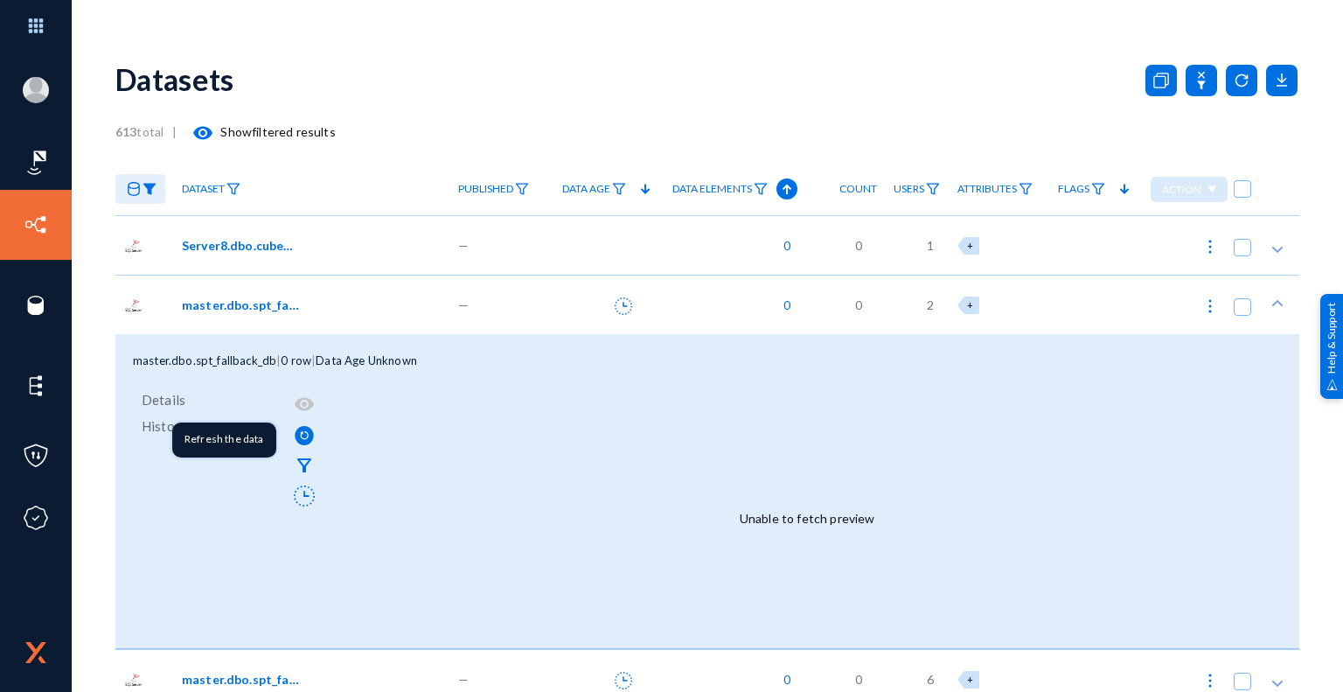
click at [305, 433] on img at bounding box center [304, 435] width 19 height 18
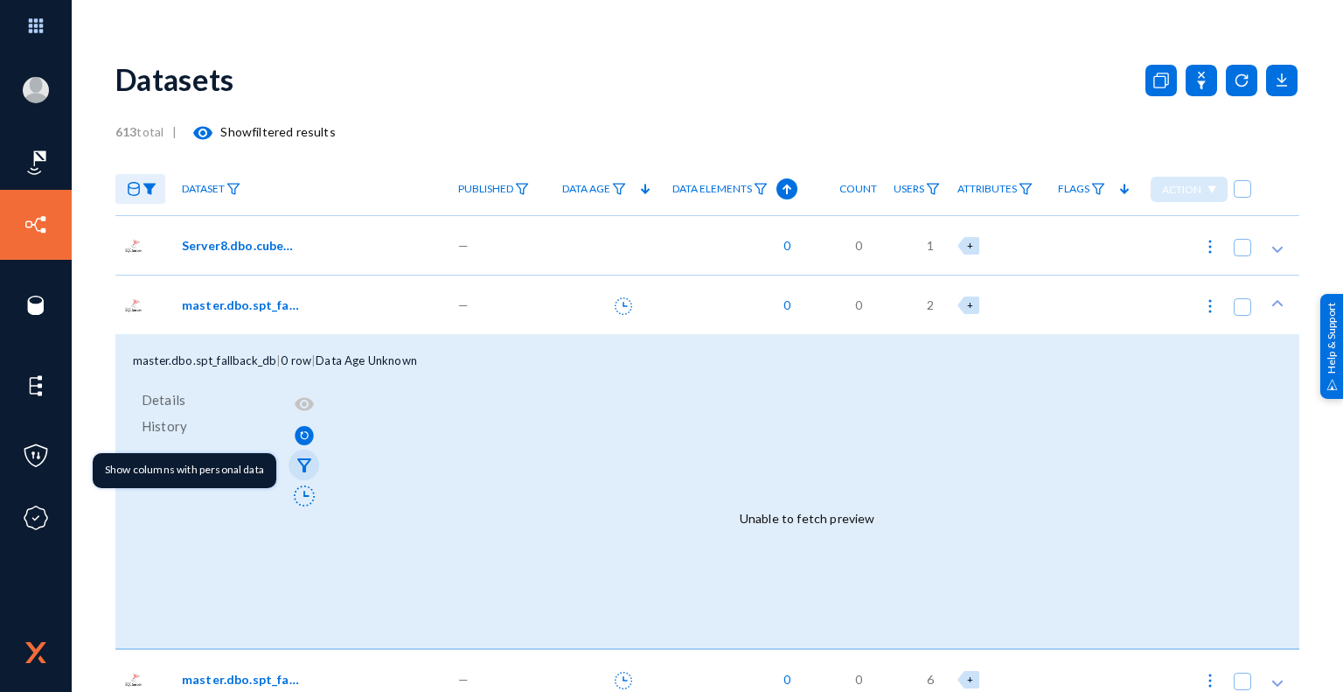
click at [301, 458] on mat-icon "filter_alt" at bounding box center [304, 465] width 21 height 21
click at [304, 461] on mat-icon "filter_alt" at bounding box center [304, 465] width 21 height 21
click at [104, 329] on div "ashik.meeran@mbankuae.com mbankdataprivacy Log out Dashboard Directory Datasets…" at bounding box center [671, 346] width 1343 height 692
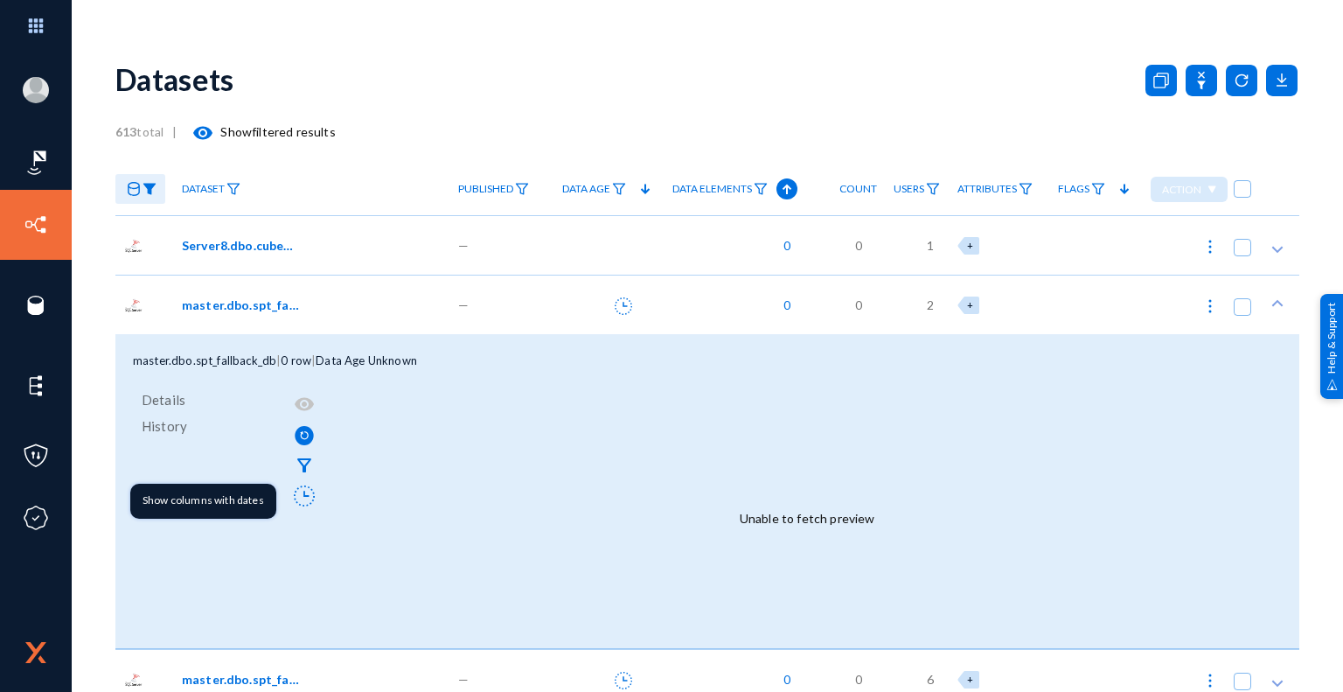
click at [300, 495] on icon at bounding box center [304, 495] width 21 height 21
click at [103, 293] on div "ashik.meeran@mbankuae.com mbankdataprivacy Log out Dashboard Directory Datasets…" at bounding box center [671, 346] width 1343 height 692
click at [218, 304] on span "master.dbo.spt_fallback_db" at bounding box center [241, 305] width 118 height 18
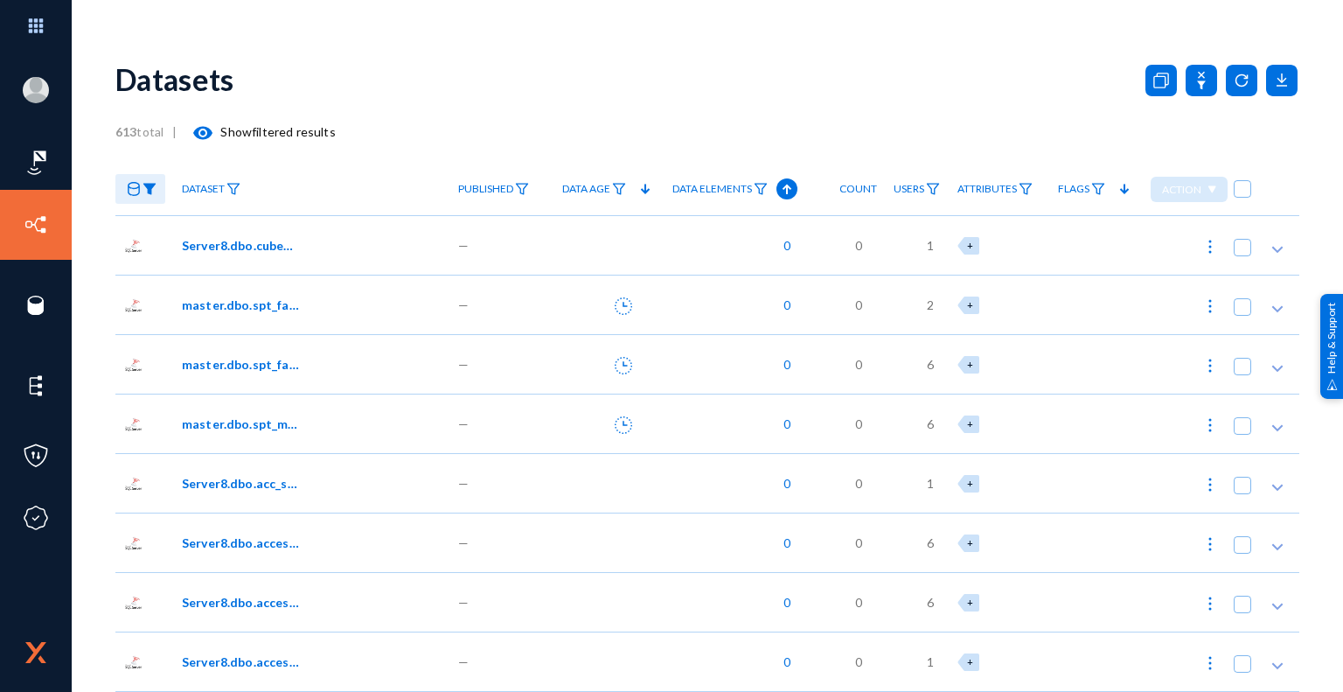
click at [531, 93] on div "Datasets" at bounding box center [707, 79] width 1184 height 71
